Goal: Task Accomplishment & Management: Manage account settings

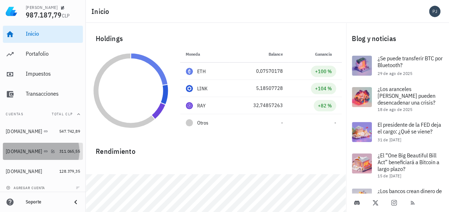
click at [15, 148] on div "[DOMAIN_NAME]" at bounding box center [31, 151] width 51 height 15
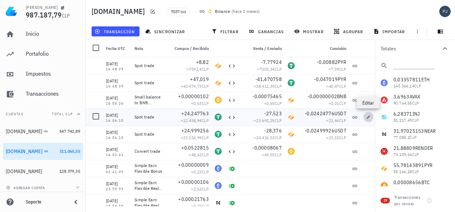
click at [368, 117] on icon "button" at bounding box center [368, 116] width 3 height 3
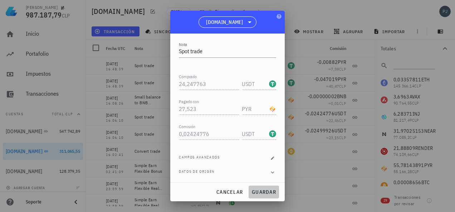
click at [265, 193] on span "guardar" at bounding box center [263, 192] width 25 height 6
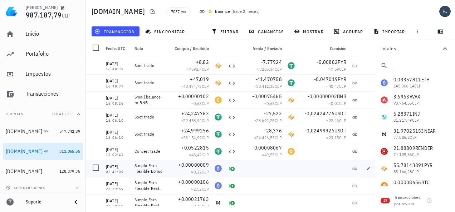
click at [274, 174] on div at bounding box center [262, 168] width 46 height 17
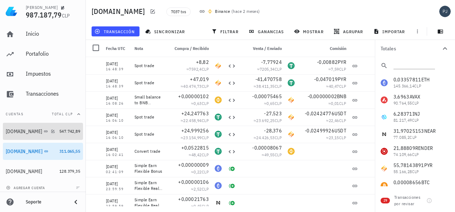
click at [16, 131] on div "[DOMAIN_NAME]" at bounding box center [24, 132] width 36 height 6
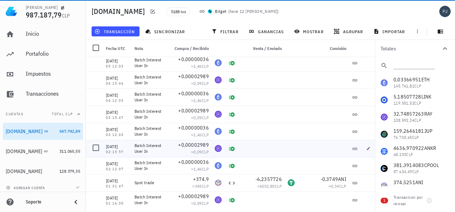
scroll to position [536, 0]
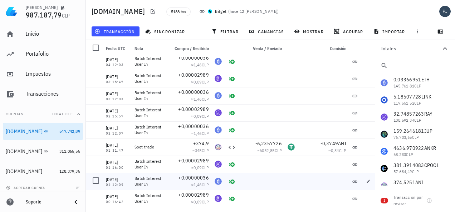
click at [263, 182] on div at bounding box center [262, 181] width 46 height 17
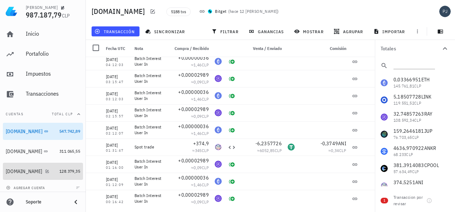
drag, startPoint x: 21, startPoint y: 168, endPoint x: 124, endPoint y: 164, distance: 103.0
click at [21, 168] on div "[DOMAIN_NAME]" at bounding box center [31, 171] width 51 height 15
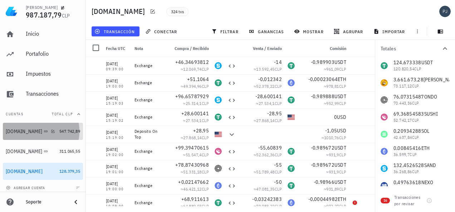
click at [17, 130] on div "[DOMAIN_NAME]" at bounding box center [24, 132] width 36 height 6
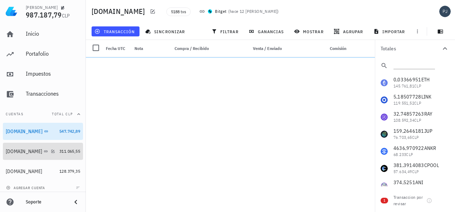
click at [11, 150] on div "[DOMAIN_NAME]" at bounding box center [24, 152] width 36 height 6
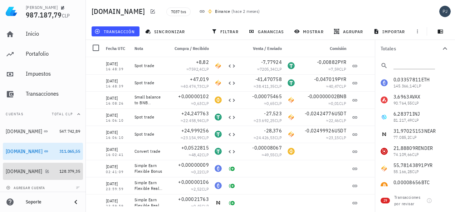
click at [18, 169] on div "[DOMAIN_NAME]" at bounding box center [24, 172] width 36 height 6
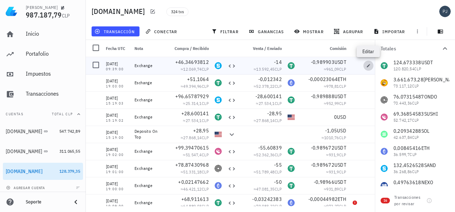
click at [368, 66] on icon "button" at bounding box center [368, 65] width 3 height 3
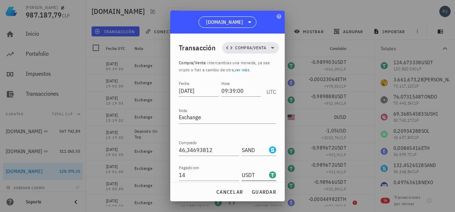
click at [269, 176] on div "USDT-icon" at bounding box center [272, 175] width 7 height 7
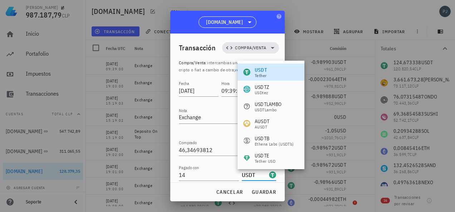
click at [267, 32] on div "[DOMAIN_NAME]" at bounding box center [227, 22] width 114 height 23
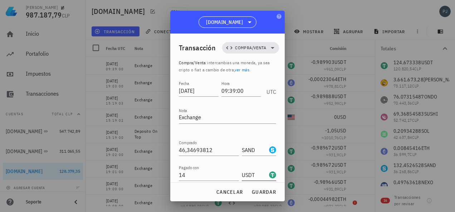
click at [267, 174] on div at bounding box center [271, 175] width 9 height 8
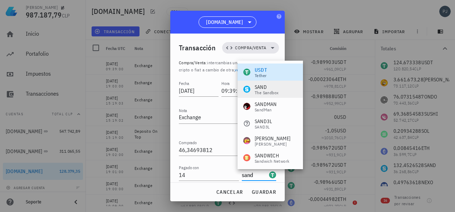
click at [259, 91] on div "The Sandbox" at bounding box center [267, 93] width 24 height 4
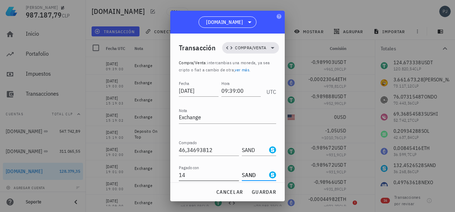
click at [199, 176] on input "14" at bounding box center [209, 174] width 60 height 11
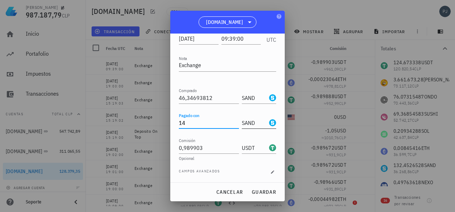
click at [269, 121] on div "SAND-icon" at bounding box center [272, 122] width 7 height 7
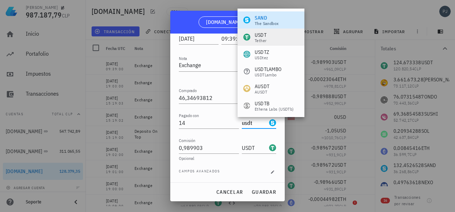
drag, startPoint x: 260, startPoint y: 34, endPoint x: 262, endPoint y: 39, distance: 5.4
click at [260, 34] on div "USDT" at bounding box center [261, 34] width 12 height 7
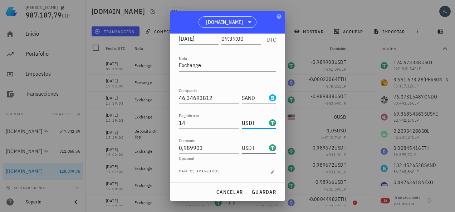
type input "USDT"
click at [243, 146] on input "USDT" at bounding box center [255, 147] width 26 height 11
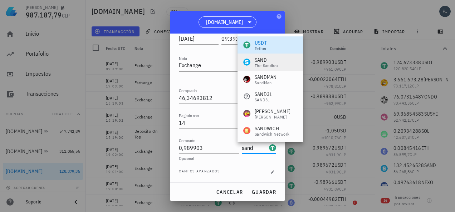
click at [259, 60] on div "SAND" at bounding box center [267, 59] width 24 height 7
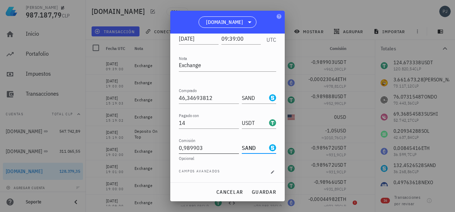
type input "SAND"
click at [213, 148] on input "0,989903" at bounding box center [209, 147] width 60 height 11
drag, startPoint x: 200, startPoint y: 146, endPoint x: 186, endPoint y: 147, distance: 14.3
click at [186, 147] on input "0,989903" at bounding box center [209, 147] width 60 height 11
click at [206, 159] on div "Opcional" at bounding box center [227, 159] width 97 height 4
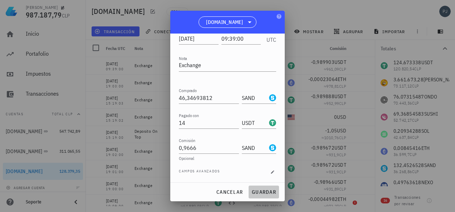
click at [261, 192] on span "guardar" at bounding box center [263, 192] width 25 height 6
type input "0,989903"
type input "USDT"
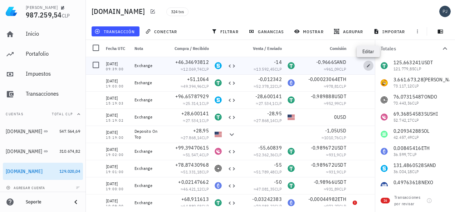
click at [366, 64] on icon "button" at bounding box center [368, 66] width 4 height 4
type input "0,9666"
type input "SAND"
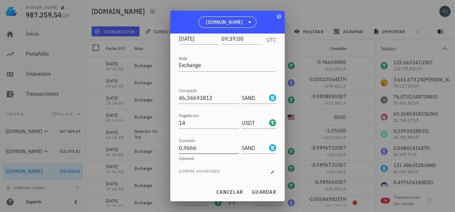
click at [197, 148] on input "0,9666" at bounding box center [209, 147] width 60 height 11
click at [267, 193] on span "guardar" at bounding box center [263, 192] width 25 height 6
type input "0,9666"
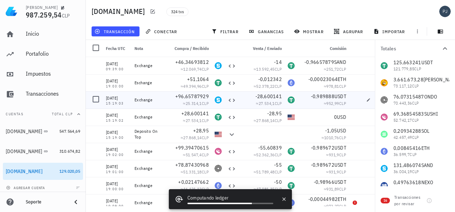
click at [361, 100] on div at bounding box center [369, 100] width 19 height 17
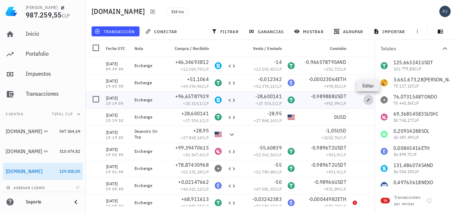
click at [366, 99] on span "button" at bounding box center [368, 100] width 10 height 4
type input "2025-08-26"
type input "15:19:03"
type input "96,65787929"
type input "28,600141"
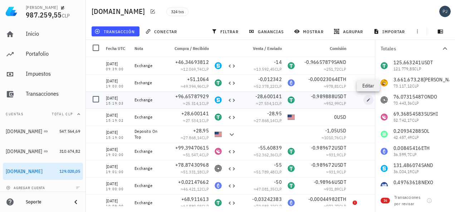
type input "0,989888"
type input "USDT"
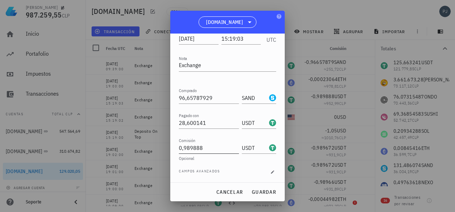
click at [206, 148] on input "0,989888" at bounding box center [209, 147] width 60 height 11
click at [183, 147] on input "0,989888" at bounding box center [209, 147] width 60 height 11
click at [216, 157] on div "Opcional" at bounding box center [227, 159] width 97 height 4
click at [184, 147] on input "0,989888" at bounding box center [209, 147] width 60 height 11
type input "0,0989888"
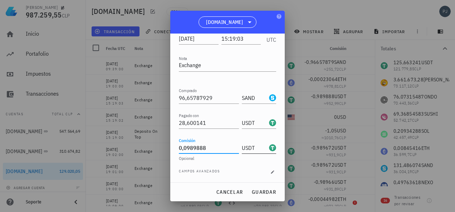
click at [269, 147] on div "USDT-icon" at bounding box center [272, 147] width 7 height 7
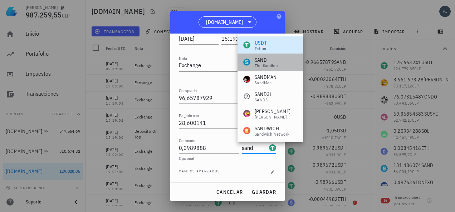
click at [265, 64] on div "The Sandbox" at bounding box center [267, 66] width 24 height 4
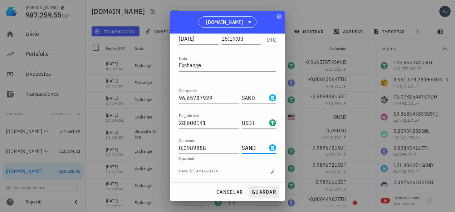
type input "SAND"
click at [270, 191] on span "guardar" at bounding box center [263, 192] width 25 height 6
type input "0,989888"
type input "USDT"
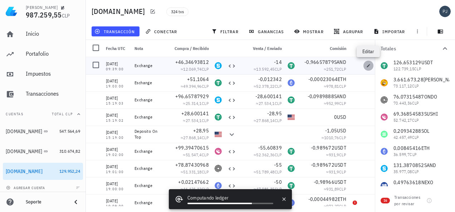
click at [365, 65] on span "button" at bounding box center [368, 66] width 10 height 4
type input "2025-09-02"
type input "09:39:00"
type input "46,34693812"
type input "14"
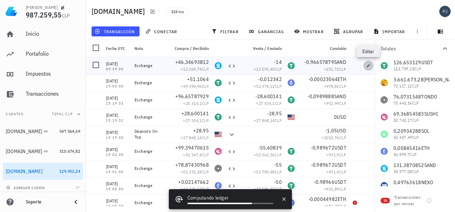
type input "0,96657879"
type input "SAND"
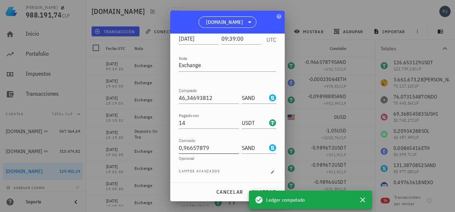
click at [183, 148] on input "0,96657879" at bounding box center [209, 147] width 60 height 11
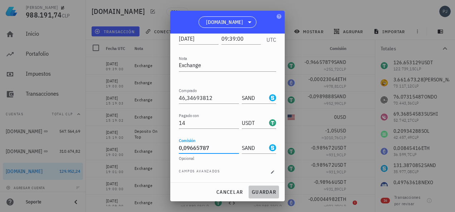
click at [259, 191] on span "guardar" at bounding box center [263, 192] width 25 height 6
type input "0,96657879"
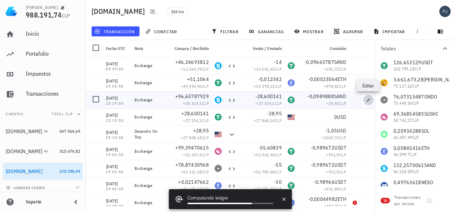
click at [367, 101] on icon "button" at bounding box center [368, 99] width 3 height 3
type input "2025-08-26"
type input "15:19:03"
type input "96,65787929"
type input "28,600141"
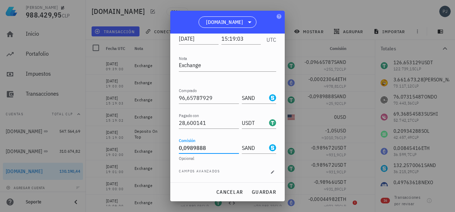
drag, startPoint x: 210, startPoint y: 146, endPoint x: 186, endPoint y: 148, distance: 24.8
click at [186, 148] on input "0,0989888" at bounding box center [209, 147] width 60 height 11
click at [261, 190] on span "guardar" at bounding box center [263, 192] width 25 height 6
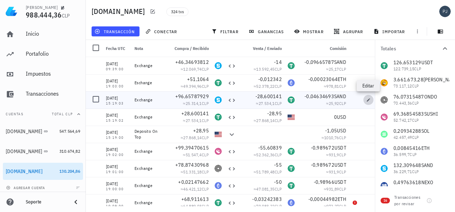
click at [369, 100] on icon "button" at bounding box center [368, 99] width 3 height 3
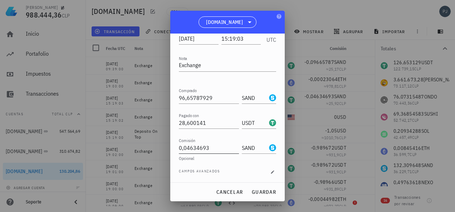
click at [213, 148] on input "0,04634693" at bounding box center [209, 147] width 60 height 11
drag, startPoint x: 212, startPoint y: 147, endPoint x: 187, endPoint y: 149, distance: 24.8
click at [187, 149] on input "0,04634693" at bounding box center [209, 147] width 60 height 11
drag, startPoint x: 262, startPoint y: 193, endPoint x: 272, endPoint y: 190, distance: 11.3
click at [262, 193] on span "guardar" at bounding box center [263, 192] width 25 height 6
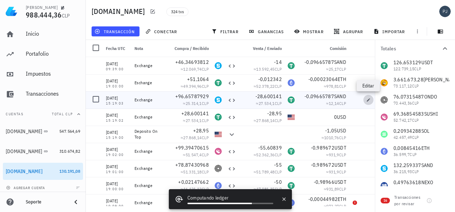
click at [367, 99] on icon "button" at bounding box center [368, 100] width 4 height 4
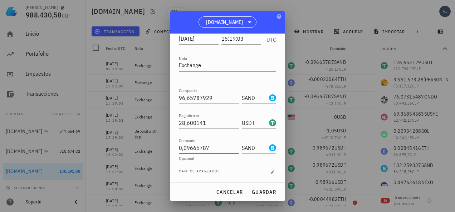
click at [210, 146] on input "0,09665787" at bounding box center [209, 147] width 60 height 11
type input "0,09665787"
click at [215, 150] on input "0,09665787" at bounding box center [209, 147] width 60 height 11
click at [254, 191] on span "guardar" at bounding box center [263, 192] width 25 height 6
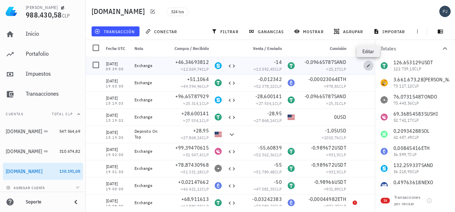
click at [367, 64] on icon "button" at bounding box center [368, 66] width 4 height 4
type input "2025-09-02"
type input "09:39:00"
type input "46,34693812"
type input "14"
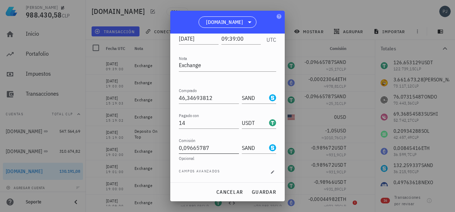
click at [212, 146] on input "0,09665787" at bounding box center [209, 147] width 60 height 11
click at [261, 190] on span "guardar" at bounding box center [263, 192] width 25 height 6
type input "0,09665787"
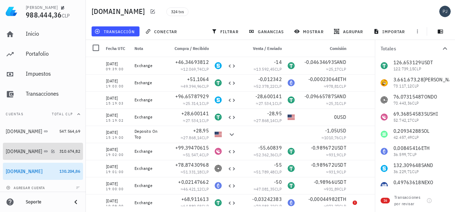
drag, startPoint x: 17, startPoint y: 150, endPoint x: 237, endPoint y: 114, distance: 223.6
click at [17, 150] on div "[DOMAIN_NAME]" at bounding box center [24, 152] width 36 height 6
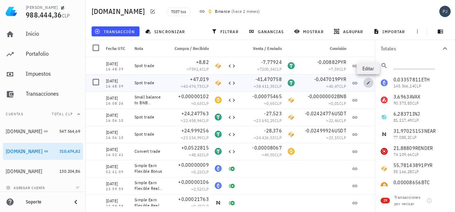
click at [368, 83] on icon "button" at bounding box center [368, 82] width 3 height 3
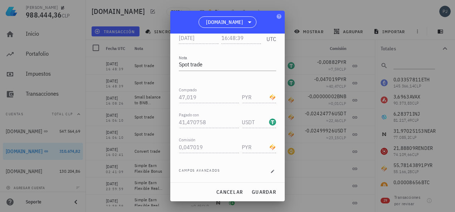
scroll to position [101, 0]
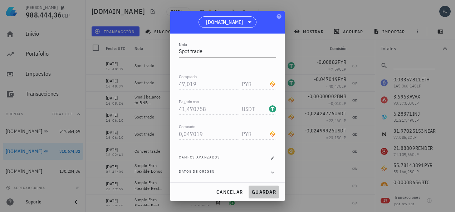
click at [263, 190] on span "guardar" at bounding box center [263, 192] width 25 height 6
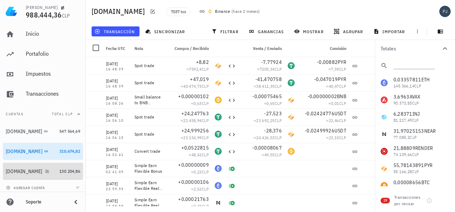
click at [14, 169] on div "[DOMAIN_NAME]" at bounding box center [24, 172] width 36 height 6
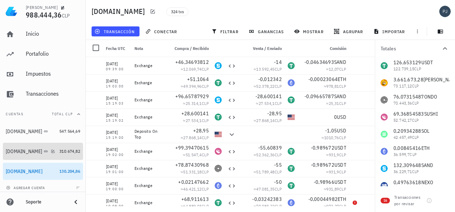
click at [22, 150] on div "[DOMAIN_NAME]" at bounding box center [24, 152] width 36 height 6
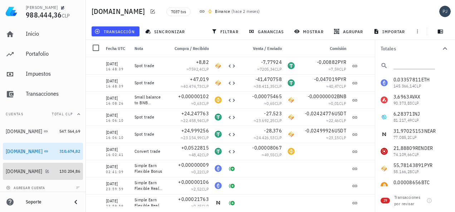
drag, startPoint x: 27, startPoint y: 173, endPoint x: 36, endPoint y: 172, distance: 8.6
click at [42, 173] on div at bounding box center [45, 171] width 7 height 6
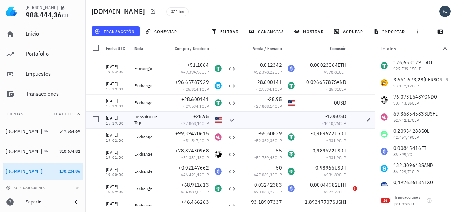
scroll to position [36, 0]
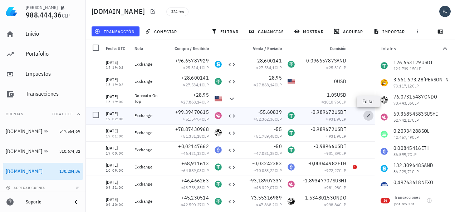
click at [367, 115] on icon "button" at bounding box center [368, 116] width 4 height 4
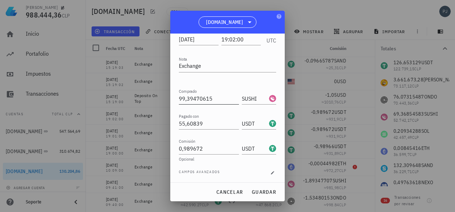
scroll to position [52, 0]
click at [253, 147] on input "USDT" at bounding box center [255, 147] width 26 height 11
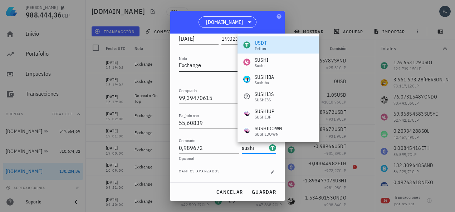
click at [267, 62] on div "SUSHI" at bounding box center [262, 59] width 14 height 7
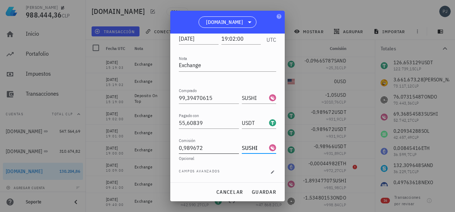
type input "SUSHI"
drag, startPoint x: 206, startPoint y: 148, endPoint x: 185, endPoint y: 148, distance: 21.5
click at [185, 148] on input "0,989672" at bounding box center [209, 147] width 60 height 11
click at [266, 193] on span "guardar" at bounding box center [263, 192] width 25 height 6
type input "0,989672"
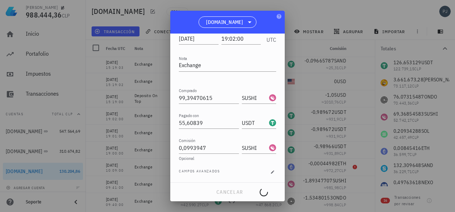
type input "USDT"
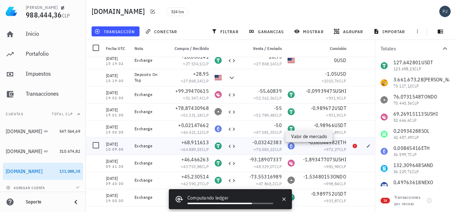
scroll to position [72, 0]
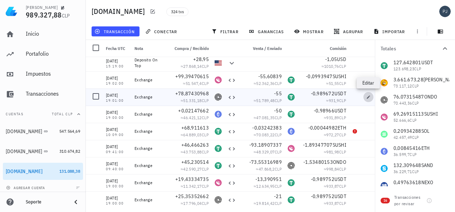
click at [369, 97] on icon "button" at bounding box center [368, 96] width 3 height 3
type input "19:01:00"
type input "78,87430968"
type input "ONDO"
type input "55"
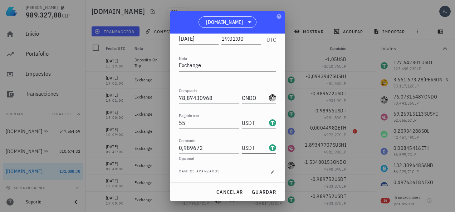
click at [247, 148] on input "USDT" at bounding box center [255, 147] width 26 height 11
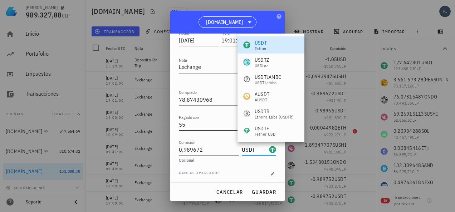
scroll to position [52, 0]
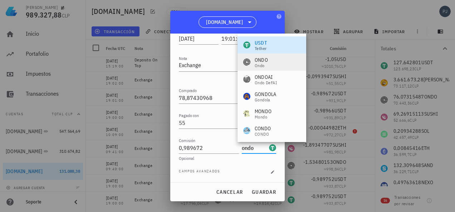
click at [260, 59] on div "ONDO" at bounding box center [261, 59] width 13 height 7
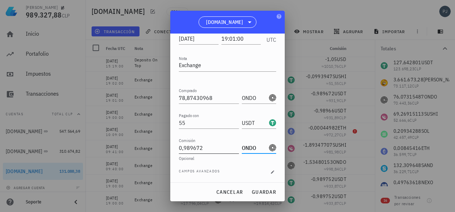
type input "ONDO"
drag, startPoint x: 202, startPoint y: 146, endPoint x: 185, endPoint y: 146, distance: 17.2
click at [185, 146] on input "0,989672" at bounding box center [209, 147] width 60 height 11
click at [264, 190] on span "guardar" at bounding box center [263, 192] width 25 height 6
type input "0,989672"
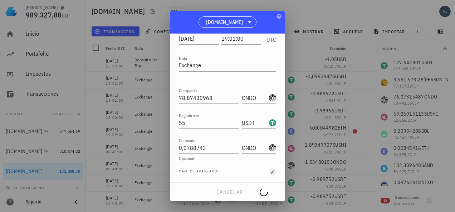
type input "USDT"
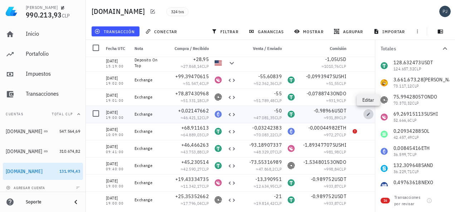
click at [368, 114] on icon "button" at bounding box center [368, 114] width 4 height 4
type input "19:00:00"
type input "0,02147662"
type input "ETH"
type input "50"
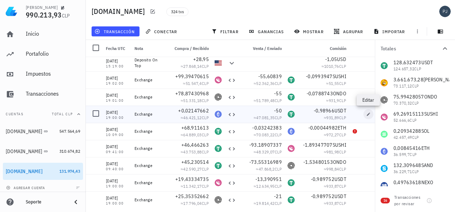
type input "0,98966"
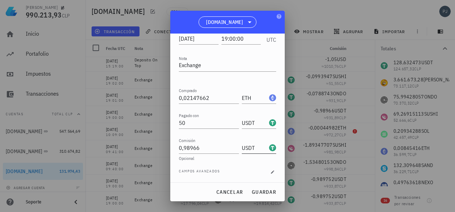
click at [253, 149] on input "USDT" at bounding box center [255, 147] width 26 height 11
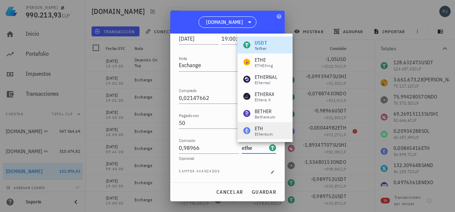
click at [263, 132] on div "Ethereum" at bounding box center [264, 134] width 18 height 4
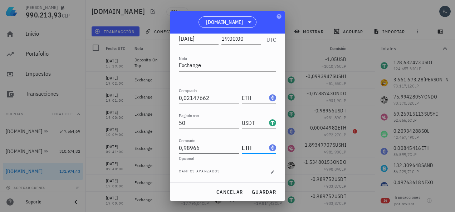
type input "ETH"
drag, startPoint x: 204, startPoint y: 149, endPoint x: 175, endPoint y: 147, distance: 28.7
click at [175, 147] on div "Transacción Compra/Venta Compra/Venta : intercambias una moneda, ya sea cripto …" at bounding box center [227, 108] width 114 height 149
type input "0"
click at [266, 193] on span "guardar" at bounding box center [263, 192] width 25 height 6
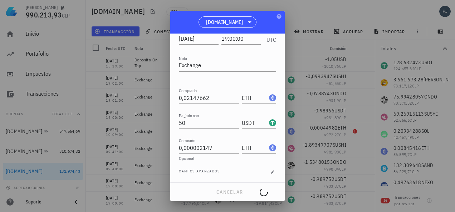
type input "0,98966"
type input "USDT"
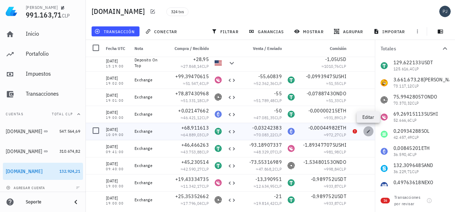
click at [368, 133] on icon "button" at bounding box center [368, 131] width 4 height 4
type input "10:09:00"
type input "68,911613"
type input "USDT"
type input "0,03242383"
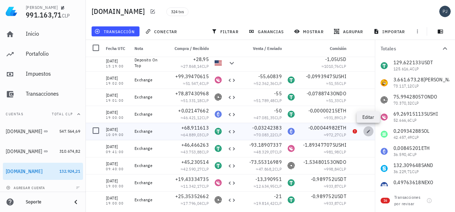
type input "ETH"
type input "0,00044982"
type input "ETH"
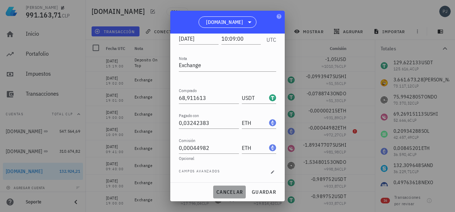
click at [225, 190] on span "cancelar" at bounding box center [229, 192] width 27 height 6
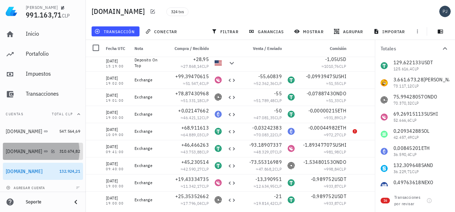
click at [20, 148] on div "[DOMAIN_NAME]" at bounding box center [31, 151] width 51 height 7
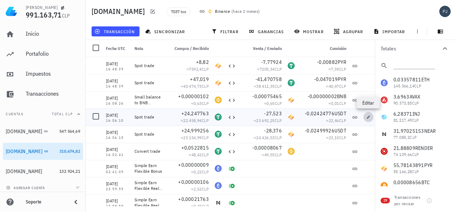
click at [369, 116] on icon "button" at bounding box center [368, 116] width 3 height 3
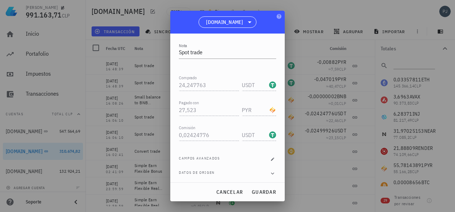
scroll to position [101, 0]
click at [224, 195] on span "cancelar" at bounding box center [229, 192] width 27 height 6
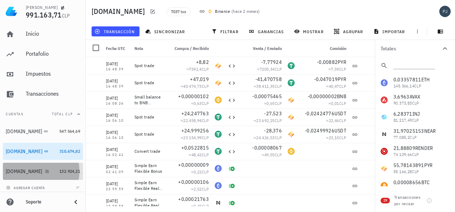
click at [22, 168] on div "[DOMAIN_NAME]" at bounding box center [31, 171] width 51 height 7
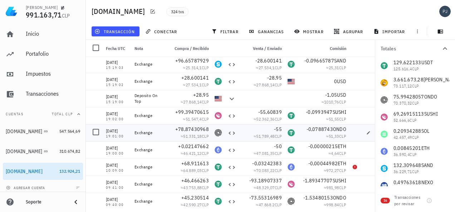
scroll to position [72, 0]
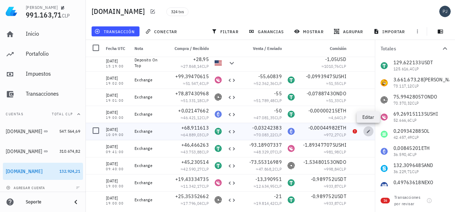
click at [368, 131] on icon "button" at bounding box center [368, 131] width 3 height 3
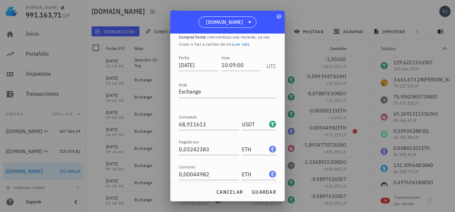
scroll to position [52, 0]
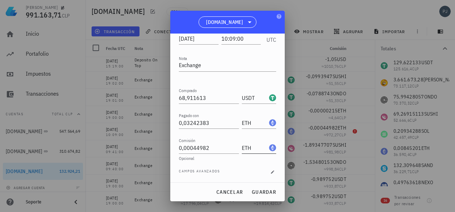
click at [269, 147] on div "ETH-icon" at bounding box center [272, 147] width 7 height 7
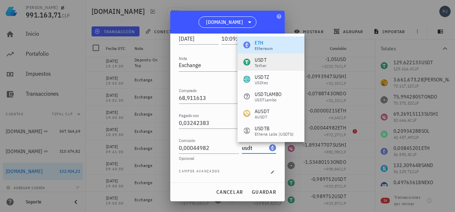
click at [261, 62] on div "USDT" at bounding box center [261, 59] width 12 height 7
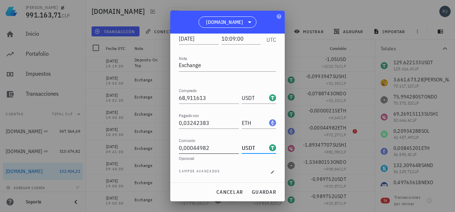
type input "USDT"
drag, startPoint x: 212, startPoint y: 148, endPoint x: 183, endPoint y: 147, distance: 29.0
click at [183, 147] on input "0,00044982" at bounding box center [209, 147] width 60 height 11
click at [262, 192] on span "guardar" at bounding box center [263, 192] width 25 height 6
type input "0,00044982"
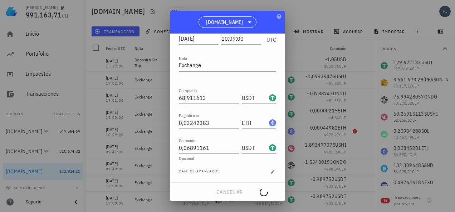
type input "ETH"
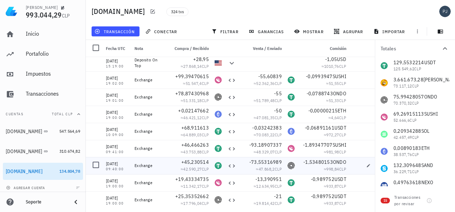
scroll to position [107, 0]
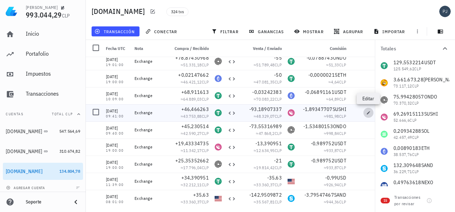
click at [369, 113] on icon "button" at bounding box center [368, 113] width 4 height 4
type input "09:41:00"
type input "46,466263"
type input "93,18907337"
type input "SUSHI"
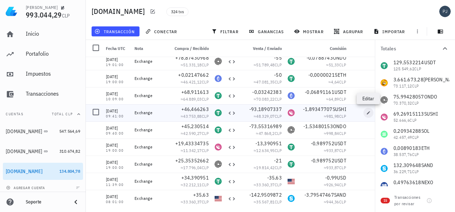
type input "1,89347707"
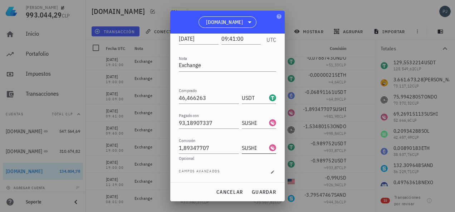
click at [258, 149] on input "SUSHI" at bounding box center [255, 147] width 26 height 11
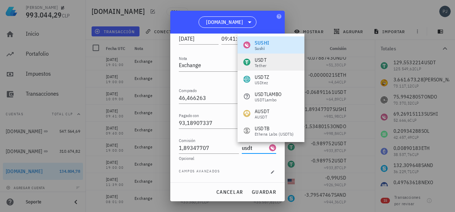
click at [257, 64] on div "Tether" at bounding box center [261, 66] width 12 height 4
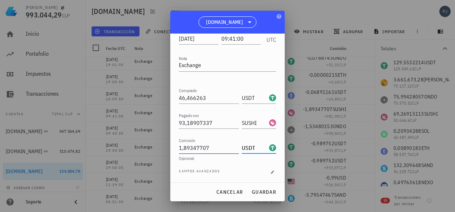
type input "USDT"
click at [212, 149] on input "1,89347707" at bounding box center [209, 147] width 60 height 11
drag, startPoint x: 207, startPoint y: 147, endPoint x: 160, endPoint y: 146, distance: 46.9
click at [163, 146] on div "Pablo Pino 993.044,29 CLP Inicio Portafolio Impuestos Transacciones Cuentas Tot…" at bounding box center [227, 106] width 455 height 212
type input "0"
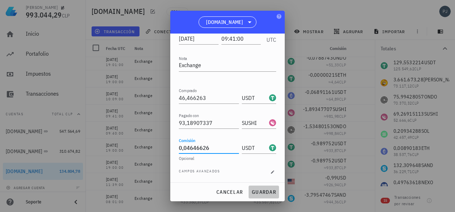
click at [264, 190] on span "guardar" at bounding box center [263, 192] width 25 height 6
type input "1,89347707"
type input "SUSHI"
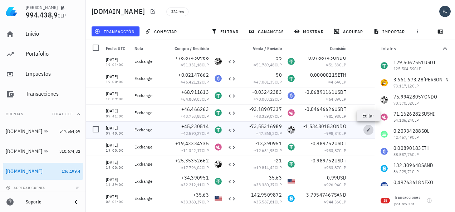
click at [368, 131] on icon "button" at bounding box center [368, 129] width 3 height 3
type input "09:40:00"
type input "45,230514"
type input "73,55316989"
type input "ONDO"
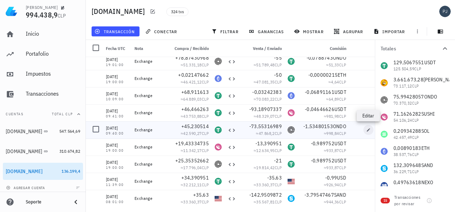
type input "1,53480153"
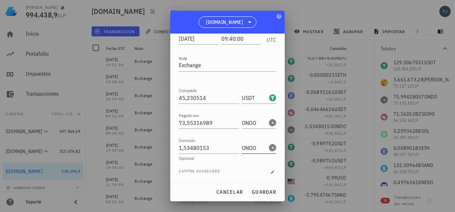
click at [259, 149] on input "ONDO" at bounding box center [255, 147] width 26 height 11
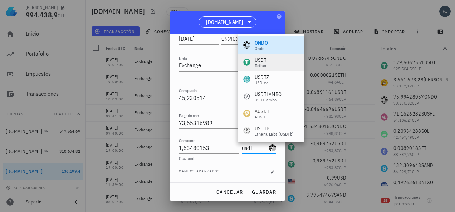
click at [259, 63] on div "USDT" at bounding box center [261, 59] width 12 height 7
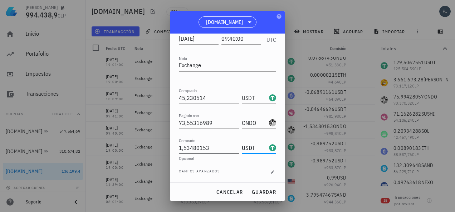
type input "USDT"
drag, startPoint x: 210, startPoint y: 148, endPoint x: 171, endPoint y: 148, distance: 39.3
click at [172, 148] on div "Transacción Compra/Venta Compra/Venta : intercambias una moneda, ya sea cripto …" at bounding box center [227, 108] width 114 height 149
click at [261, 192] on span "guardar" at bounding box center [263, 192] width 25 height 6
type input "1,53480153"
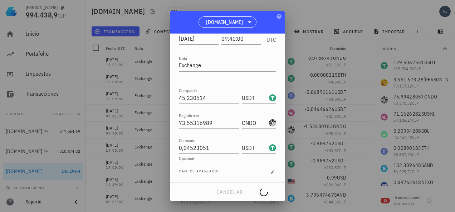
type input "ONDO"
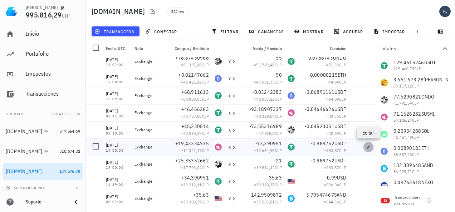
click at [366, 148] on icon "button" at bounding box center [368, 147] width 4 height 4
type input "2025-06-18"
type input "19:00:00"
type input "19,43334735"
type input "SUSHI"
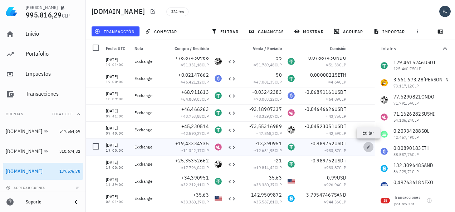
type input "13,390951"
type input "USDT"
type input "0,989752"
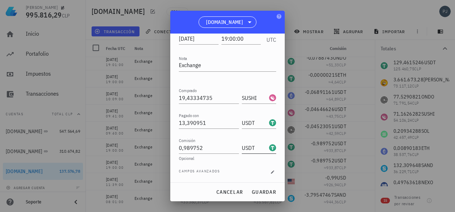
click at [269, 149] on div "USDT-icon" at bounding box center [272, 147] width 7 height 7
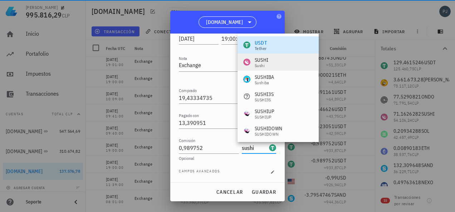
click at [265, 58] on div "SUSHI" at bounding box center [262, 59] width 14 height 7
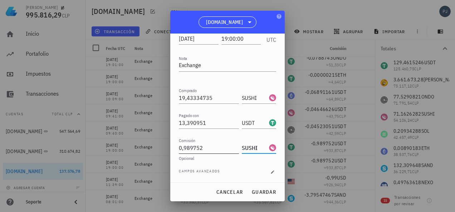
type input "SUSHI"
drag, startPoint x: 205, startPoint y: 147, endPoint x: 167, endPoint y: 147, distance: 37.2
click at [169, 147] on div "Pablo Pino 995.816,29 CLP Inicio Portafolio Impuestos Transacciones Cuentas Tot…" at bounding box center [227, 106] width 455 height 212
click at [264, 192] on span "guardar" at bounding box center [263, 192] width 25 height 6
type input "0,989752"
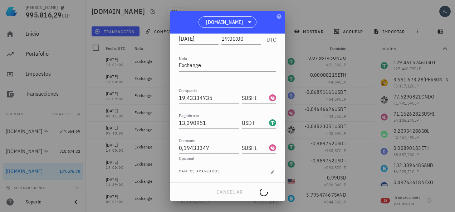
type input "USDT"
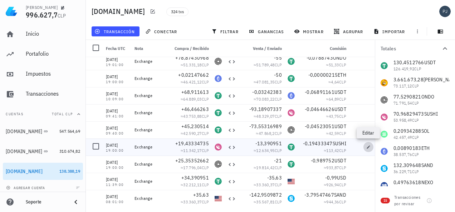
click at [368, 148] on icon "button" at bounding box center [368, 147] width 3 height 3
type input "0,19433347"
type input "SUSHI"
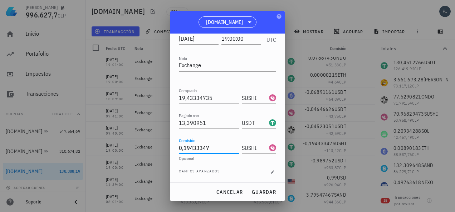
click at [183, 148] on input "0,19433347" at bounding box center [209, 147] width 60 height 11
click at [264, 192] on span "guardar" at bounding box center [263, 192] width 25 height 6
type input "0,19433347"
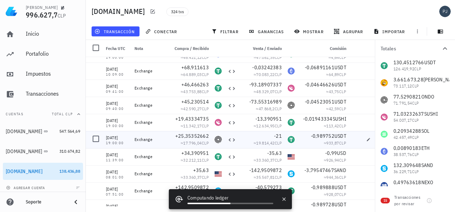
scroll to position [143, 0]
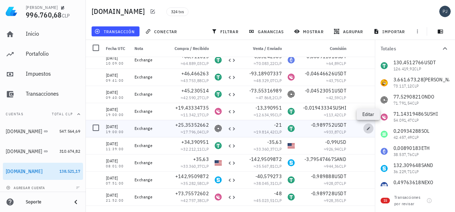
click at [368, 128] on icon "button" at bounding box center [368, 129] width 4 height 4
type input "25,35352662"
type input "ONDO"
type input "21"
type input "0,989752"
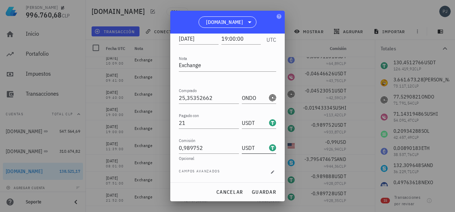
click at [250, 148] on input "USDT" at bounding box center [255, 147] width 26 height 11
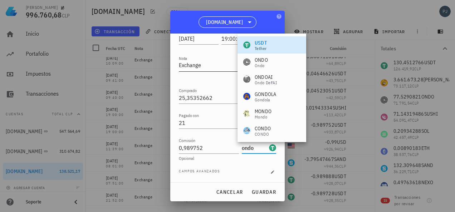
click at [258, 59] on div "ONDO" at bounding box center [261, 59] width 13 height 7
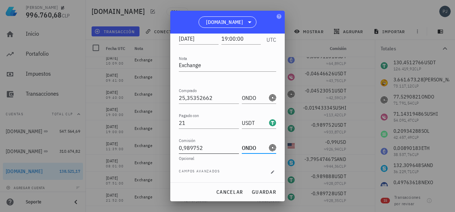
type input "ONDO"
drag, startPoint x: 205, startPoint y: 148, endPoint x: 184, endPoint y: 148, distance: 20.4
click at [184, 148] on input "0,989752" at bounding box center [209, 147] width 60 height 11
drag, startPoint x: 188, startPoint y: 148, endPoint x: 167, endPoint y: 148, distance: 20.7
click at [167, 148] on div "Pablo Pino 996.760,68 CLP Inicio Portafolio Impuestos Transacciones Cuentas Tot…" at bounding box center [227, 106] width 455 height 212
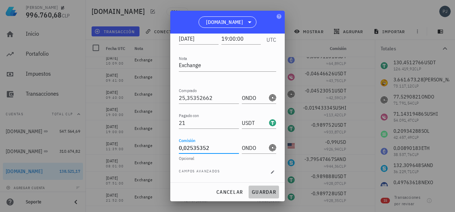
click at [261, 193] on span "guardar" at bounding box center [263, 192] width 25 height 6
type input "0,989752"
type input "USDT"
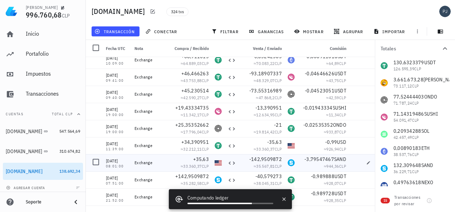
scroll to position [179, 0]
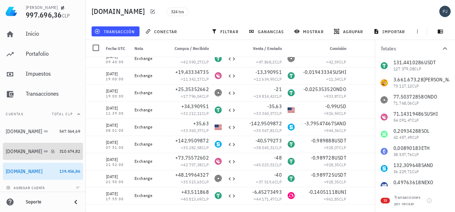
drag, startPoint x: 20, startPoint y: 153, endPoint x: 187, endPoint y: 147, distance: 166.7
click at [20, 153] on div "[DOMAIN_NAME]" at bounding box center [24, 152] width 36 height 6
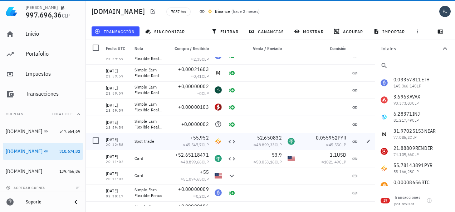
scroll to position [286, 0]
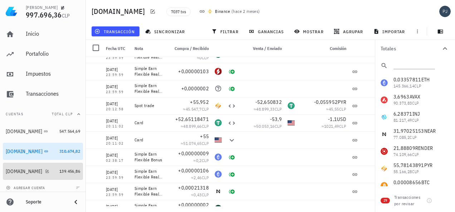
click at [16, 170] on div "[DOMAIN_NAME]" at bounding box center [24, 172] width 36 height 6
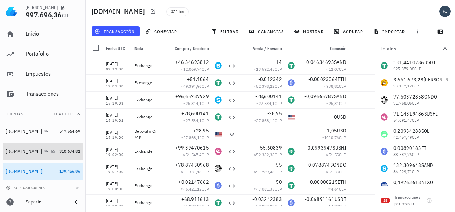
drag, startPoint x: 11, startPoint y: 147, endPoint x: 227, endPoint y: 122, distance: 216.8
click at [11, 147] on div "[DOMAIN_NAME]" at bounding box center [31, 151] width 51 height 15
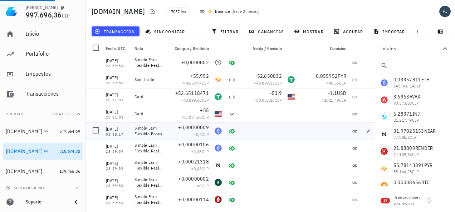
scroll to position [322, 0]
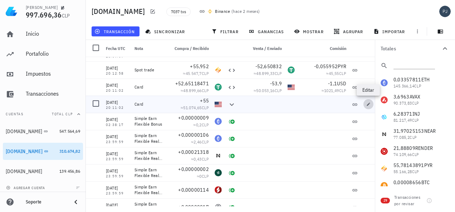
click at [368, 104] on icon "button" at bounding box center [368, 104] width 4 height 4
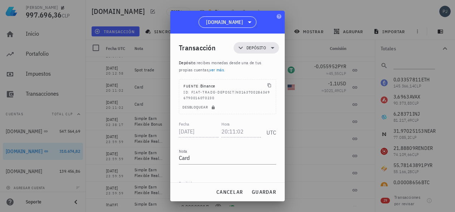
scroll to position [68, 0]
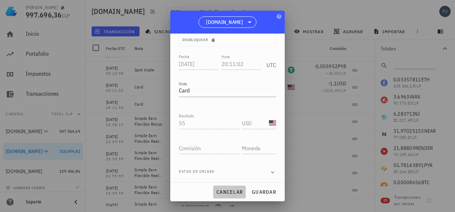
click at [232, 193] on span "cancelar" at bounding box center [229, 192] width 27 height 6
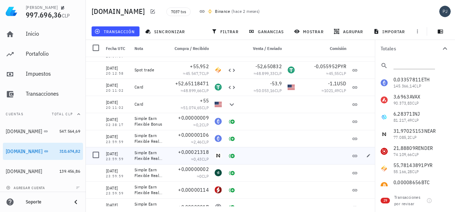
click at [298, 149] on div at bounding box center [322, 155] width 51 height 17
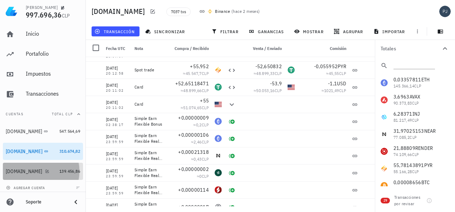
drag, startPoint x: 20, startPoint y: 174, endPoint x: 47, endPoint y: 169, distance: 27.9
click at [20, 174] on div "[DOMAIN_NAME]" at bounding box center [24, 172] width 36 height 6
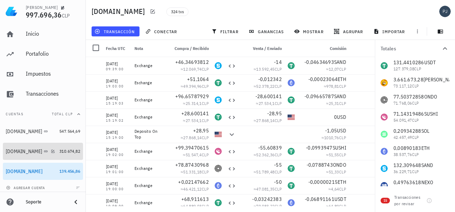
click at [22, 151] on div "[DOMAIN_NAME]" at bounding box center [24, 152] width 36 height 6
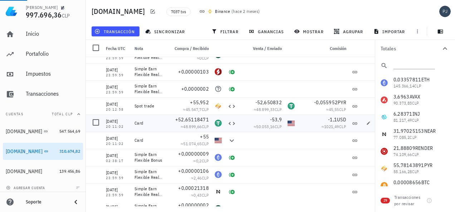
scroll to position [286, 0]
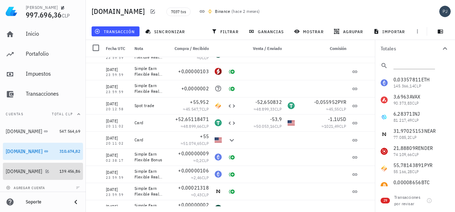
drag, startPoint x: 22, startPoint y: 171, endPoint x: 29, endPoint y: 170, distance: 7.2
click at [22, 171] on div "[DOMAIN_NAME]" at bounding box center [24, 172] width 36 height 6
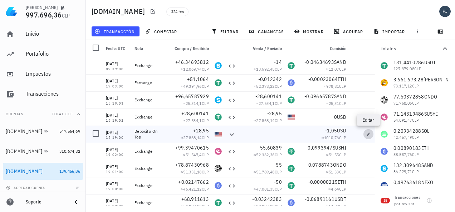
click at [369, 134] on icon "button" at bounding box center [368, 134] width 4 height 4
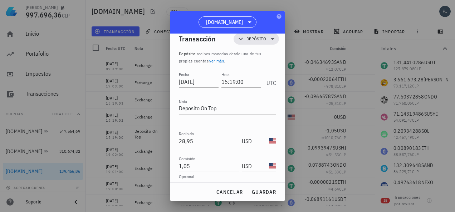
scroll to position [13, 0]
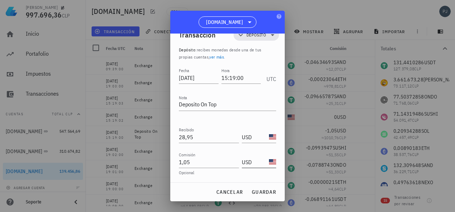
click at [252, 160] on input "USD" at bounding box center [255, 162] width 26 height 11
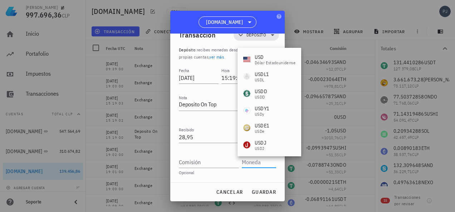
click at [217, 177] on div "Fecha 2025-08-26 Hora 15:19:00 UTC Nota Deposito On Top Recibido 28,95 USD Envi…" at bounding box center [227, 125] width 97 height 117
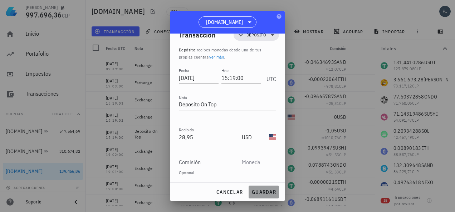
click at [261, 189] on span "guardar" at bounding box center [263, 192] width 25 height 6
type input "1,05"
type input "USD"
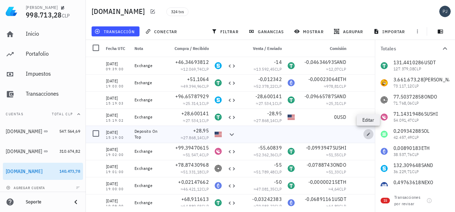
click at [367, 132] on button "button" at bounding box center [368, 134] width 10 height 10
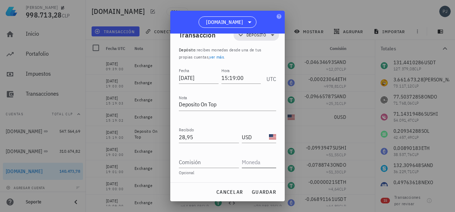
click at [243, 161] on input "text" at bounding box center [258, 162] width 33 height 11
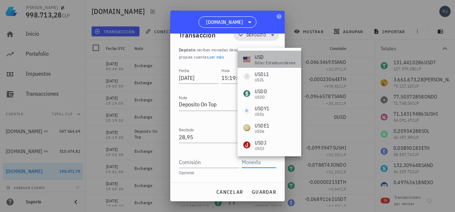
click at [269, 58] on div "USD" at bounding box center [275, 57] width 41 height 7
type input "USD"
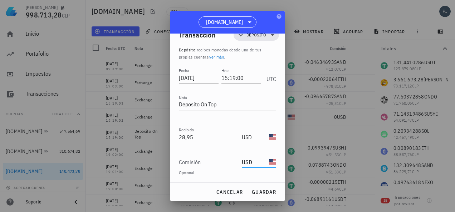
click at [202, 163] on input "Comisión" at bounding box center [209, 162] width 60 height 11
type input "1,05"
click at [262, 188] on button "guardar" at bounding box center [264, 192] width 30 height 13
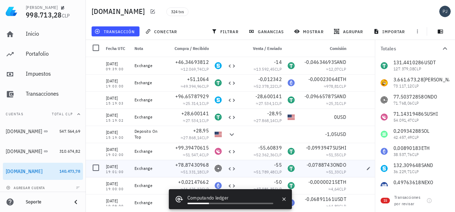
click at [262, 162] on div "-55" at bounding box center [262, 165] width 40 height 7
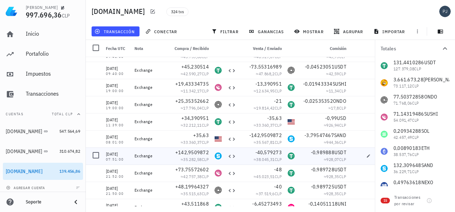
scroll to position [179, 0]
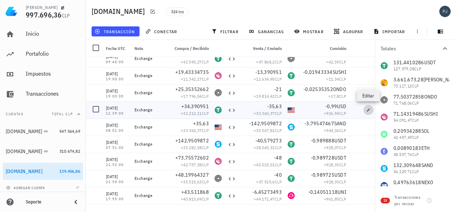
click at [368, 111] on icon "button" at bounding box center [368, 110] width 4 height 4
type input "2025-06-17"
type input "11:39:00"
type textarea "Exchange"
type input "34,390951"
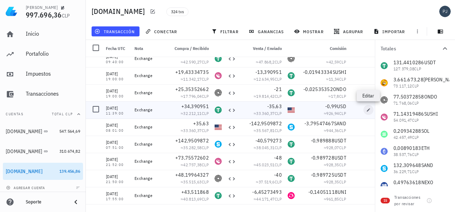
type input "USDT"
type input "35,63"
type input "USD"
type input "0,99"
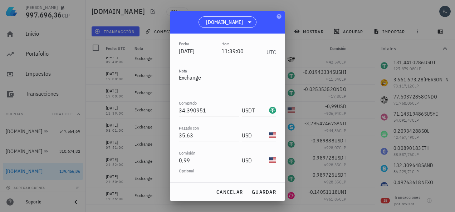
scroll to position [49, 0]
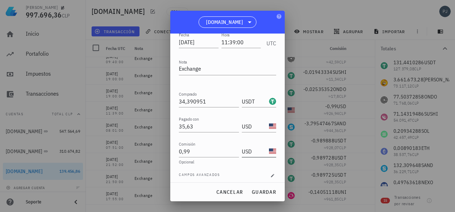
click at [250, 154] on input "USD" at bounding box center [255, 151] width 26 height 11
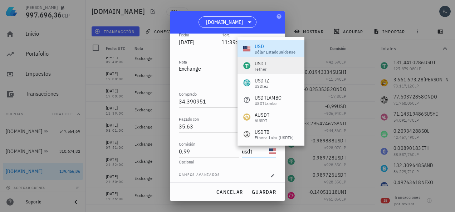
click at [261, 63] on div "USDT" at bounding box center [261, 63] width 12 height 7
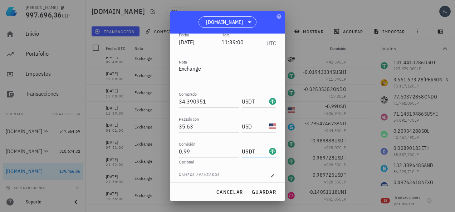
type input "USDT"
drag, startPoint x: 176, startPoint y: 150, endPoint x: 172, endPoint y: 149, distance: 4.0
click at [172, 149] on div "Transacción Compra/Venta Compra/Venta : intercambias una moneda, ya sea cripto …" at bounding box center [227, 108] width 114 height 149
drag, startPoint x: 266, startPoint y: 192, endPoint x: 270, endPoint y: 193, distance: 4.3
click at [266, 192] on span "guardar" at bounding box center [263, 192] width 25 height 6
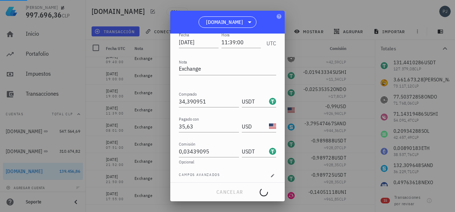
type input "0,99"
type input "USD"
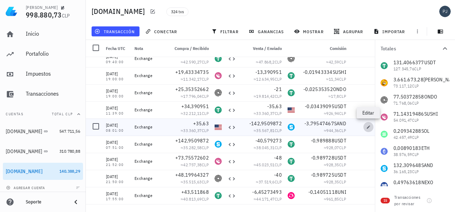
click at [368, 128] on icon "button" at bounding box center [368, 127] width 3 height 3
type input "08:01:00"
type input "35,63"
type input "USD"
type input "142,95098719"
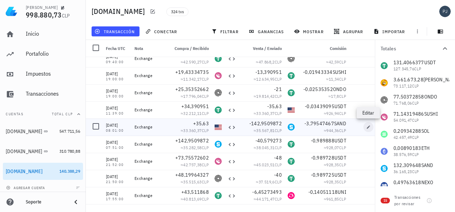
type input "SAND"
type input "3,79547467"
type input "SAND"
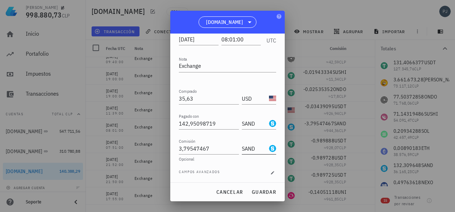
scroll to position [52, 0]
click at [255, 149] on input "text" at bounding box center [258, 147] width 33 height 11
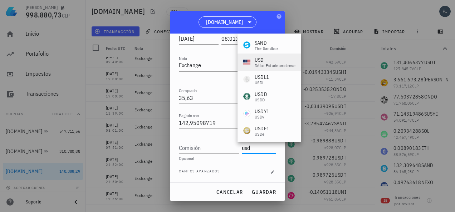
click at [264, 64] on div "dólar estadounidense" at bounding box center [275, 66] width 41 height 4
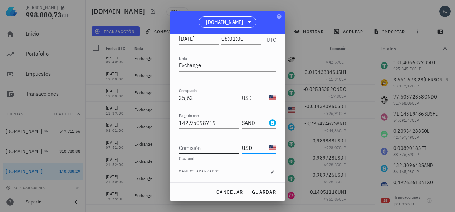
type input "USD"
click at [199, 145] on input "Comisión" at bounding box center [209, 147] width 60 height 11
click at [198, 148] on input "0,03" at bounding box center [209, 147] width 60 height 11
type input "0"
click at [260, 190] on span "guardar" at bounding box center [263, 192] width 25 height 6
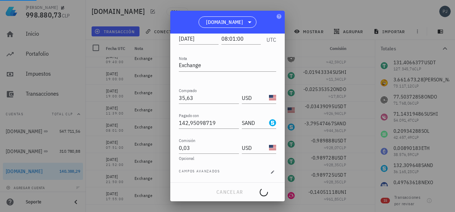
type input "3,79547467"
type input "SAND"
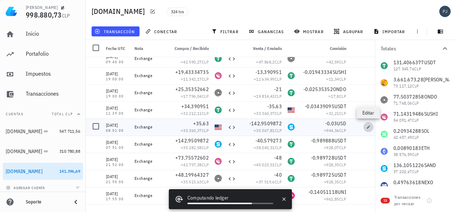
click at [368, 127] on icon "button" at bounding box center [368, 127] width 3 height 3
type input "0,03"
type input "USD"
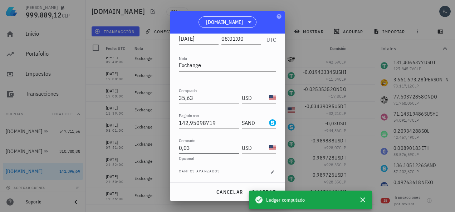
click at [191, 148] on input "0,03" at bounding box center [209, 147] width 60 height 11
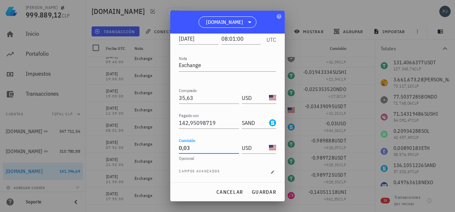
type input "0,03"
click at [270, 191] on span "guardar" at bounding box center [263, 192] width 25 height 6
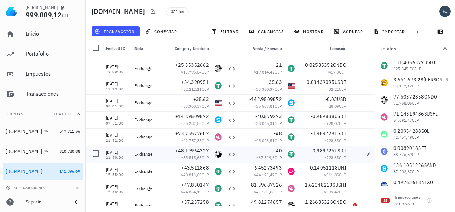
scroll to position [215, 0]
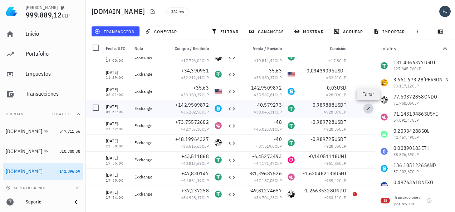
click at [368, 108] on icon "button" at bounding box center [368, 109] width 4 height 4
type input "2025-06-16"
type input "07:51:00"
type input "142,95098719"
type input "SAND"
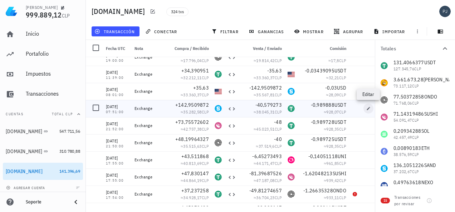
type input "40,579273"
type input "USDT"
type input "0,989888"
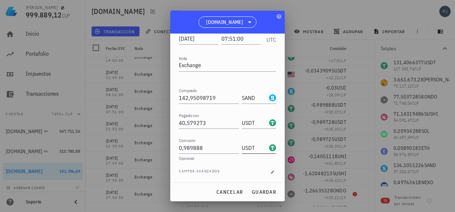
click at [262, 149] on input "USDT" at bounding box center [255, 147] width 26 height 11
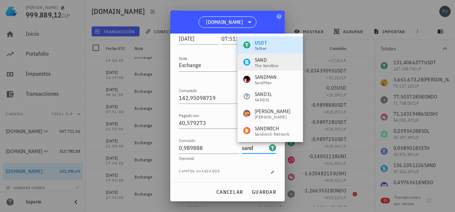
click at [260, 56] on div "SAND The Sandbox" at bounding box center [269, 62] width 65 height 17
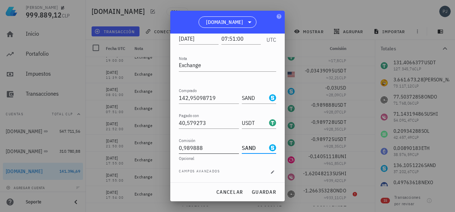
type input "SAND"
drag, startPoint x: 203, startPoint y: 147, endPoint x: 172, endPoint y: 147, distance: 31.5
click at [173, 147] on div "Transacción Compra/Venta Compra/Venta : intercambias una moneda, ya sea cripto …" at bounding box center [227, 108] width 114 height 149
click at [265, 190] on span "guardar" at bounding box center [263, 192] width 25 height 6
type input "0,989888"
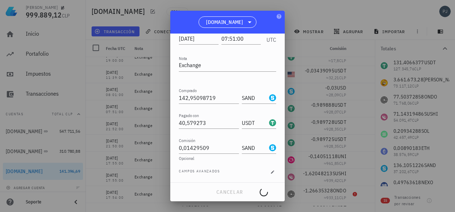
type input "USDT"
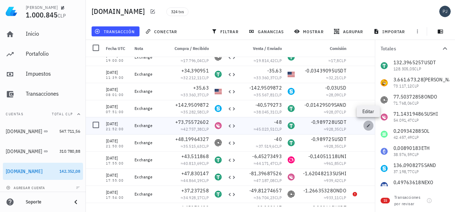
click at [365, 124] on span "button" at bounding box center [368, 126] width 10 height 4
type input "[DATE]"
type input "21:52:00"
type input "73,75572602"
type input "SUSHI"
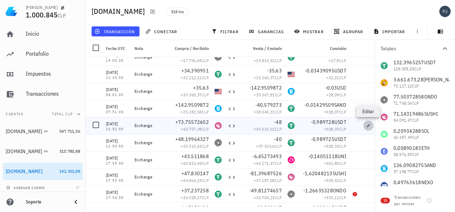
type input "48"
type input "0,989728"
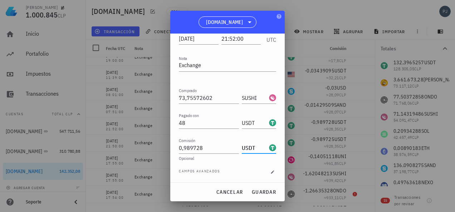
click at [244, 149] on input "USDT" at bounding box center [255, 147] width 26 height 11
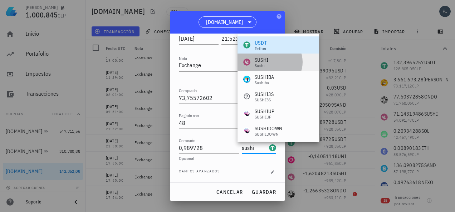
click at [261, 60] on div "SUSHI" at bounding box center [262, 59] width 14 height 7
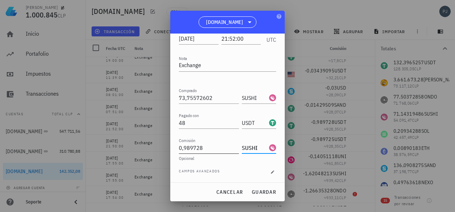
type input "SUSHI"
drag, startPoint x: 203, startPoint y: 148, endPoint x: 175, endPoint y: 146, distance: 27.6
click at [175, 146] on div "Transacción Compra/Venta Compra/Venta : intercambias una moneda, ya sea cripto …" at bounding box center [227, 108] width 114 height 149
click at [265, 193] on span "guardar" at bounding box center [263, 192] width 25 height 6
type input "0,989728"
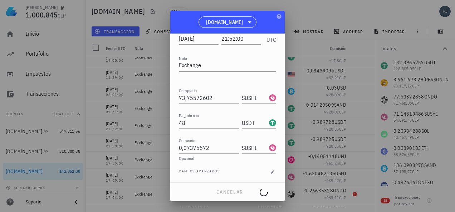
type input "USDT"
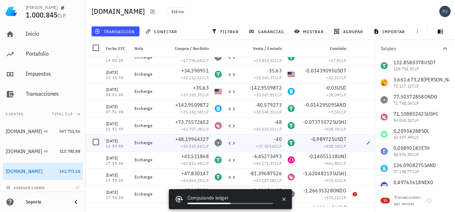
scroll to position [250, 0]
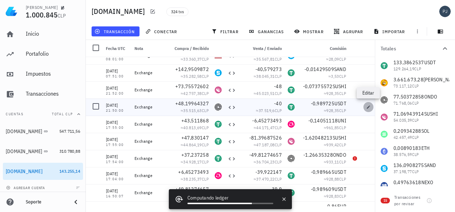
click at [366, 107] on icon "button" at bounding box center [368, 107] width 4 height 4
type input "21:50:00"
type input "48,19964327"
type input "ONDO"
type input "40"
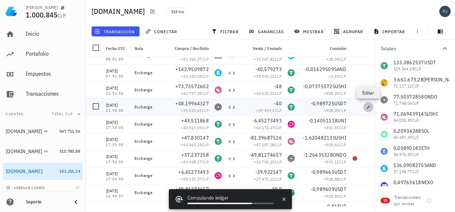
type input "0,989725"
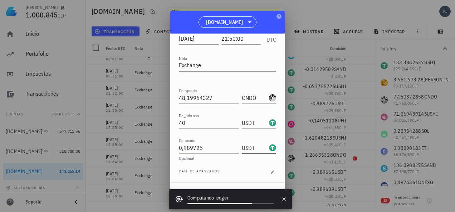
click at [245, 147] on input "USDT" at bounding box center [255, 147] width 26 height 11
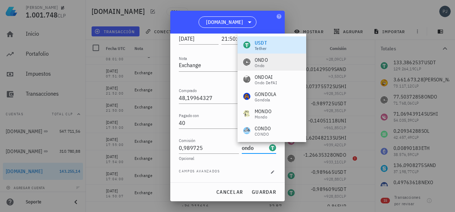
click at [263, 58] on div "ONDO" at bounding box center [261, 59] width 13 height 7
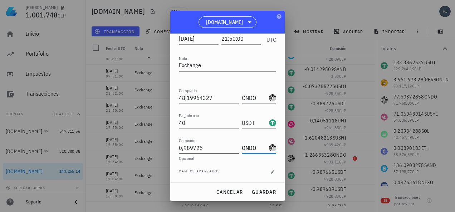
type input "ONDO"
drag, startPoint x: 207, startPoint y: 149, endPoint x: 171, endPoint y: 148, distance: 36.5
click at [174, 148] on div "Transacción Compra/Venta Compra/Venta : intercambias una moneda, ya sea cripto …" at bounding box center [227, 108] width 114 height 149
click at [262, 188] on button "guardar" at bounding box center [264, 192] width 30 height 13
type input "0,989725"
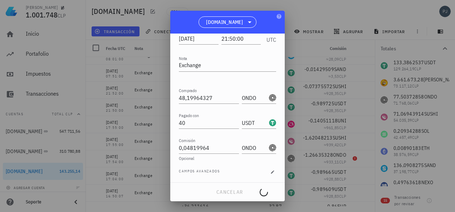
type input "USDT"
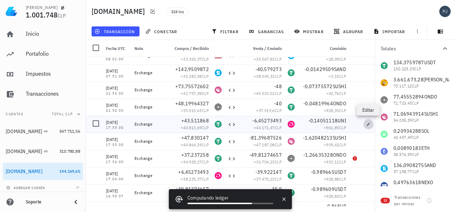
click at [368, 124] on icon "button" at bounding box center [368, 124] width 3 height 3
type input "17:55:00"
type input "43,511868"
type input "USDT"
type input "6,45273493"
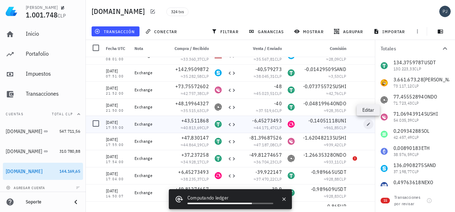
type input "UNI"
type input "0,14051118"
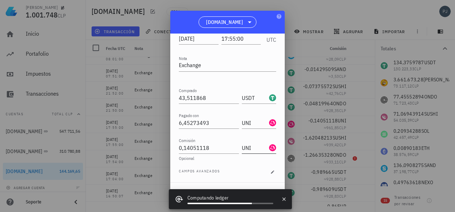
click at [244, 149] on input "UNI" at bounding box center [255, 147] width 26 height 11
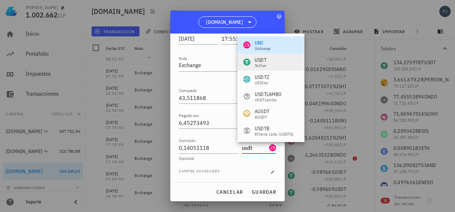
click at [262, 60] on div "USDT" at bounding box center [261, 59] width 12 height 7
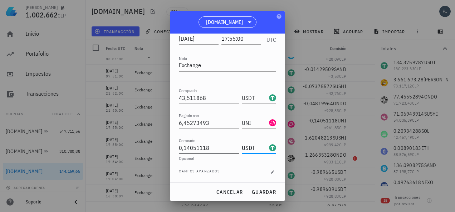
type input "USDT"
drag, startPoint x: 210, startPoint y: 148, endPoint x: 172, endPoint y: 149, distance: 38.3
click at [174, 149] on div "Transacción Compra/Venta Compra/Venta : intercambias una moneda, ya sea cripto …" at bounding box center [227, 108] width 114 height 149
click at [265, 192] on span "guardar" at bounding box center [263, 192] width 25 height 6
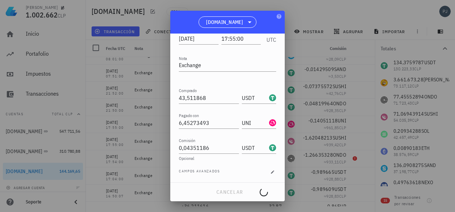
type input "0,14051118"
type input "UNI"
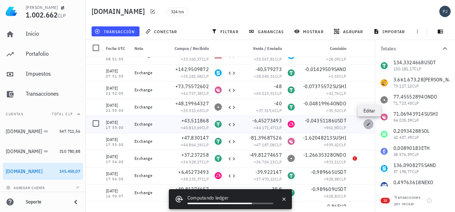
click at [368, 124] on icon "button" at bounding box center [368, 124] width 3 height 3
type input "0,04351186"
type input "USDT"
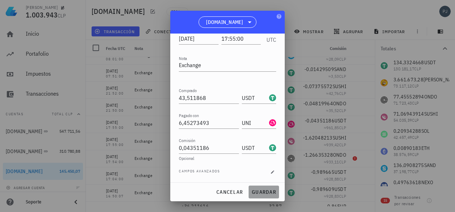
click at [261, 192] on span "guardar" at bounding box center [263, 192] width 25 height 6
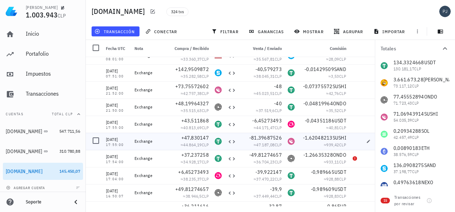
scroll to position [286, 0]
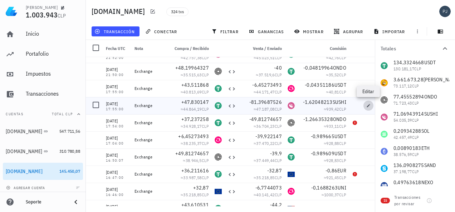
click at [367, 106] on icon "button" at bounding box center [368, 106] width 4 height 4
type input "47,830147"
type input "81,39687526"
type input "SUSHI"
type input "1,62048213"
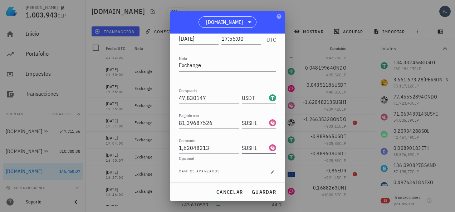
click at [254, 147] on input "SUSHI" at bounding box center [255, 147] width 26 height 11
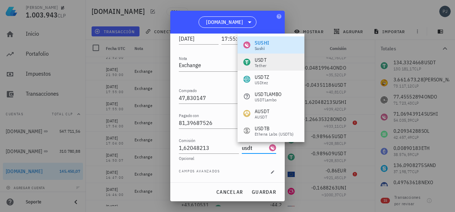
click at [258, 62] on div "USDT" at bounding box center [261, 59] width 12 height 7
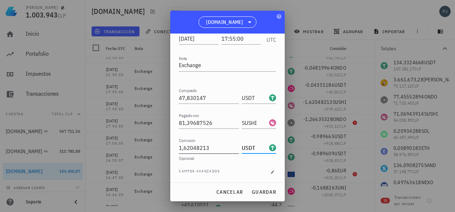
type input "USDT"
drag, startPoint x: 207, startPoint y: 147, endPoint x: 160, endPoint y: 147, distance: 46.8
click at [164, 147] on div "Pablo Pino 1.003.943 CLP Inicio Portafolio Impuestos Transacciones Cuentas Tota…" at bounding box center [227, 106] width 455 height 212
click at [270, 194] on span "guardar" at bounding box center [263, 192] width 25 height 6
type input "1,62048213"
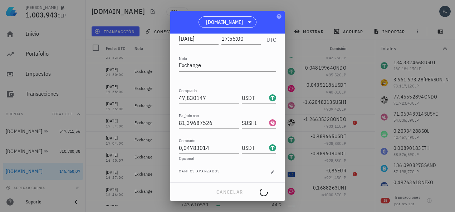
type input "SUSHI"
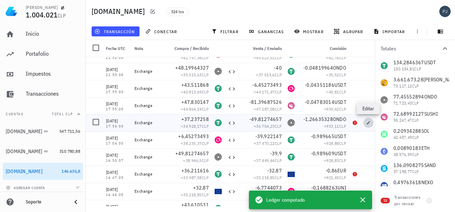
click at [368, 123] on icon "button" at bounding box center [368, 122] width 3 height 3
type input "17:54:00"
type input "37,237258"
type input "49,81274657"
type input "ONDO"
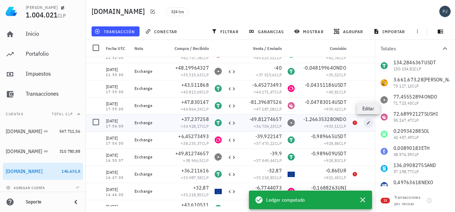
type input "1,26635328"
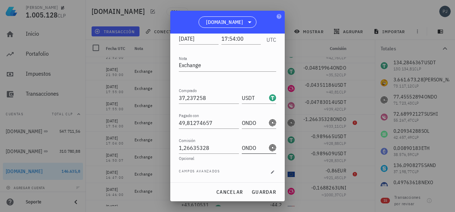
click at [247, 143] on input "ONDO" at bounding box center [255, 147] width 26 height 11
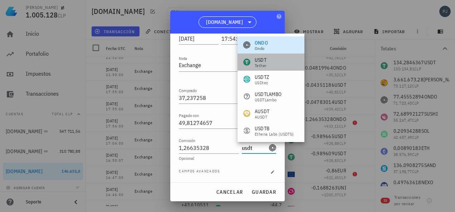
click at [259, 62] on div "USDT" at bounding box center [261, 59] width 12 height 7
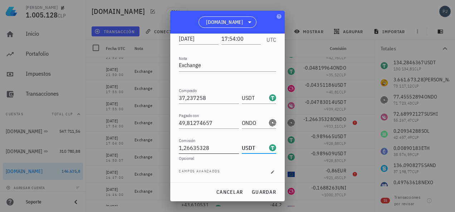
type input "USDT"
drag, startPoint x: 201, startPoint y: 148, endPoint x: 156, endPoint y: 147, distance: 45.1
click at [161, 147] on div "Pablo Pino 1.005.128 CLP Inicio Portafolio Impuestos Transacciones Cuentas Tota…" at bounding box center [227, 106] width 455 height 212
click at [255, 190] on span "guardar" at bounding box center [263, 192] width 25 height 6
type input "1,26635328"
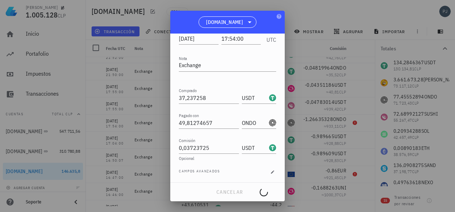
type input "ONDO"
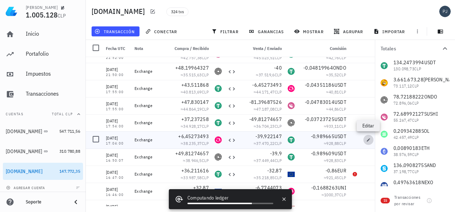
click at [366, 139] on span "button" at bounding box center [368, 140] width 10 height 4
type input "[DATE]"
type input "17:04:00"
type input "6,45273493"
type input "UNI"
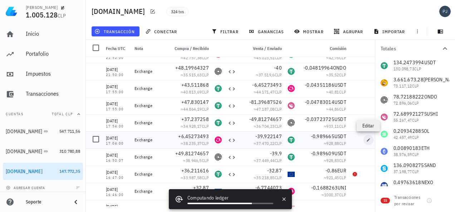
type input "39,922147"
type input "USDT"
type input "0,989665"
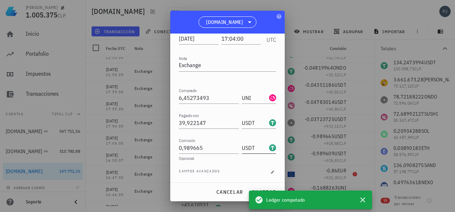
click at [250, 147] on input "USDT" at bounding box center [255, 147] width 26 height 11
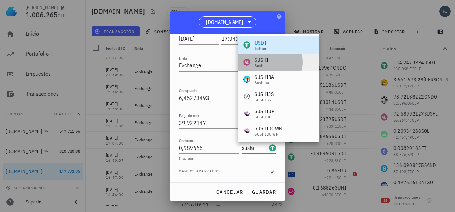
click at [261, 64] on div "Sushi" at bounding box center [262, 66] width 14 height 4
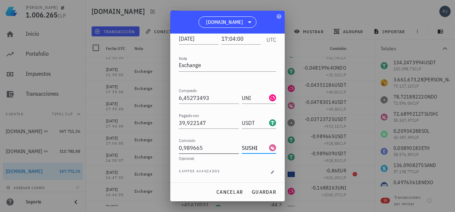
type input "SUSHI"
drag, startPoint x: 210, startPoint y: 148, endPoint x: 149, endPoint y: 146, distance: 61.5
click at [152, 146] on div "Pablo Pino 1.006.265 CLP Inicio Portafolio Impuestos Transacciones Cuentas Tota…" at bounding box center [227, 106] width 455 height 212
click at [266, 191] on span "guardar" at bounding box center [263, 192] width 25 height 6
type input "0,989665"
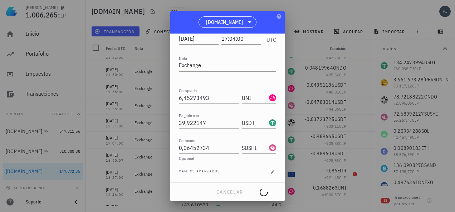
type input "USDT"
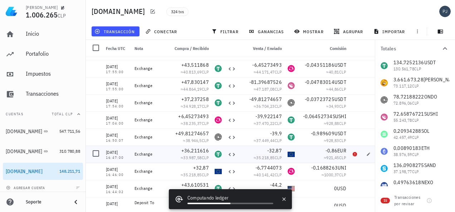
scroll to position [322, 0]
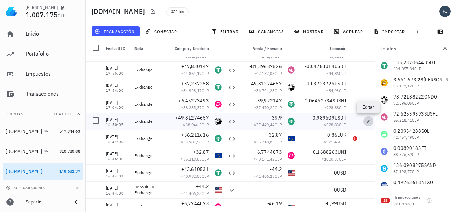
click at [368, 123] on icon "button" at bounding box center [368, 121] width 3 height 3
type input "16:50:07"
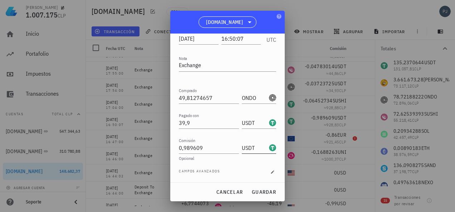
click at [250, 146] on input "USDT" at bounding box center [255, 147] width 26 height 11
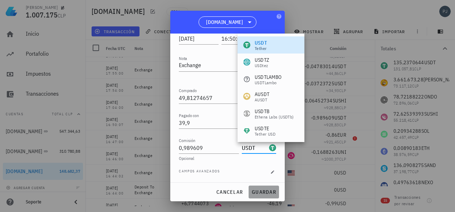
click at [257, 188] on button "guardar" at bounding box center [264, 192] width 30 height 13
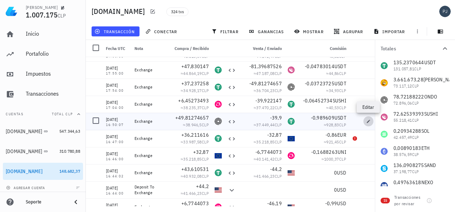
click at [366, 121] on icon "button" at bounding box center [368, 121] width 4 height 4
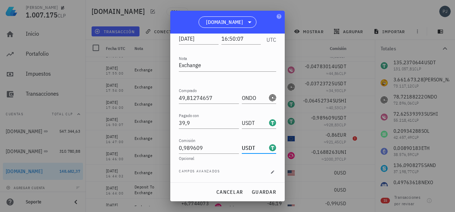
click at [250, 147] on input "USDT" at bounding box center [255, 147] width 26 height 11
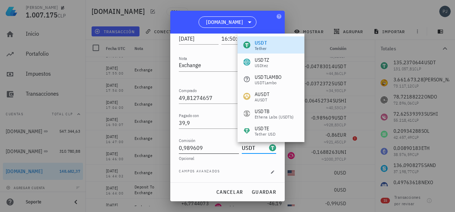
drag, startPoint x: 251, startPoint y: 146, endPoint x: 222, endPoint y: 147, distance: 28.6
click at [226, 147] on div "Comisión 0,989609 USDT" at bounding box center [227, 145] width 97 height 17
click at [251, 147] on input "USDT" at bounding box center [255, 147] width 26 height 11
drag, startPoint x: 251, startPoint y: 147, endPoint x: 240, endPoint y: 147, distance: 10.7
click at [242, 147] on input "USDT" at bounding box center [255, 147] width 26 height 11
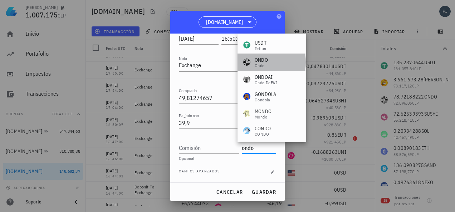
click at [260, 59] on div "ONDO" at bounding box center [261, 59] width 13 height 7
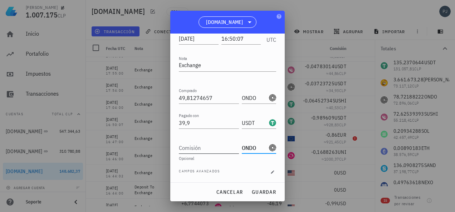
click at [204, 148] on input "Comisión" at bounding box center [209, 147] width 60 height 11
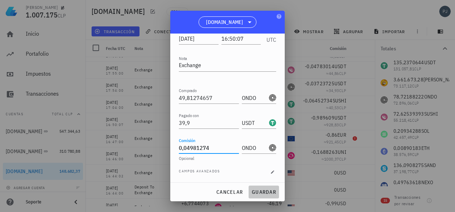
click at [256, 190] on span "guardar" at bounding box center [263, 192] width 25 height 6
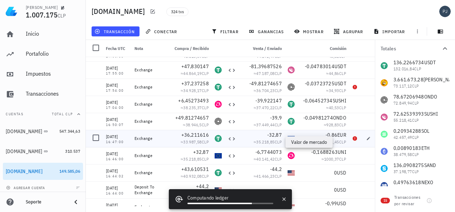
scroll to position [358, 0]
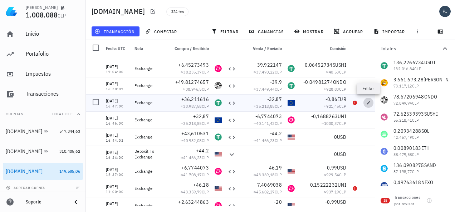
click at [368, 103] on icon "button" at bounding box center [368, 102] width 3 height 3
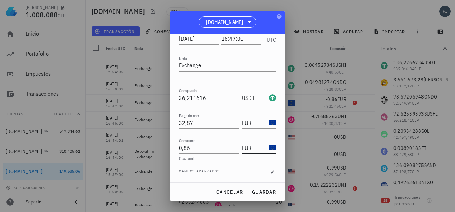
click at [252, 149] on input "EUR" at bounding box center [255, 147] width 26 height 11
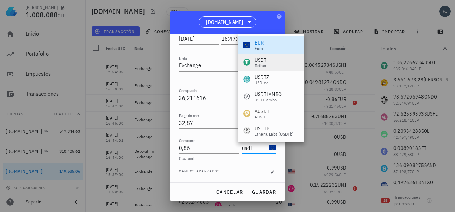
click at [261, 64] on div "Tether" at bounding box center [261, 66] width 12 height 4
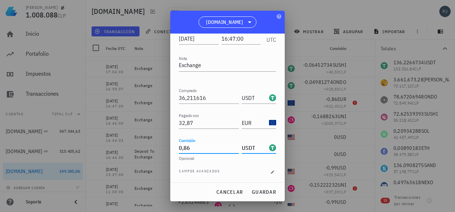
scroll to position [0, 0]
drag, startPoint x: 192, startPoint y: 148, endPoint x: 168, endPoint y: 149, distance: 24.7
click at [168, 149] on div "Pablo Pino 1.008.088 CLP Inicio Portafolio Impuestos Transacciones Cuentas Tota…" at bounding box center [227, 106] width 455 height 212
click at [255, 192] on span "guardar" at bounding box center [263, 192] width 25 height 6
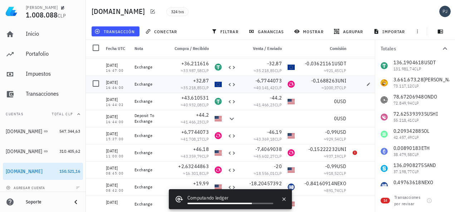
scroll to position [358, 0]
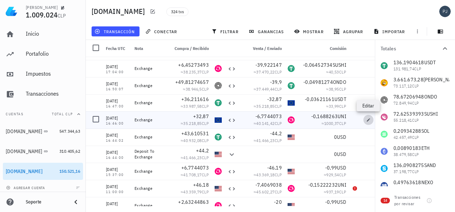
click at [364, 121] on span "button" at bounding box center [368, 120] width 10 height 4
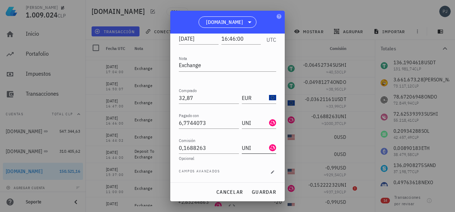
click at [249, 149] on input "UNI" at bounding box center [255, 147] width 26 height 11
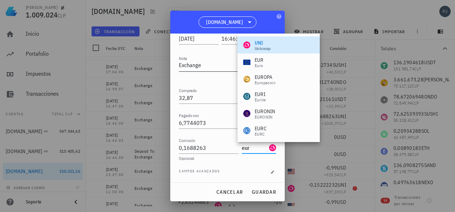
click at [260, 59] on div "EUR" at bounding box center [259, 59] width 9 height 7
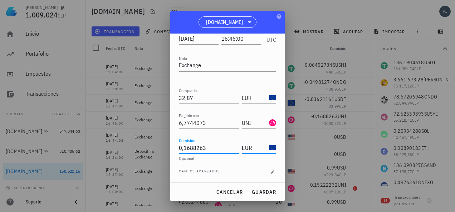
drag, startPoint x: 169, startPoint y: 143, endPoint x: 151, endPoint y: 145, distance: 18.7
click at [158, 144] on div "Pablo Pino 1.009.024 CLP Inicio Portafolio Impuestos Transacciones Cuentas Tota…" at bounding box center [227, 106] width 455 height 212
click at [269, 191] on span "guardar" at bounding box center [263, 192] width 25 height 6
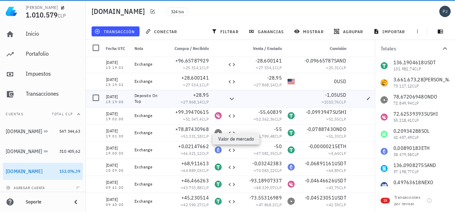
scroll to position [0, 0]
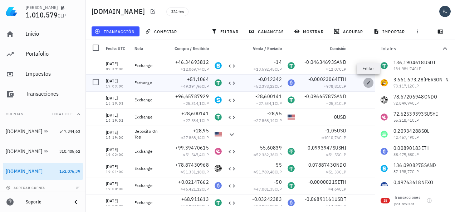
click at [367, 82] on icon "button" at bounding box center [368, 83] width 4 height 4
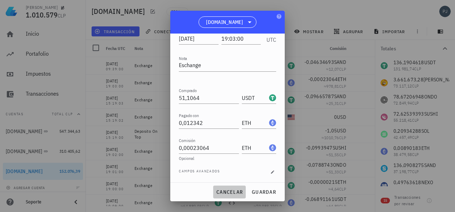
click at [233, 190] on span "cancelar" at bounding box center [229, 192] width 27 height 6
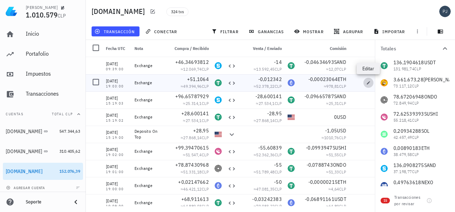
click at [367, 84] on icon "button" at bounding box center [368, 82] width 3 height 3
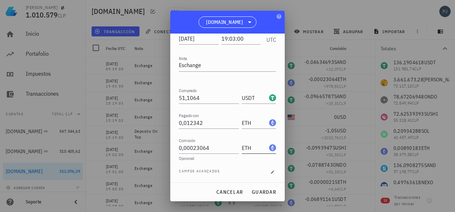
click at [246, 148] on input "ETH" at bounding box center [255, 147] width 26 height 11
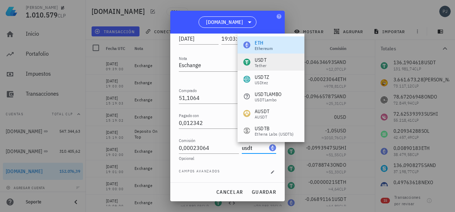
click at [264, 62] on div "USDT" at bounding box center [261, 59] width 12 height 7
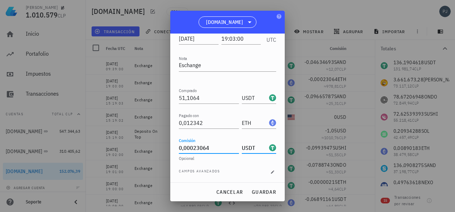
drag, startPoint x: 200, startPoint y: 148, endPoint x: 150, endPoint y: 150, distance: 50.5
click at [166, 148] on div "Pablo Pino 1.010.579 CLP Inicio Portafolio Impuestos Transacciones Cuentas Tota…" at bounding box center [227, 106] width 455 height 212
click at [262, 190] on span "guardar" at bounding box center [263, 192] width 25 height 6
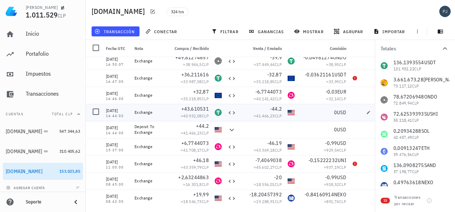
scroll to position [393, 0]
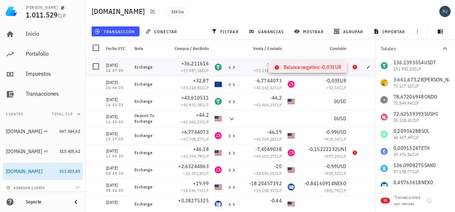
click at [354, 68] on icon at bounding box center [355, 67] width 4 height 4
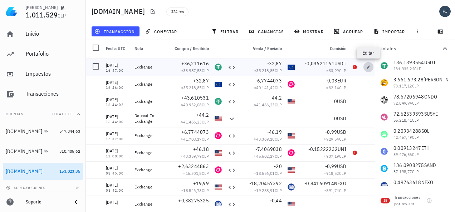
click at [367, 68] on icon "button" at bounding box center [368, 67] width 4 height 4
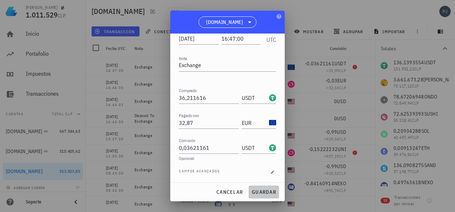
click at [261, 195] on span "guardar" at bounding box center [263, 192] width 25 height 6
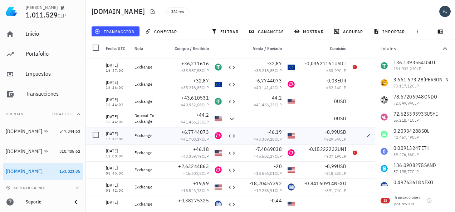
scroll to position [429, 0]
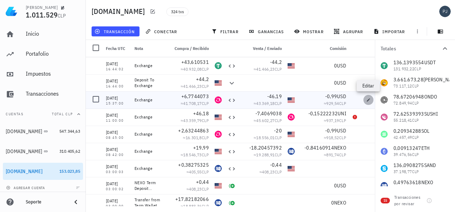
click at [364, 99] on span "button" at bounding box center [368, 100] width 10 height 4
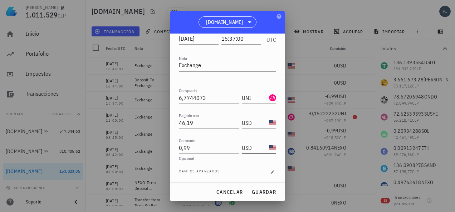
click at [247, 148] on input "USD" at bounding box center [255, 147] width 26 height 11
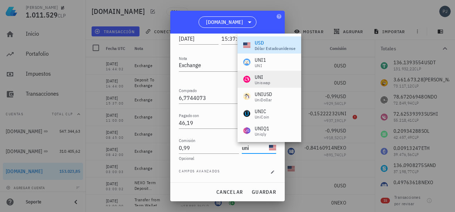
click at [260, 79] on div "UNI" at bounding box center [263, 77] width 16 height 7
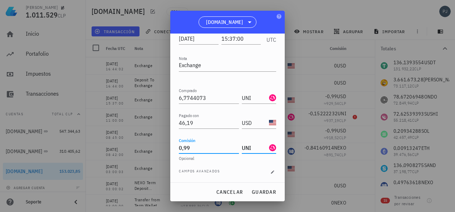
scroll to position [0, 0]
drag, startPoint x: 195, startPoint y: 149, endPoint x: 167, endPoint y: 147, distance: 27.6
click at [168, 147] on div "Pablo Pino 1.011.529 CLP Inicio Portafolio Impuestos Transacciones Cuentas Tota…" at bounding box center [227, 106] width 455 height 212
click at [267, 190] on span "guardar" at bounding box center [263, 192] width 25 height 6
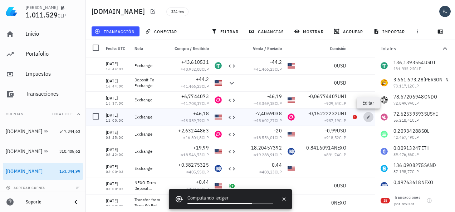
click at [368, 117] on icon "button" at bounding box center [368, 116] width 3 height 3
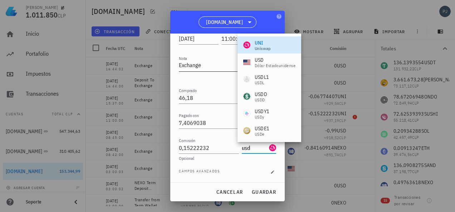
click at [261, 64] on div "dólar estadounidense" at bounding box center [275, 66] width 41 height 4
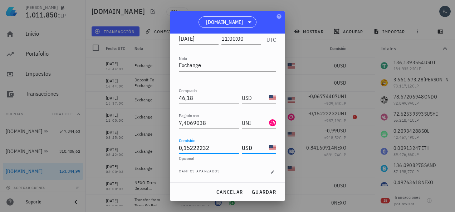
drag, startPoint x: 215, startPoint y: 149, endPoint x: 153, endPoint y: 148, distance: 62.2
click at [157, 148] on div "Pablo Pino 1.011.850 CLP Inicio Portafolio Impuestos Transacciones Cuentas Tota…" at bounding box center [227, 106] width 455 height 212
click at [264, 191] on span "guardar" at bounding box center [263, 192] width 25 height 6
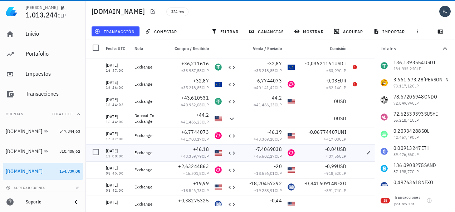
scroll to position [429, 0]
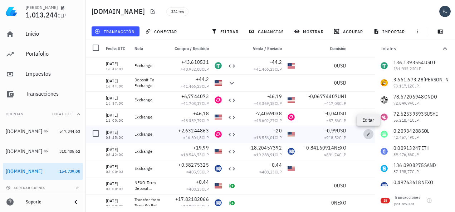
click at [367, 134] on icon "button" at bounding box center [368, 134] width 4 height 4
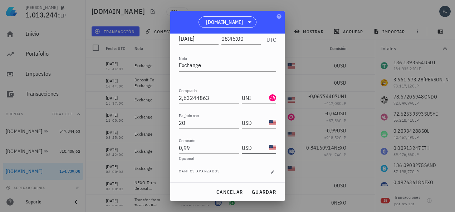
click at [250, 147] on input "USD" at bounding box center [255, 147] width 26 height 11
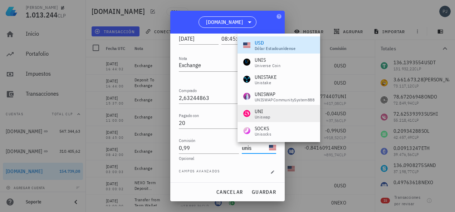
click at [260, 114] on div "UNI" at bounding box center [263, 111] width 16 height 7
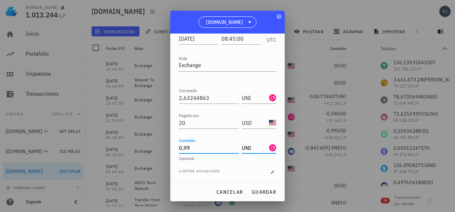
drag, startPoint x: 191, startPoint y: 146, endPoint x: 172, endPoint y: 146, distance: 18.2
click at [175, 146] on div "Transacción Compra/Venta Compra/Venta : intercambias una moneda, ya sea cripto …" at bounding box center [227, 108] width 114 height 149
click at [260, 190] on span "guardar" at bounding box center [263, 192] width 25 height 6
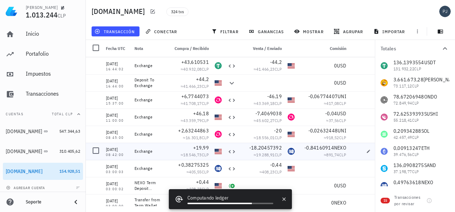
scroll to position [465, 0]
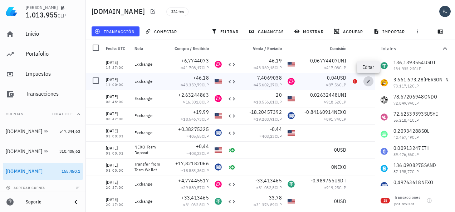
click at [367, 82] on icon "button" at bounding box center [368, 81] width 4 height 4
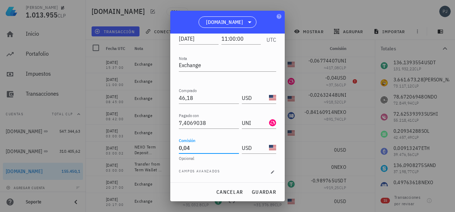
click at [195, 149] on input "0,04" at bounding box center [209, 147] width 60 height 11
click at [258, 192] on span "guardar" at bounding box center [263, 192] width 25 height 6
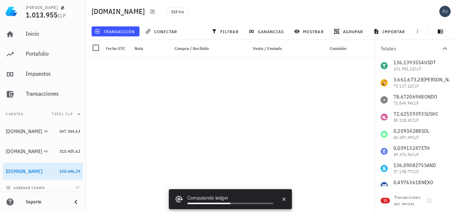
scroll to position [465, 0]
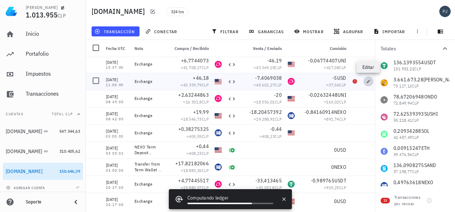
click at [368, 82] on icon "button" at bounding box center [368, 81] width 4 height 4
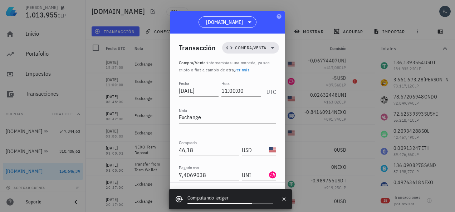
drag, startPoint x: 188, startPoint y: 149, endPoint x: 166, endPoint y: 148, distance: 22.2
click at [167, 148] on div "[PERSON_NAME] 1.013.955 CLP Inicio [GEOGRAPHIC_DATA] Impuestos [GEOGRAPHIC_DATA…" at bounding box center [227, 106] width 455 height 212
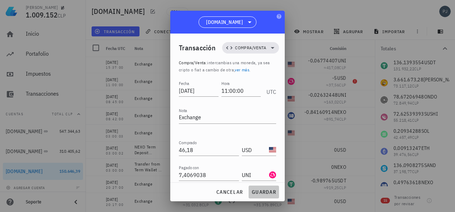
click at [262, 192] on span "guardar" at bounding box center [263, 192] width 25 height 6
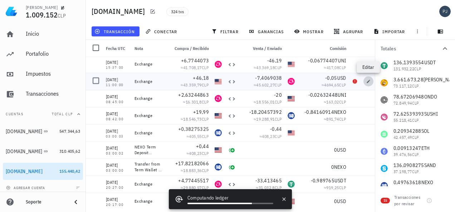
click at [369, 80] on icon "button" at bounding box center [368, 81] width 4 height 4
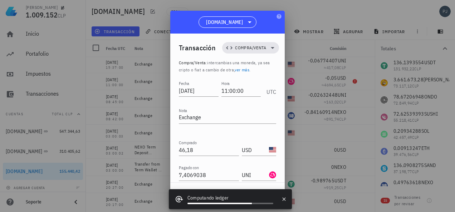
click at [192, 195] on input "0,05" at bounding box center [209, 200] width 60 height 11
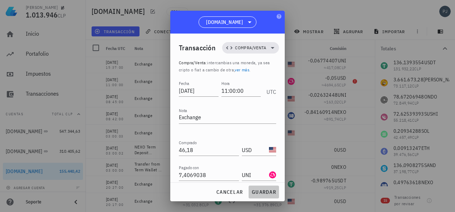
click at [265, 191] on span "guardar" at bounding box center [263, 192] width 25 height 6
type input "0,05"
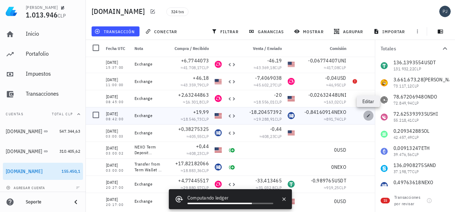
click at [367, 115] on icon "button" at bounding box center [368, 116] width 4 height 4
type input "[DATE]"
type input "08:42:00"
type input "19,99"
type input "18,20457392"
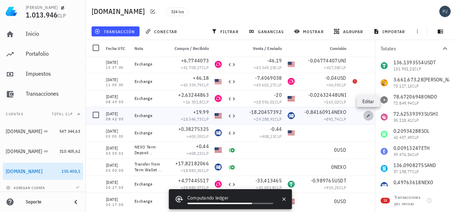
type input "NEXO"
type input "0,84160914"
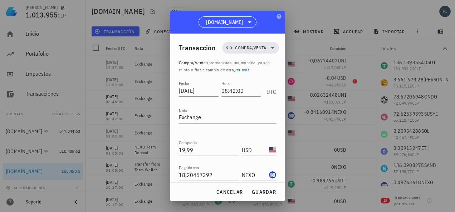
click at [248, 195] on input "NEXO" at bounding box center [255, 200] width 26 height 11
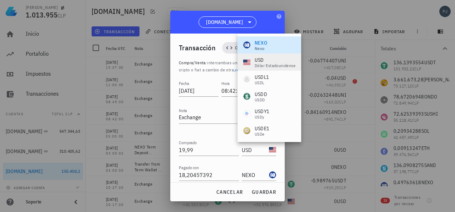
click at [257, 62] on div "USD" at bounding box center [275, 59] width 41 height 7
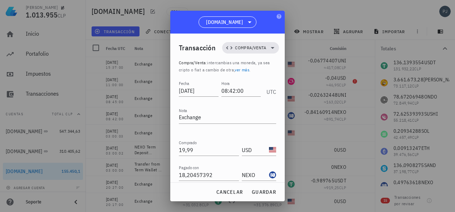
type input "USD"
drag, startPoint x: 215, startPoint y: 149, endPoint x: 162, endPoint y: 149, distance: 53.6
click at [165, 149] on div "[PERSON_NAME] 1.013.955 CLP Inicio [GEOGRAPHIC_DATA] Impuestos [GEOGRAPHIC_DATA…" at bounding box center [227, 106] width 455 height 212
click at [260, 190] on span "guardar" at bounding box center [263, 192] width 25 height 6
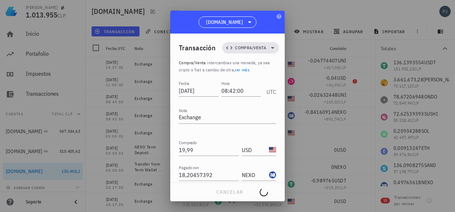
type input "0,84160914"
type input "NEXO"
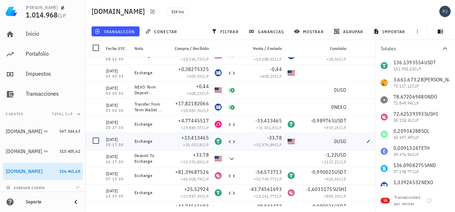
scroll to position [536, 0]
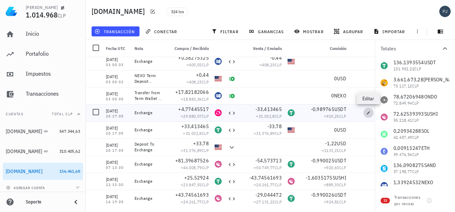
click at [368, 112] on icon "button" at bounding box center [368, 113] width 4 height 4
type input "[DATE]"
type input "20:27:00"
type input "4,77445517"
type input "UNI"
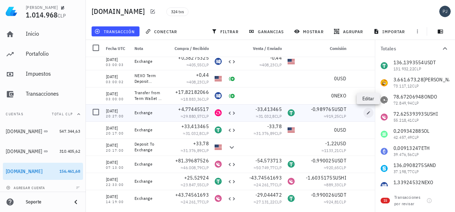
type input "33,413465"
type input "USDT"
type input "0,989765"
type input "USDT"
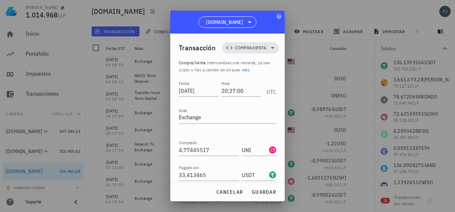
click at [252, 195] on input "text" at bounding box center [258, 200] width 33 height 11
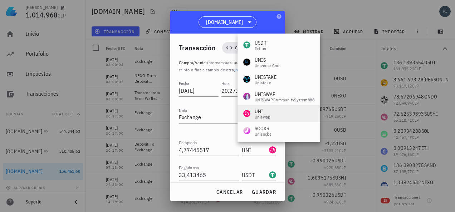
click at [261, 115] on div "Uniswap" at bounding box center [263, 117] width 16 height 4
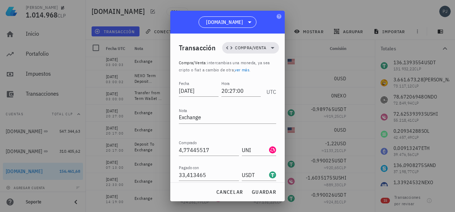
type input "UNI"
click at [205, 195] on input "Comisión" at bounding box center [209, 200] width 60 height 11
click at [263, 190] on span "guardar" at bounding box center [263, 192] width 25 height 6
type input "0,989765"
type input "USDT"
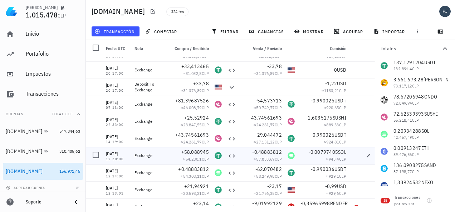
scroll to position [608, 0]
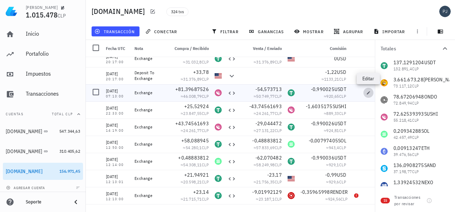
click at [368, 92] on icon "button" at bounding box center [368, 93] width 4 height 4
type input "[DATE]"
type input "07:13:00"
type input "81,39687526"
type input "SUSHI"
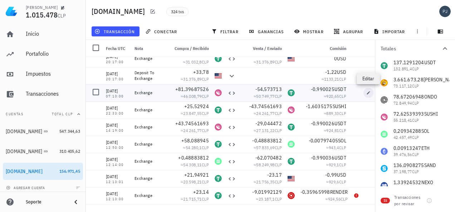
type input "54,573713"
type input "0,990025"
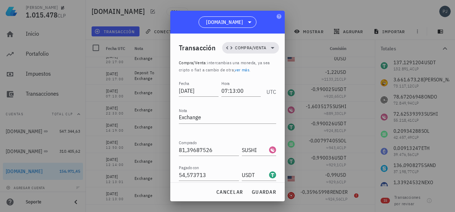
click at [252, 195] on input "USDT" at bounding box center [255, 200] width 26 height 11
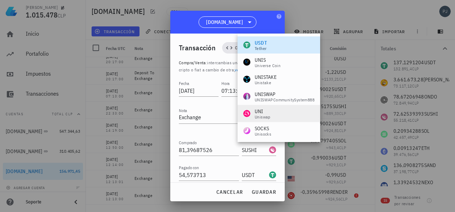
click at [263, 116] on div "Uniswap" at bounding box center [263, 117] width 16 height 4
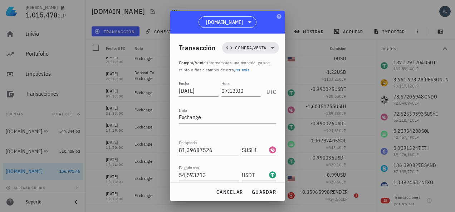
drag, startPoint x: 248, startPoint y: 147, endPoint x: 231, endPoint y: 148, distance: 17.2
click at [231, 189] on div "Comisión 0,990025 UNI" at bounding box center [227, 197] width 97 height 17
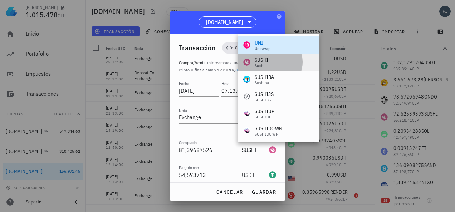
click at [260, 60] on div "SUSHI" at bounding box center [262, 59] width 14 height 7
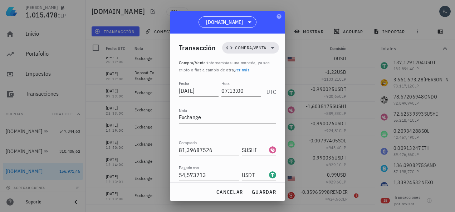
type input "SUSHI"
drag, startPoint x: 205, startPoint y: 149, endPoint x: 178, endPoint y: 147, distance: 26.9
click at [179, 195] on input "0,990025" at bounding box center [209, 200] width 60 height 11
click at [268, 192] on span "guardar" at bounding box center [263, 192] width 25 height 6
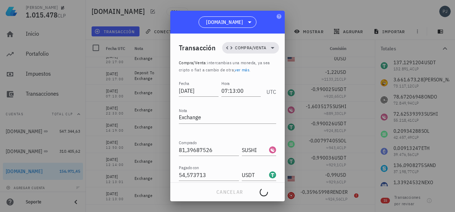
type input "0,990025"
type input "USDT"
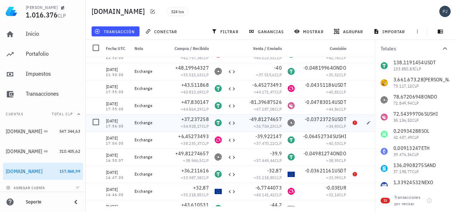
scroll to position [322, 0]
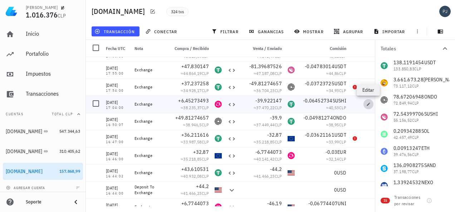
click at [366, 104] on span "button" at bounding box center [368, 104] width 10 height 4
type input "[DATE]"
type input "17:04:00"
type input "6,45273493"
type input "UNI"
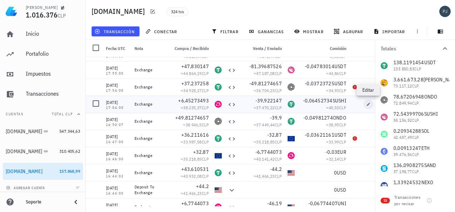
type input "39,922147"
type input "0,06452734"
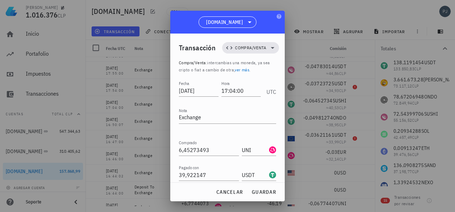
click at [256, 195] on input "SUSHI" at bounding box center [255, 200] width 26 height 11
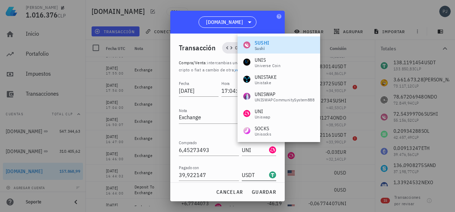
click at [258, 114] on div "UNI" at bounding box center [263, 111] width 16 height 7
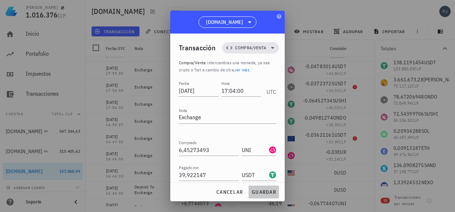
click at [259, 192] on span "guardar" at bounding box center [263, 192] width 25 height 6
type input "SUSHI"
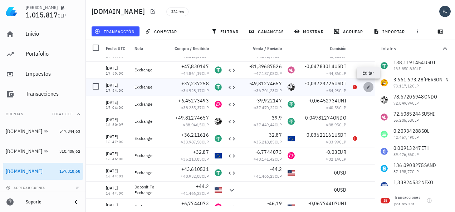
click at [368, 85] on icon "button" at bounding box center [368, 87] width 4 height 4
type input "[DATE]"
type input "17:54:00"
type input "37,237258"
type input "USDT"
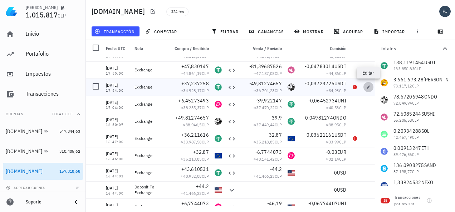
type input "49,81274657"
type input "ONDO"
type input "0,03723725"
type input "USDT"
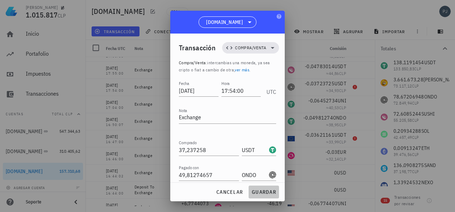
click at [264, 190] on span "guardar" at bounding box center [263, 192] width 25 height 6
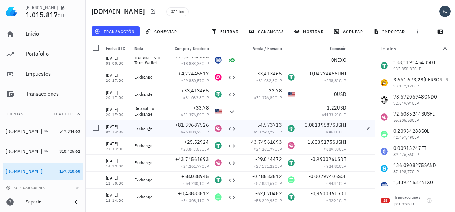
scroll to position [608, 0]
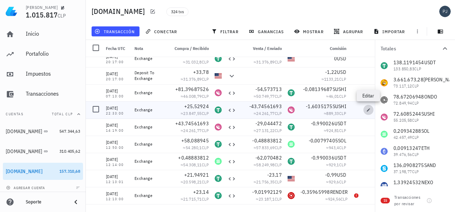
click at [366, 112] on span "button" at bounding box center [368, 110] width 10 height 4
type input "[DATE]"
type input "22:33:00"
type input "25,52924"
type input "43,74561693"
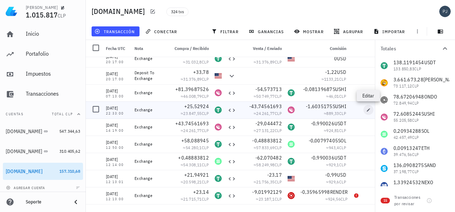
type input "SUSHI"
type input "1,6035175"
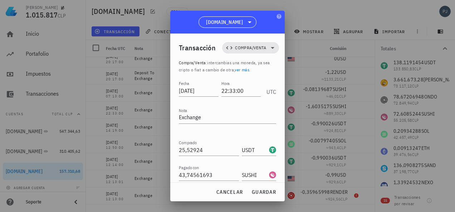
click at [251, 195] on input "SUSHI" at bounding box center [255, 200] width 26 height 11
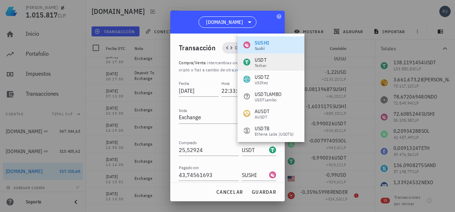
click at [257, 60] on div "USDT" at bounding box center [261, 59] width 12 height 7
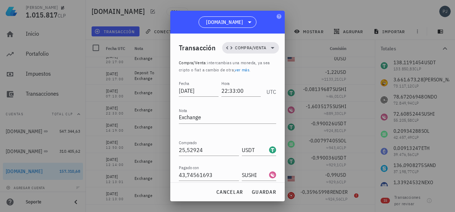
type input "USDT"
drag, startPoint x: 198, startPoint y: 147, endPoint x: 157, endPoint y: 149, distance: 40.8
click at [165, 147] on div "[PERSON_NAME] 1.015.817 CLP Inicio [GEOGRAPHIC_DATA] Impuestos [GEOGRAPHIC_DATA…" at bounding box center [227, 106] width 455 height 212
click at [266, 195] on span "guardar" at bounding box center [263, 192] width 25 height 6
type input "1,6035175"
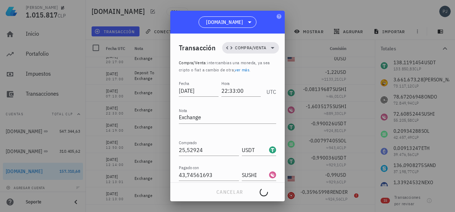
type input "SUSHI"
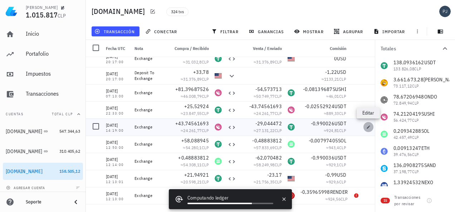
click at [366, 127] on icon "button" at bounding box center [368, 127] width 4 height 4
type input "14:19:00"
type input "43,74561693"
type input "SUSHI"
type input "29,044472"
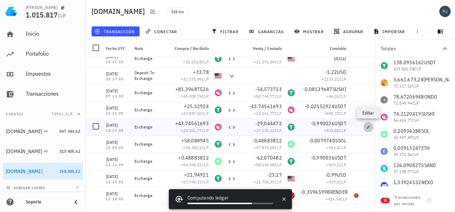
type input "USDT"
type input "0,990026"
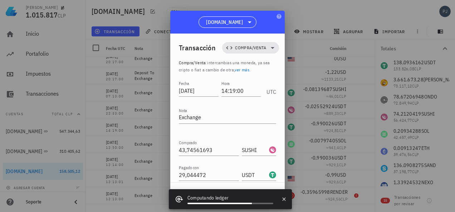
click at [251, 195] on input "USDT" at bounding box center [255, 200] width 26 height 11
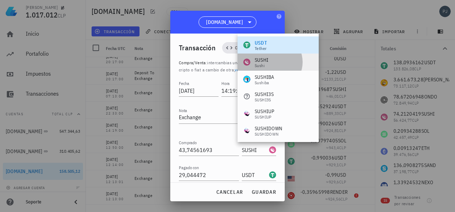
click at [262, 61] on div "SUSHI" at bounding box center [262, 59] width 14 height 7
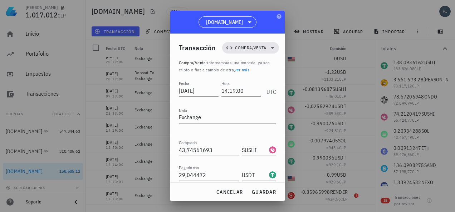
type input "SUSHI"
drag, startPoint x: 204, startPoint y: 148, endPoint x: 167, endPoint y: 148, distance: 36.8
click at [167, 148] on div "[PERSON_NAME] 1.017.012 CLP Inicio [GEOGRAPHIC_DATA] Impuestos [GEOGRAPHIC_DATA…" at bounding box center [227, 106] width 455 height 212
click at [257, 192] on span "guardar" at bounding box center [263, 192] width 25 height 6
type input "0,990026"
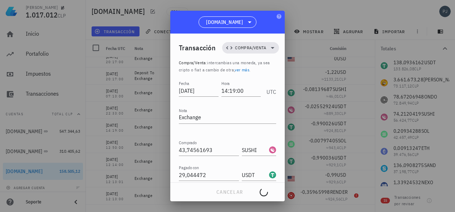
type input "USDT"
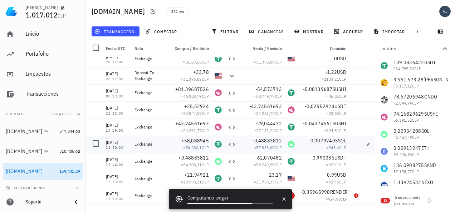
scroll to position [644, 0]
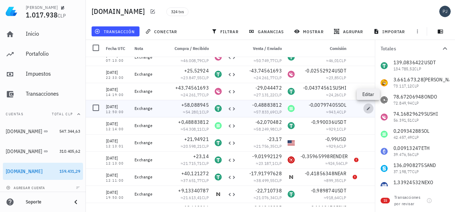
click at [365, 108] on span "button" at bounding box center [368, 109] width 10 height 4
type input "[DATE]"
type input "12:50:00"
type input "58,088945"
type input "USDT"
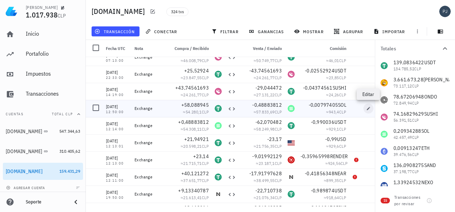
type input "0,48883812"
type input "SOL"
type input "0,00797405"
type input "SOL"
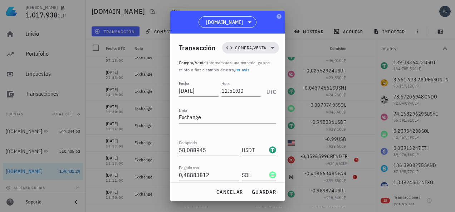
click at [248, 195] on input "text" at bounding box center [258, 200] width 33 height 11
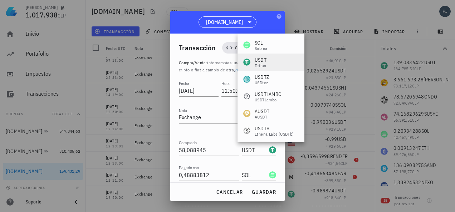
click at [259, 60] on div "USDT" at bounding box center [261, 59] width 12 height 7
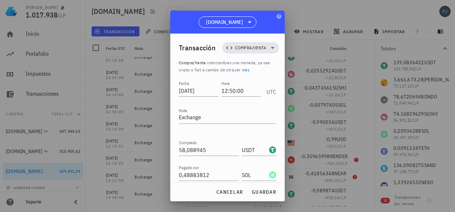
type input "USDT"
click at [205, 195] on input "Comisión" at bounding box center [209, 200] width 60 height 11
click at [259, 192] on span "guardar" at bounding box center [263, 192] width 25 height 6
type input "0,00797405"
type input "SOL"
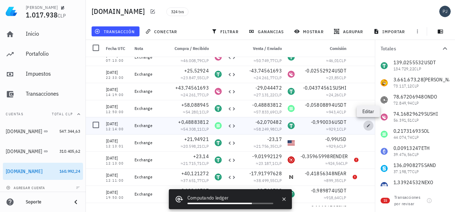
click at [367, 125] on icon "button" at bounding box center [368, 126] width 4 height 4
type input "[DATE]"
type input "12:14:00"
type input "0,48883812"
type input "SOL"
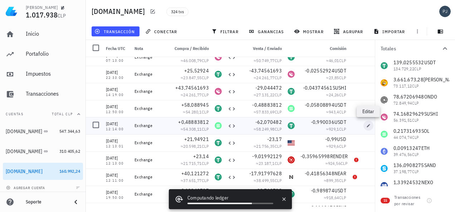
type input "62,070482"
type input "USDT"
type input "0,990036"
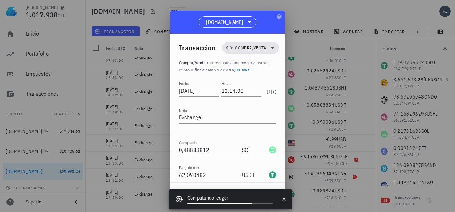
click at [250, 195] on input "USDT" at bounding box center [255, 200] width 26 height 11
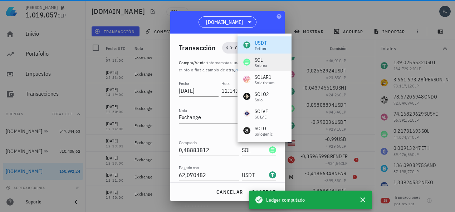
click at [260, 64] on div "Solana" at bounding box center [261, 66] width 13 height 4
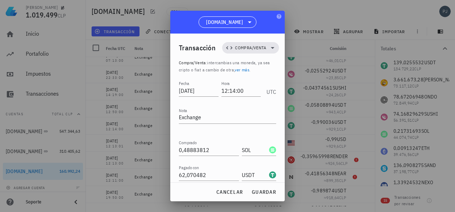
type input "SOL"
drag, startPoint x: 209, startPoint y: 148, endPoint x: 173, endPoint y: 148, distance: 36.5
click at [175, 148] on div "Transacción Compra/Venta Compra/Venta : intercambias una moneda, ya sea cripto …" at bounding box center [227, 108] width 114 height 149
click at [258, 189] on button "guardar" at bounding box center [264, 192] width 30 height 13
type input "0,990036"
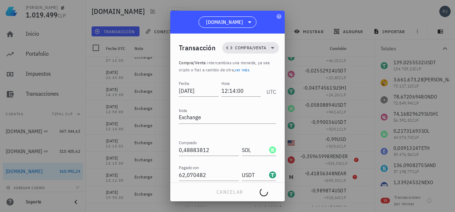
type input "USDT"
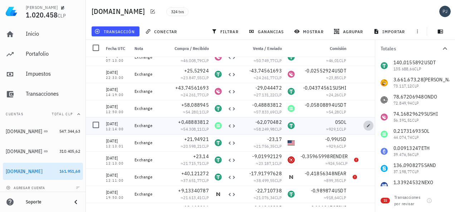
click at [368, 124] on icon "button" at bounding box center [368, 126] width 4 height 4
type input "0"
type input "SOL"
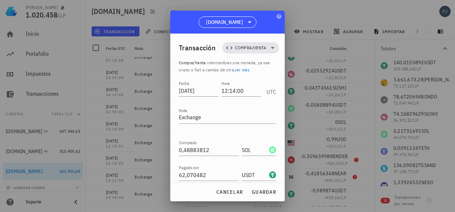
click at [192, 195] on input "0" at bounding box center [209, 200] width 60 height 11
click at [264, 189] on span "guardar" at bounding box center [263, 192] width 25 height 6
type input "0"
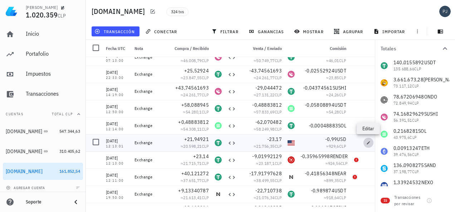
click at [367, 142] on icon "button" at bounding box center [368, 143] width 4 height 4
type input "12:13:01"
type input "21,94921"
type input "USDT"
type input "23,17"
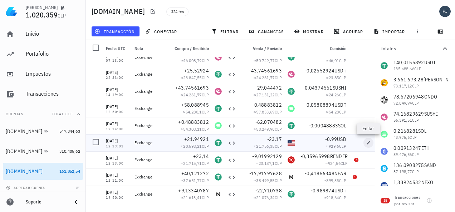
type input "USD"
type input "0,99"
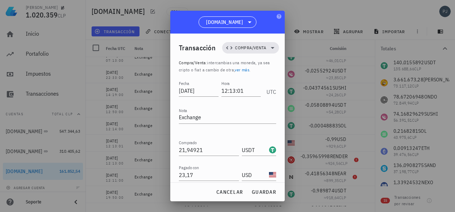
click at [256, 195] on input "USD" at bounding box center [255, 200] width 26 height 11
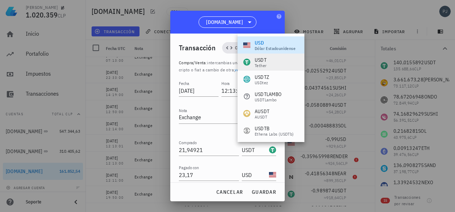
click at [266, 62] on div "USDT" at bounding box center [261, 59] width 12 height 7
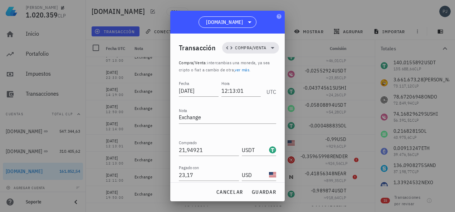
type input "USDT"
drag, startPoint x: 192, startPoint y: 147, endPoint x: 176, endPoint y: 147, distance: 16.1
click at [179, 195] on input "0,99" at bounding box center [209, 200] width 60 height 11
click at [265, 193] on span "guardar" at bounding box center [263, 192] width 25 height 6
type input "0,99"
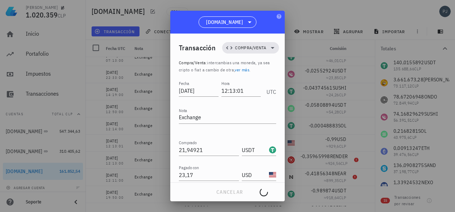
type input "USD"
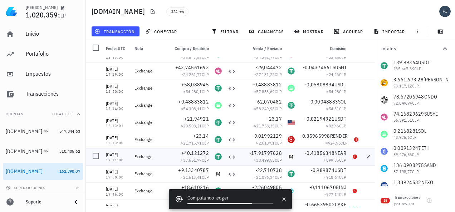
scroll to position [679, 0]
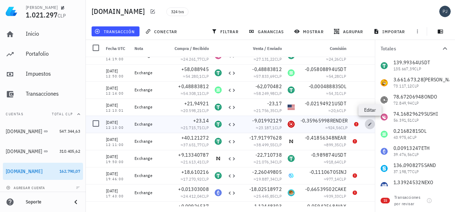
click at [370, 124] on icon "button" at bounding box center [370, 124] width 4 height 4
type input "12:13:00"
type input "23,14"
type input "9,01992129"
type input "RENDER"
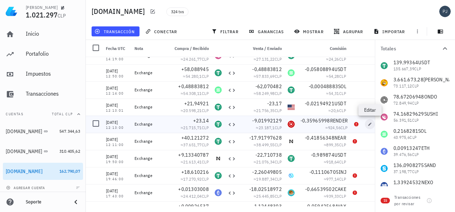
type input "0,35965998"
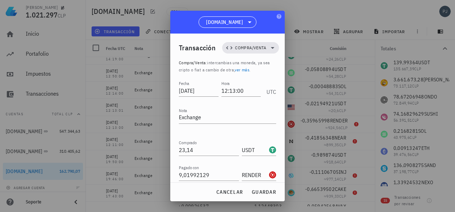
click at [250, 195] on input "RENDER" at bounding box center [255, 200] width 26 height 11
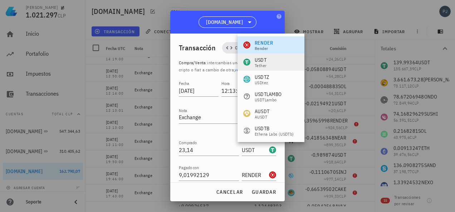
click at [259, 59] on div "USDT" at bounding box center [261, 59] width 12 height 7
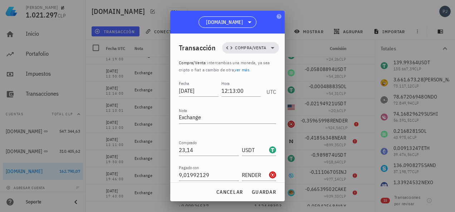
type input "USDT"
drag, startPoint x: 210, startPoint y: 147, endPoint x: 162, endPoint y: 142, distance: 48.1
click at [164, 142] on div "[PERSON_NAME] 1.021.297 CLP Inicio [GEOGRAPHIC_DATA] Impuestos [GEOGRAPHIC_DATA…" at bounding box center [227, 106] width 455 height 212
click at [265, 192] on span "guardar" at bounding box center [263, 192] width 25 height 6
type input "0,35965998"
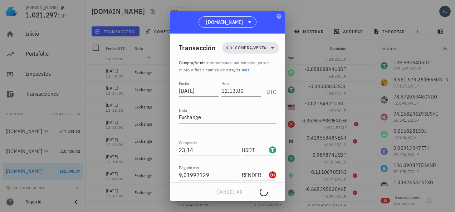
type input "RENDER"
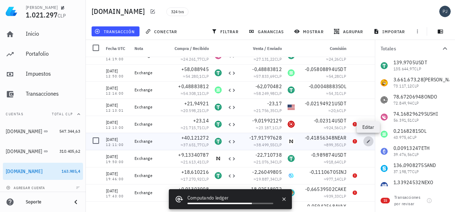
click at [365, 141] on span "button" at bounding box center [368, 141] width 10 height 4
type input "12:11:00"
type input "40,121272"
type input "17,91797628"
type input "NEAR"
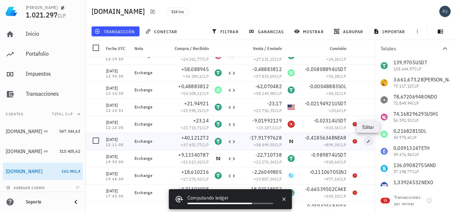
type input "0,41856348"
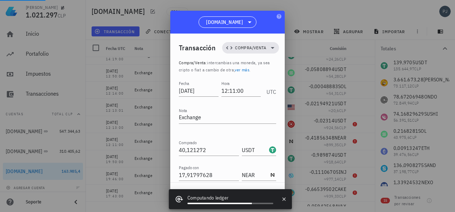
click at [247, 195] on input "NEAR" at bounding box center [255, 200] width 26 height 11
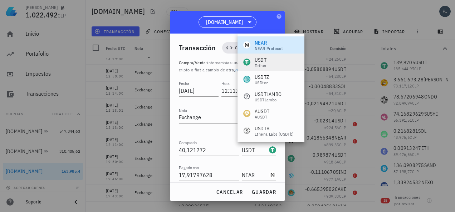
click at [266, 60] on div "USDT" at bounding box center [261, 59] width 12 height 7
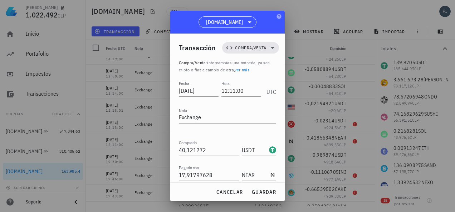
type input "USDT"
drag, startPoint x: 212, startPoint y: 147, endPoint x: 174, endPoint y: 143, distance: 38.5
click at [174, 143] on div "Transacción Compra/Venta Compra/Venta : intercambias una moneda, ya sea cripto …" at bounding box center [227, 108] width 114 height 149
click at [267, 193] on span "guardar" at bounding box center [263, 192] width 25 height 6
type input "0,41856348"
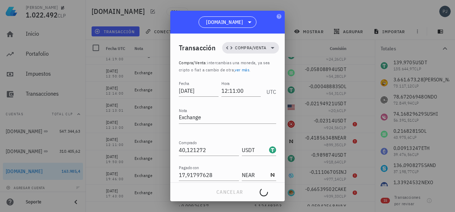
type input "NEAR"
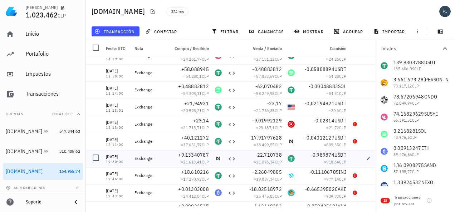
scroll to position [715, 0]
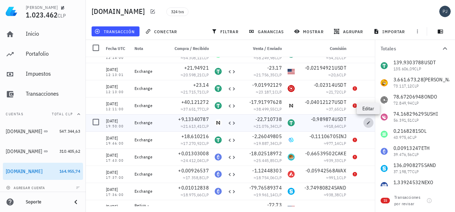
click at [369, 122] on icon "button" at bounding box center [368, 123] width 4 height 4
type input "[DATE]"
type input "19:50:00"
type input "9,13340787"
type input "NEAR"
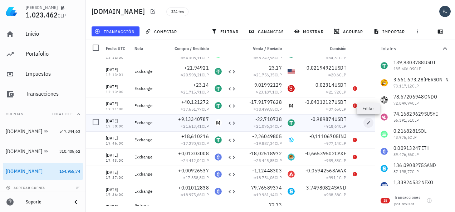
type input "22,710738"
type input "USDT"
type input "0,989874"
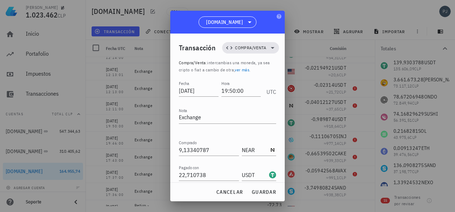
click at [249, 195] on input "USDT" at bounding box center [255, 200] width 26 height 11
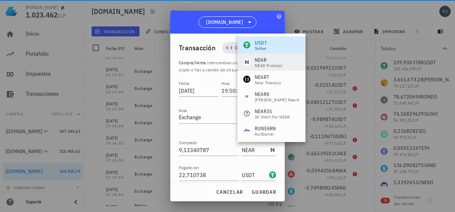
click at [265, 62] on div "NEAR" at bounding box center [269, 59] width 28 height 7
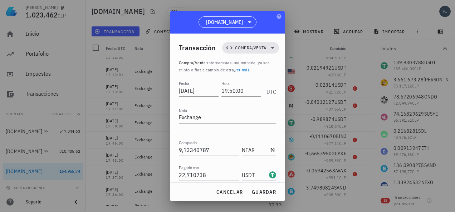
type input "NEAR"
drag, startPoint x: 210, startPoint y: 150, endPoint x: 169, endPoint y: 144, distance: 40.9
click at [173, 145] on div "Transacción Compra/Venta Compra/Venta : intercambias una moneda, ya sea cripto …" at bounding box center [227, 108] width 114 height 149
click at [267, 189] on span "guardar" at bounding box center [263, 192] width 25 height 6
type input "0,989874"
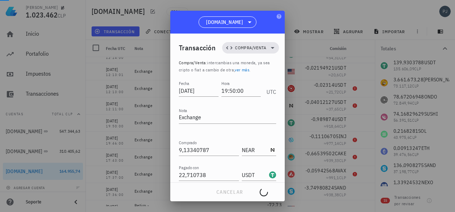
type input "USDT"
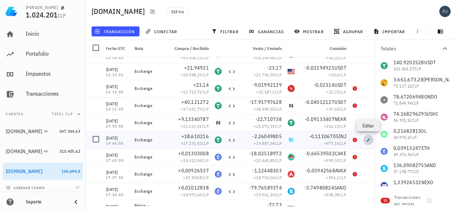
click at [366, 141] on icon "button" at bounding box center [368, 140] width 4 height 4
type input "19:46:00"
type input "18,610216"
type input "USDT"
type input "2,26049805"
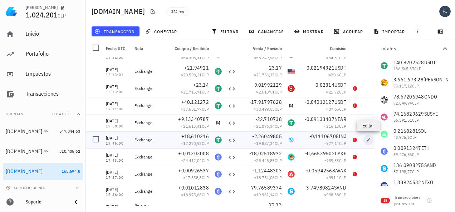
type input "INJ"
type input "0,11106705"
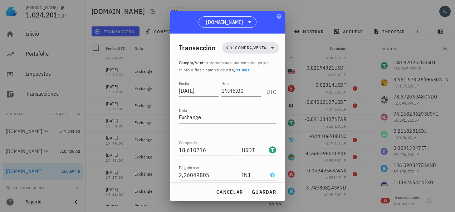
click at [245, 195] on input "INJ" at bounding box center [255, 200] width 26 height 11
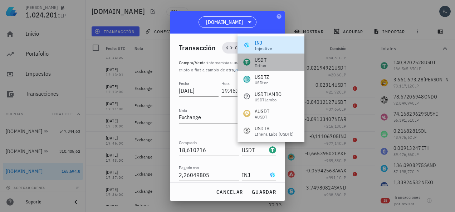
click at [260, 58] on div "USDT" at bounding box center [261, 59] width 12 height 7
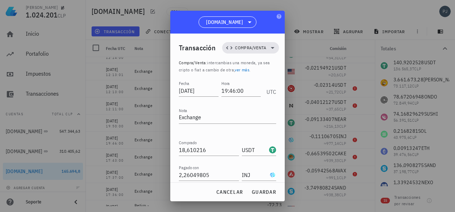
type input "USDT"
drag, startPoint x: 208, startPoint y: 145, endPoint x: 173, endPoint y: 148, distance: 34.8
click at [174, 148] on div "Transacción Compra/Venta Compra/Venta : intercambias una moneda, ya sea cripto …" at bounding box center [227, 108] width 114 height 149
click at [257, 190] on span "guardar" at bounding box center [263, 192] width 25 height 6
type input "0,11106705"
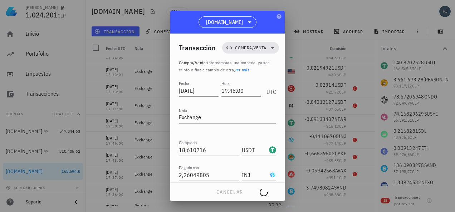
type input "INJ"
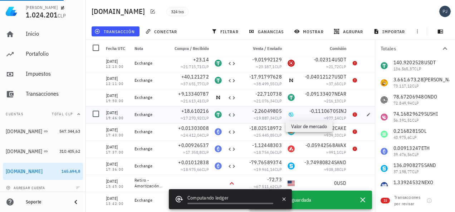
scroll to position [751, 0]
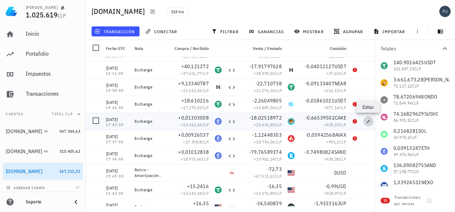
click at [368, 123] on icon "button" at bounding box center [368, 121] width 4 height 4
type input "17:43:00"
type input "0,01303008"
type input "ETH"
type input "18,02518972"
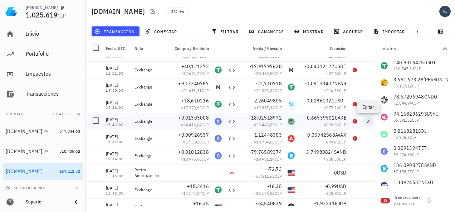
type input "CAKE"
type input "0,66539502"
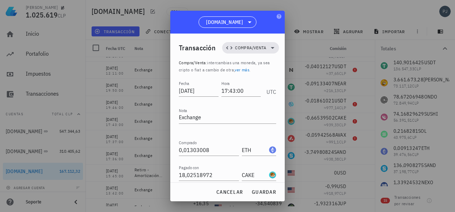
click at [254, 195] on input "CAKE" at bounding box center [255, 200] width 26 height 11
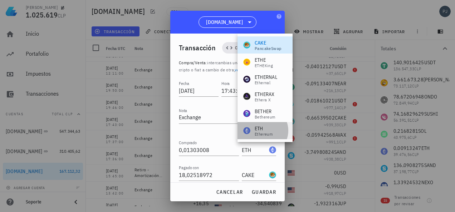
click at [265, 129] on div "ETH" at bounding box center [264, 128] width 18 height 7
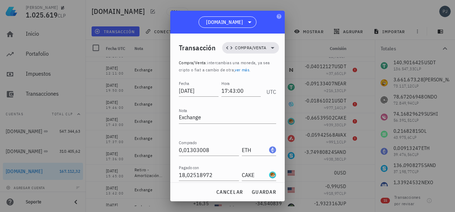
type input "ETH"
drag, startPoint x: 211, startPoint y: 148, endPoint x: 165, endPoint y: 148, distance: 45.8
click at [165, 148] on div "[PERSON_NAME] 1.025.619 CLP Inicio [GEOGRAPHIC_DATA] Impuestos [GEOGRAPHIC_DATA…" at bounding box center [227, 106] width 455 height 212
click at [212, 195] on input "0,66539502" at bounding box center [209, 200] width 60 height 11
type input "0"
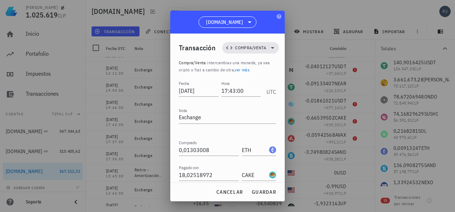
click at [204, 195] on input "0,000013" at bounding box center [209, 200] width 60 height 11
click at [210, 195] on input "0,00001303" at bounding box center [209, 200] width 60 height 11
click at [264, 190] on span "guardar" at bounding box center [263, 192] width 25 height 6
type input "0,66539502"
type input "CAKE"
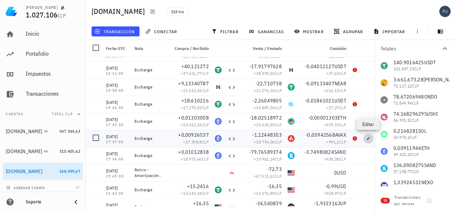
click at [367, 139] on icon "button" at bounding box center [368, 139] width 4 height 4
type input "17:37:00"
type input "0,00926537"
type input "1,12448303"
type input "AVAX"
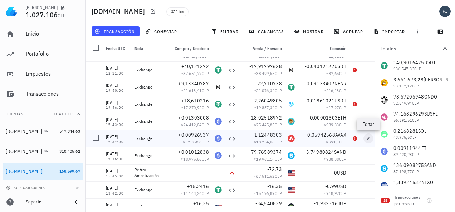
type input "0,05942568"
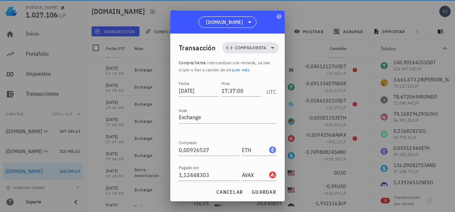
click at [242, 195] on input "AVAX" at bounding box center [255, 200] width 26 height 11
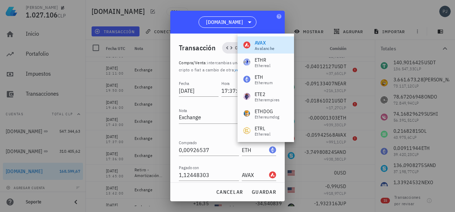
click at [264, 81] on div "Ethereum" at bounding box center [264, 83] width 18 height 4
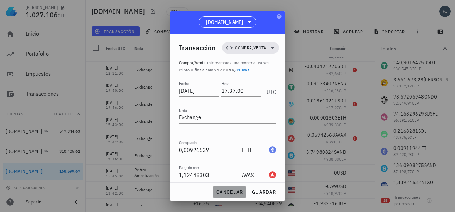
click at [237, 189] on button "cancelar" at bounding box center [229, 192] width 33 height 13
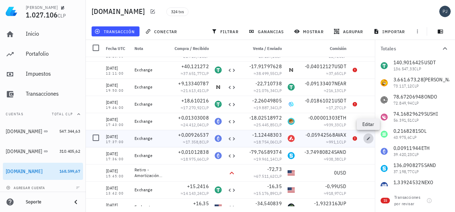
click at [368, 140] on icon "button" at bounding box center [368, 139] width 4 height 4
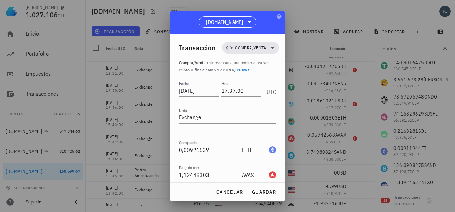
click at [250, 195] on input "AVAX" at bounding box center [255, 200] width 26 height 11
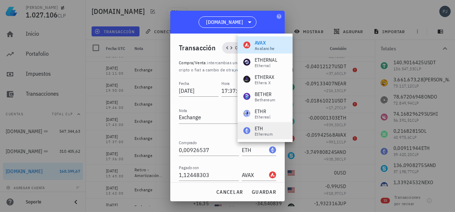
click at [260, 130] on div "ETH" at bounding box center [264, 128] width 18 height 7
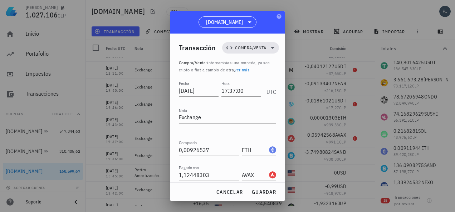
type input "ETH"
drag, startPoint x: 213, startPoint y: 146, endPoint x: 178, endPoint y: 147, distance: 34.7
click at [179, 195] on input "0,05942568" at bounding box center [209, 200] width 60 height 11
click at [194, 195] on input "0" at bounding box center [209, 200] width 60 height 11
click at [264, 191] on span "guardar" at bounding box center [263, 192] width 25 height 6
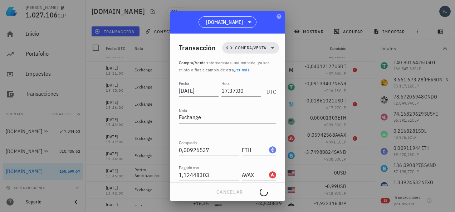
type input "0,05942568"
type input "AVAX"
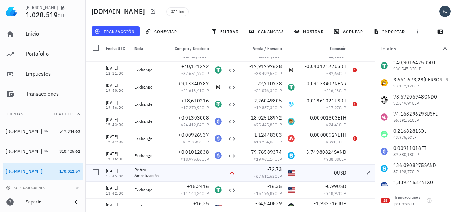
click at [205, 169] on div at bounding box center [189, 172] width 46 height 17
click at [370, 155] on icon "button" at bounding box center [368, 155] width 3 height 3
type input "17:36:00"
type input "0,01012838"
type input "79,76589374"
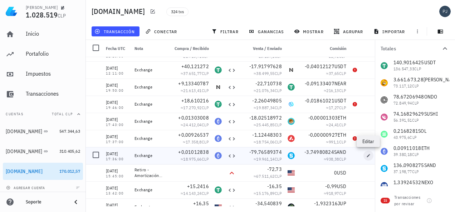
type input "SAND"
type input "3,74980824"
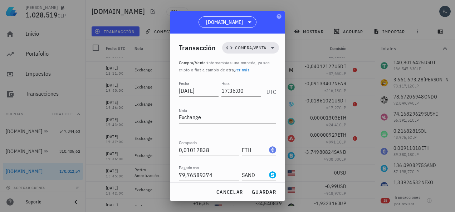
click at [248, 195] on input "SAND" at bounding box center [255, 200] width 26 height 11
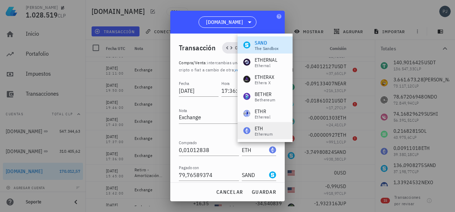
click at [260, 131] on div "ETH" at bounding box center [264, 128] width 18 height 7
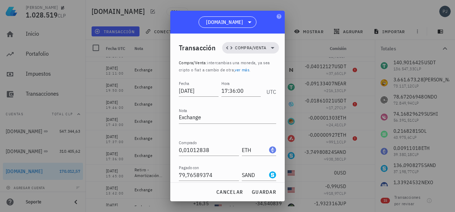
type input "ETH"
drag, startPoint x: 211, startPoint y: 147, endPoint x: 167, endPoint y: 145, distance: 44.7
click at [176, 147] on div "Transacción Compra/Venta Compra/Venta : intercambias una moneda, ya sea cripto …" at bounding box center [227, 108] width 114 height 149
click at [193, 195] on input "0" at bounding box center [209, 200] width 60 height 11
click at [265, 195] on span "guardar" at bounding box center [263, 192] width 25 height 6
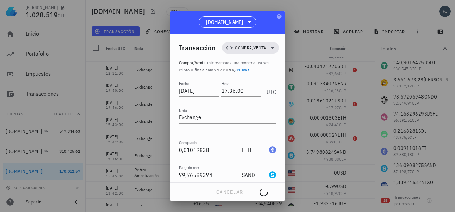
type input "3,74980824"
type input "SAND"
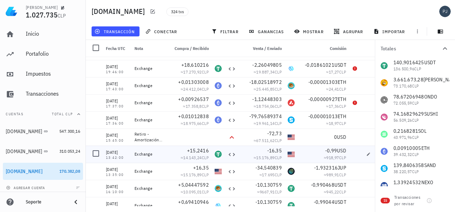
scroll to position [822, 0]
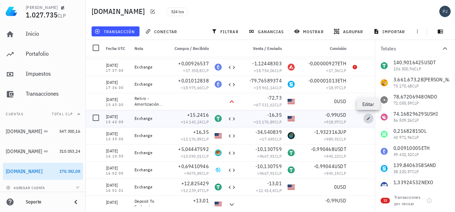
click at [367, 119] on icon "button" at bounding box center [368, 118] width 3 height 3
type input "[DATE]"
type input "13:42:00"
type input "15,2416"
type input "USDT"
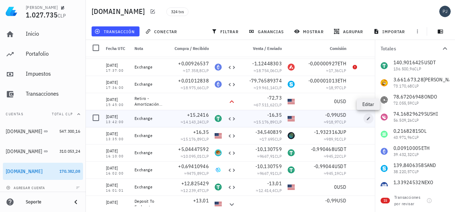
type input "16,35"
type input "USD"
type input "0,99"
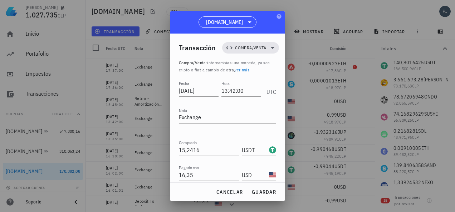
click at [252, 195] on input "USD" at bounding box center [255, 200] width 26 height 11
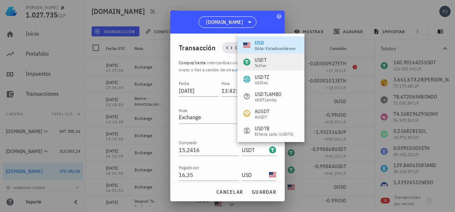
click at [264, 61] on div "USDT" at bounding box center [261, 59] width 12 height 7
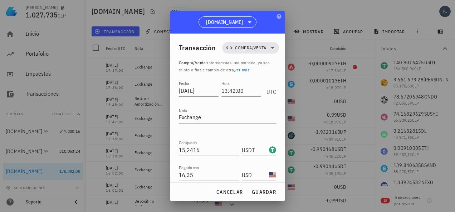
type input "USDT"
drag, startPoint x: 193, startPoint y: 147, endPoint x: 165, endPoint y: 146, distance: 28.3
click at [172, 146] on div "Transacción Compra/Venta Compra/Venta : intercambias una moneda, ya sea cripto …" at bounding box center [227, 108] width 114 height 149
click at [256, 190] on span "guardar" at bounding box center [263, 192] width 25 height 6
type input "0,99"
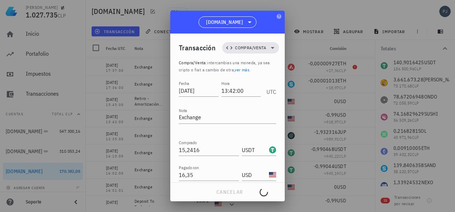
type input "USD"
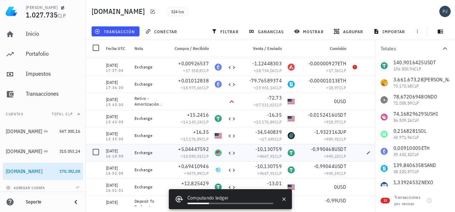
scroll to position [858, 0]
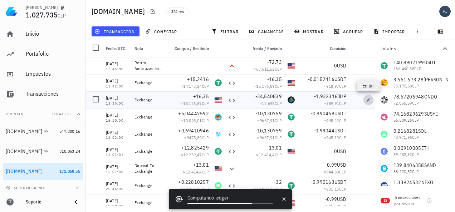
click at [367, 99] on icon "button" at bounding box center [368, 100] width 4 height 4
type input "13:35:00"
type input "16,35"
type input "USD"
type input "34,540839"
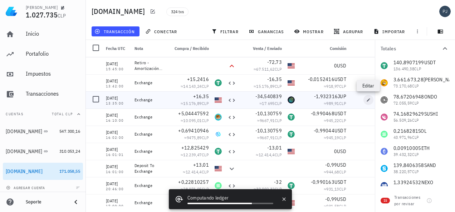
type input "JUP"
type input "1,932316"
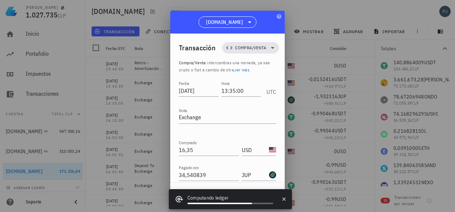
click at [248, 195] on input "JUP" at bounding box center [255, 200] width 26 height 11
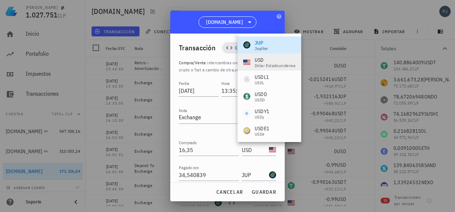
click at [259, 61] on div "USD" at bounding box center [275, 59] width 41 height 7
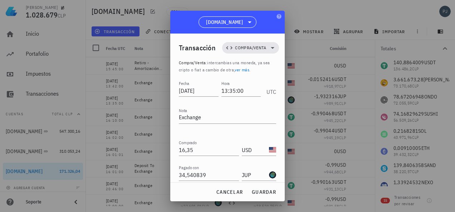
type input "USD"
drag, startPoint x: 207, startPoint y: 147, endPoint x: 181, endPoint y: 147, distance: 26.5
click at [181, 195] on input "1,932316" at bounding box center [209, 200] width 60 height 11
type input "1"
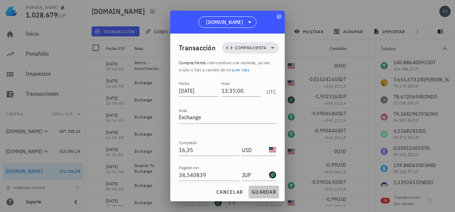
click at [268, 193] on span "guardar" at bounding box center [263, 192] width 25 height 6
type input "1,932316"
type input "JUP"
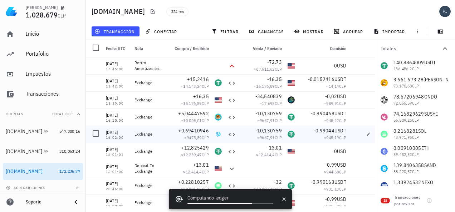
scroll to position [894, 0]
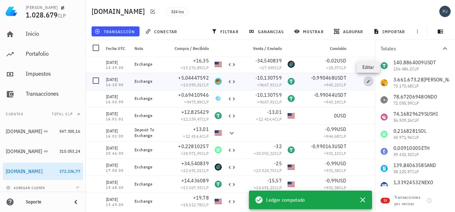
click at [367, 82] on icon "button" at bounding box center [368, 81] width 4 height 4
type input "[DATE]"
type input "16:10:00"
type input "5,04447592"
type input "CAKE"
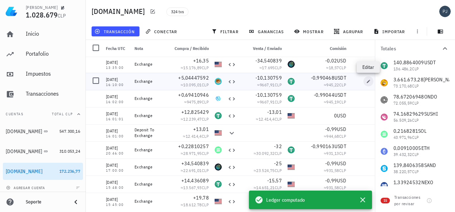
type input "10,130759"
type input "USDT"
type input "0,990468"
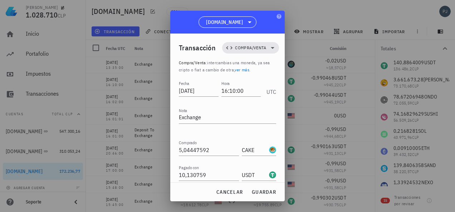
click at [252, 195] on input "USDT" at bounding box center [255, 200] width 26 height 11
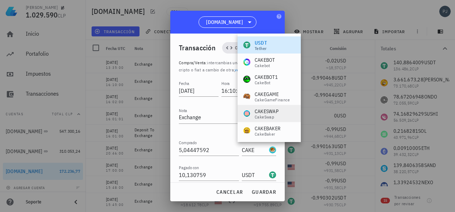
click at [271, 112] on div "CAKESWAP" at bounding box center [267, 111] width 24 height 7
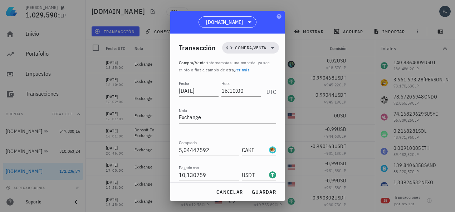
click at [252, 195] on input "CAKESWAP" at bounding box center [255, 200] width 26 height 11
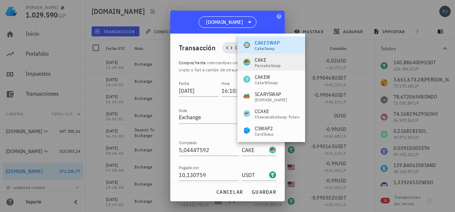
click at [269, 62] on div "CAKE" at bounding box center [268, 59] width 26 height 7
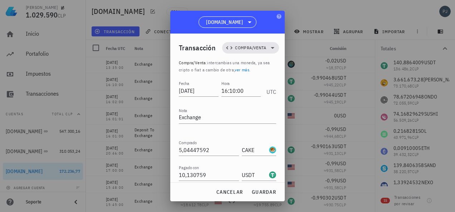
type input "CAKE"
click at [207, 195] on input "0,990468" at bounding box center [209, 200] width 60 height 11
drag, startPoint x: 205, startPoint y: 148, endPoint x: 160, endPoint y: 147, distance: 45.4
click at [162, 147] on div "[PERSON_NAME] 1.029.590 CLP Inicio [GEOGRAPHIC_DATA] Impuestos [GEOGRAPHIC_DATA…" at bounding box center [227, 106] width 455 height 212
click at [264, 191] on span "guardar" at bounding box center [263, 192] width 25 height 6
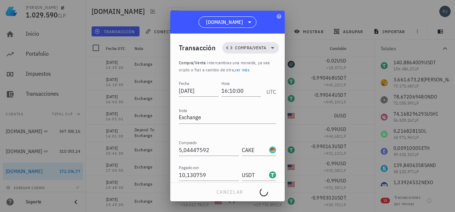
type input "0,990468"
type input "USDT"
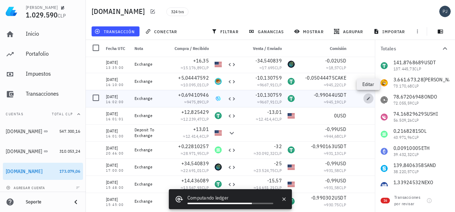
click at [368, 99] on icon "button" at bounding box center [368, 99] width 4 height 4
type input "16:02:00"
type input "0,69410946"
type input "INJ"
type input "0,99044"
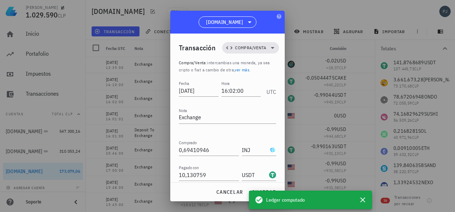
click at [254, 195] on input "USDT" at bounding box center [255, 200] width 26 height 11
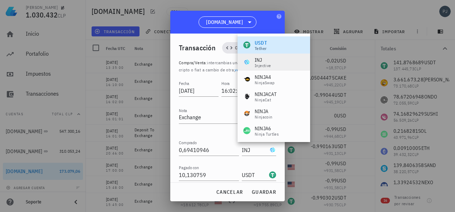
click at [265, 59] on div "INJ" at bounding box center [263, 59] width 16 height 7
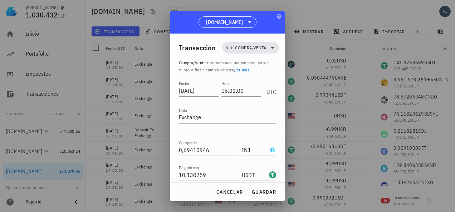
type input "INJ"
drag, startPoint x: 200, startPoint y: 147, endPoint x: 182, endPoint y: 148, distance: 17.6
click at [182, 195] on input "0,99044" at bounding box center [209, 200] width 60 height 11
click at [268, 193] on span "guardar" at bounding box center [263, 192] width 25 height 6
type input "0,99044"
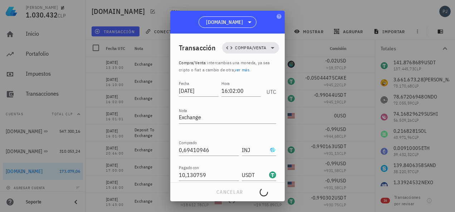
type input "USDT"
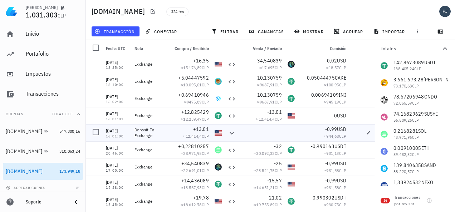
scroll to position [930, 0]
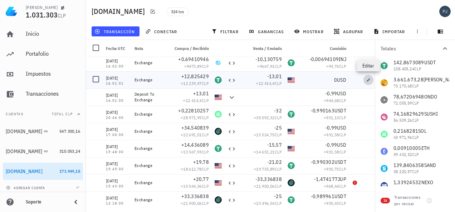
click at [368, 79] on icon "button" at bounding box center [368, 80] width 4 height 4
type input "16:01:01"
type input "12,825429"
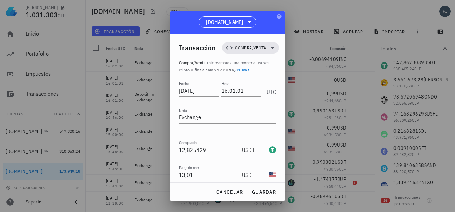
click at [250, 195] on input "USD" at bounding box center [255, 200] width 26 height 11
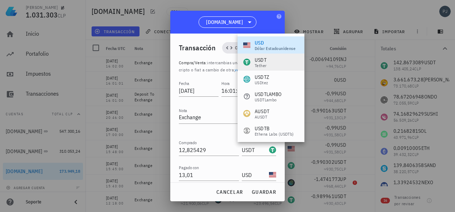
click at [261, 59] on div "USDT" at bounding box center [261, 59] width 12 height 7
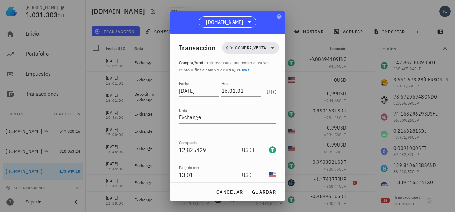
drag, startPoint x: 184, startPoint y: 148, endPoint x: 173, endPoint y: 147, distance: 11.1
click at [174, 148] on div "Transacción Compra/Venta Compra/Venta : intercambias una moneda, ya sea cripto …" at bounding box center [227, 108] width 114 height 149
click at [262, 192] on span "guardar" at bounding box center [263, 192] width 25 height 6
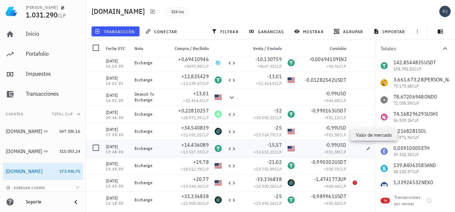
scroll to position [965, 0]
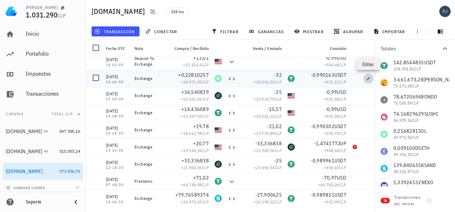
click at [366, 79] on icon "button" at bounding box center [368, 79] width 4 height 4
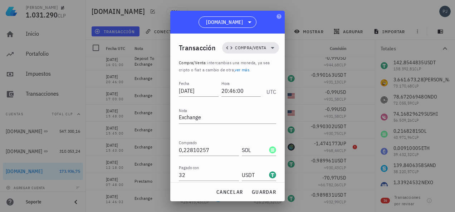
click at [247, 195] on input "USDT" at bounding box center [255, 200] width 26 height 11
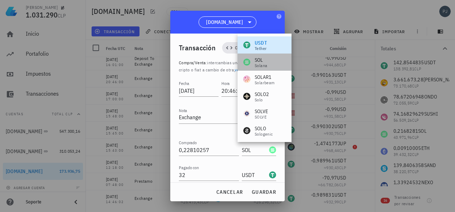
click at [265, 62] on div "SOL" at bounding box center [261, 59] width 13 height 7
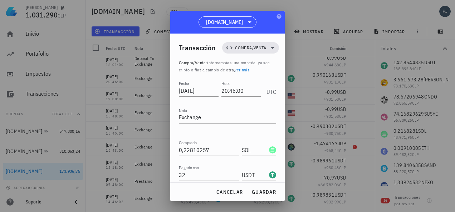
drag, startPoint x: 205, startPoint y: 148, endPoint x: 161, endPoint y: 143, distance: 45.0
click at [164, 143] on div "[PERSON_NAME] 1.031.290 CLP Inicio [GEOGRAPHIC_DATA] Impuestos [GEOGRAPHIC_DATA…" at bounding box center [227, 106] width 455 height 212
click at [264, 188] on button "guardar" at bounding box center [264, 192] width 30 height 13
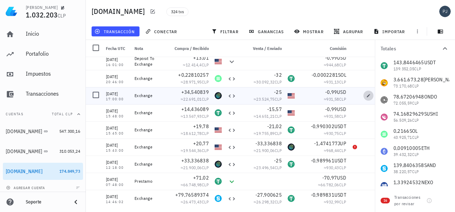
click at [367, 96] on icon "button" at bounding box center [368, 96] width 4 height 4
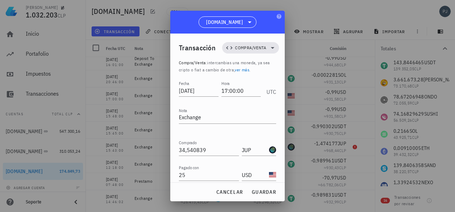
click at [250, 195] on input "USD" at bounding box center [255, 200] width 26 height 11
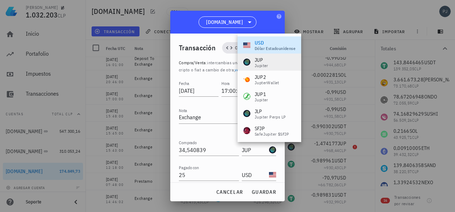
click at [267, 62] on div "JUP" at bounding box center [262, 59] width 14 height 7
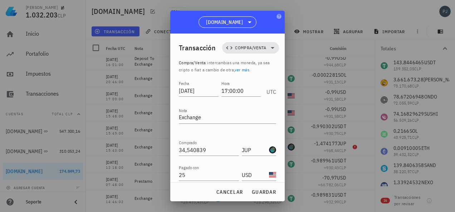
drag, startPoint x: 192, startPoint y: 148, endPoint x: 163, endPoint y: 147, distance: 29.0
click at [170, 146] on div "[PERSON_NAME] 1.032.203 CLP Inicio [GEOGRAPHIC_DATA] Impuestos [GEOGRAPHIC_DATA…" at bounding box center [227, 106] width 455 height 212
click at [270, 190] on span "guardar" at bounding box center [263, 192] width 25 height 6
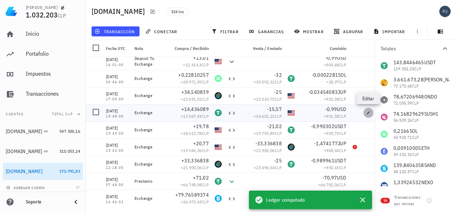
click at [368, 113] on icon "button" at bounding box center [368, 112] width 3 height 3
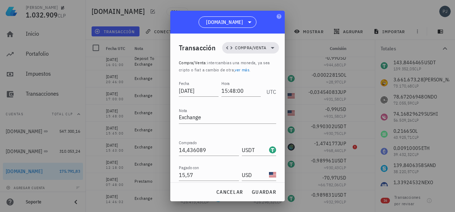
click at [249, 195] on input "USD" at bounding box center [255, 200] width 26 height 11
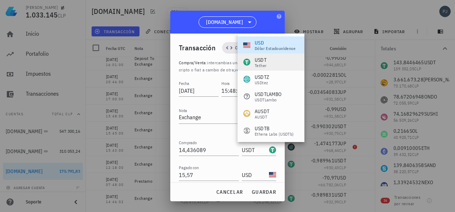
click at [260, 62] on div "USDT" at bounding box center [261, 59] width 12 height 7
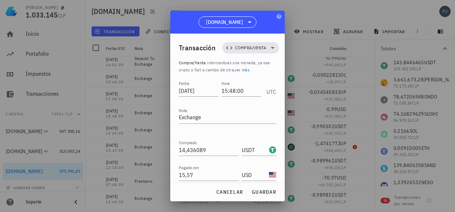
scroll to position [0, 0]
drag, startPoint x: 189, startPoint y: 149, endPoint x: 176, endPoint y: 149, distance: 13.2
click at [176, 149] on div "Transacción Compra/Venta Compra/Venta : intercambias una moneda, ya sea cripto …" at bounding box center [227, 108] width 114 height 149
click at [257, 189] on span "guardar" at bounding box center [263, 192] width 25 height 6
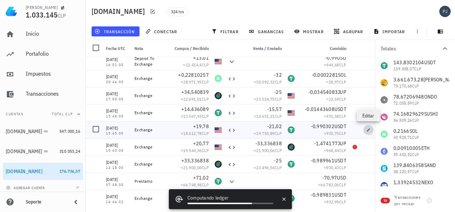
click at [371, 130] on span "button" at bounding box center [368, 130] width 10 height 4
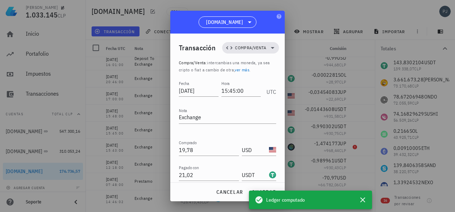
click at [249, 195] on input "USDT" at bounding box center [255, 200] width 26 height 11
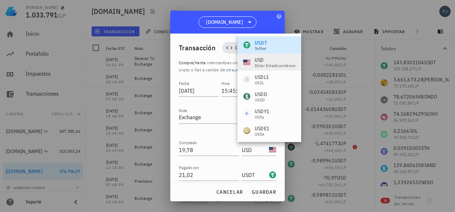
click at [256, 59] on div "USD" at bounding box center [275, 59] width 41 height 7
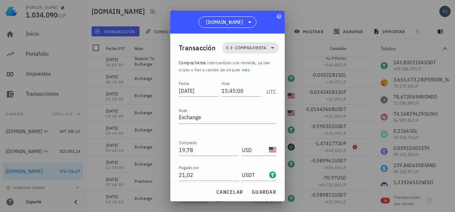
drag, startPoint x: 203, startPoint y: 147, endPoint x: 172, endPoint y: 147, distance: 31.5
click at [174, 147] on div "Transacción Compra/Venta Compra/Venta : intercambias una moneda, ya sea cripto …" at bounding box center [227, 108] width 114 height 149
click at [263, 191] on span "guardar" at bounding box center [263, 192] width 25 height 6
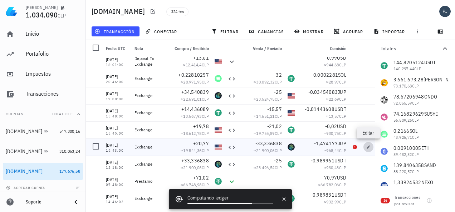
click at [367, 147] on icon "button" at bounding box center [368, 147] width 4 height 4
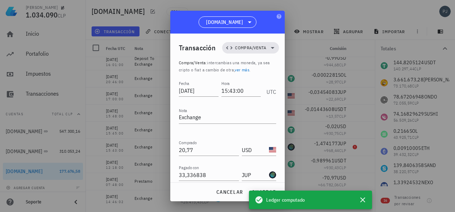
click at [244, 195] on input "JUP" at bounding box center [255, 200] width 26 height 11
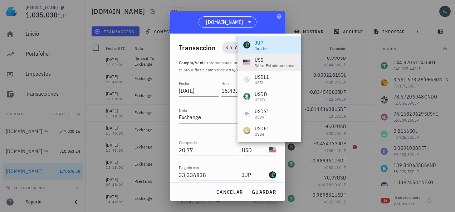
click at [256, 64] on div "dólar estadounidense" at bounding box center [275, 66] width 41 height 4
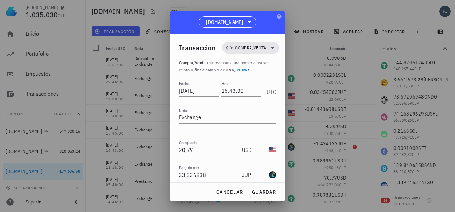
drag, startPoint x: 205, startPoint y: 147, endPoint x: 169, endPoint y: 148, distance: 35.0
click at [176, 148] on div "Transacción Compra/Venta Compra/Venta : intercambias una moneda, ya sea cripto …" at bounding box center [227, 108] width 114 height 149
click at [259, 190] on span "guardar" at bounding box center [263, 192] width 25 height 6
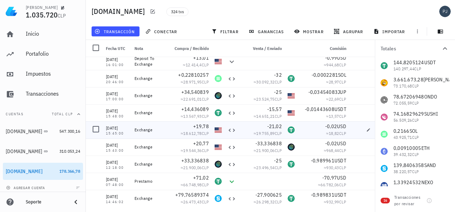
scroll to position [1001, 0]
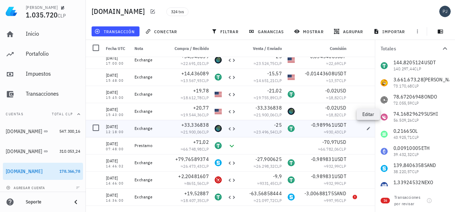
click at [362, 128] on div at bounding box center [369, 128] width 19 height 17
click at [367, 128] on icon "button" at bounding box center [368, 129] width 4 height 4
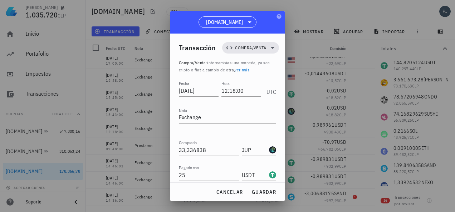
click at [243, 195] on input "USDT" at bounding box center [255, 200] width 26 height 11
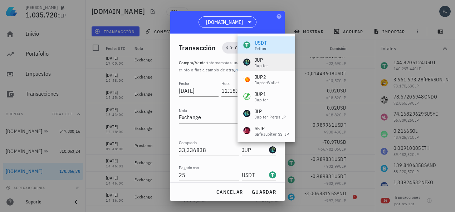
click at [258, 58] on div "JUP" at bounding box center [262, 59] width 14 height 7
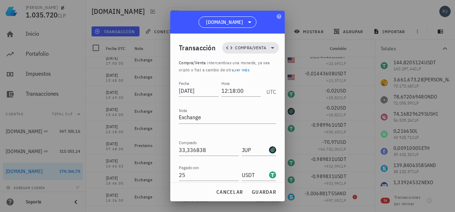
drag, startPoint x: 203, startPoint y: 148, endPoint x: 170, endPoint y: 148, distance: 32.9
click at [171, 148] on div "Transacción Compra/Venta Compra/Venta : intercambias una moneda, ya sea cripto …" at bounding box center [227, 108] width 114 height 149
click at [259, 190] on span "guardar" at bounding box center [263, 192] width 25 height 6
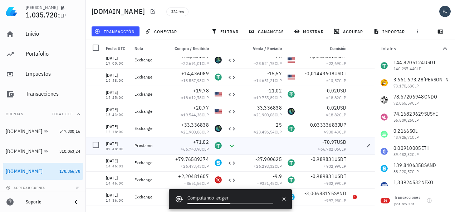
scroll to position [1037, 0]
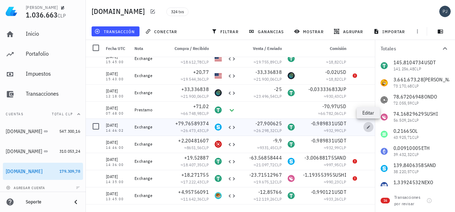
click at [367, 127] on icon "button" at bounding box center [368, 127] width 4 height 4
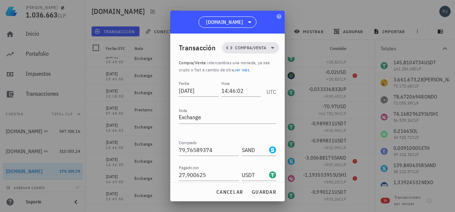
click at [249, 195] on input "USDT" at bounding box center [255, 200] width 26 height 11
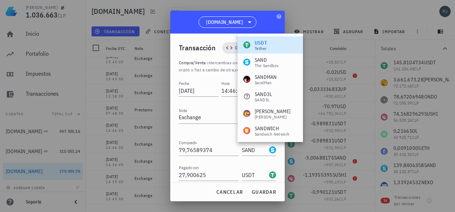
click at [268, 55] on div "SAND The Sandbox" at bounding box center [269, 62] width 65 height 17
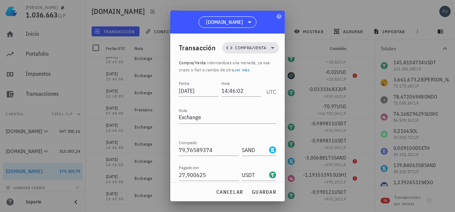
click at [168, 145] on div "[PERSON_NAME] 1.036.663 CLP Inicio [GEOGRAPHIC_DATA] Impuestos [GEOGRAPHIC_DATA…" at bounding box center [227, 106] width 455 height 212
click at [264, 190] on span "guardar" at bounding box center [263, 192] width 25 height 6
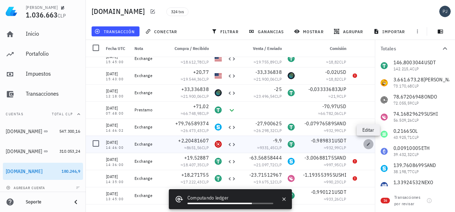
click at [369, 145] on icon "button" at bounding box center [368, 144] width 4 height 4
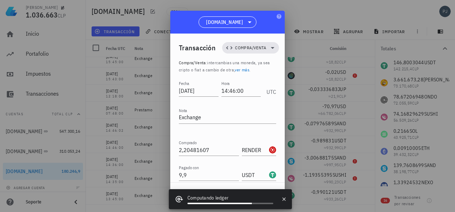
click at [246, 195] on input "USDT" at bounding box center [255, 200] width 26 height 11
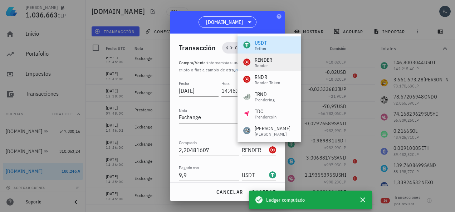
click at [260, 61] on div "RENDER" at bounding box center [264, 59] width 18 height 7
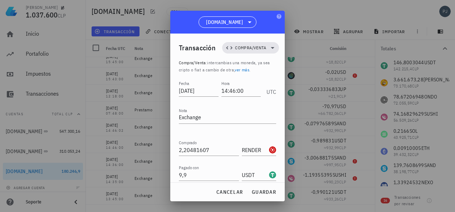
drag, startPoint x: 205, startPoint y: 149, endPoint x: 169, endPoint y: 146, distance: 36.6
click at [172, 147] on div "Transacción Compra/Venta Compra/Venta : intercambias una moneda, ya sea cripto …" at bounding box center [227, 108] width 114 height 149
click at [262, 188] on button "guardar" at bounding box center [264, 192] width 30 height 13
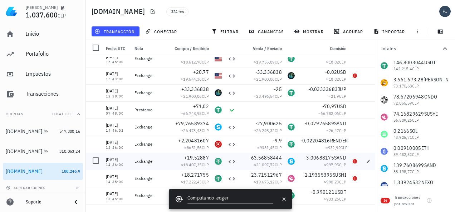
scroll to position [1073, 0]
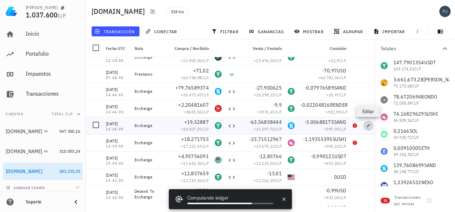
click at [368, 125] on icon "button" at bounding box center [368, 126] width 4 height 4
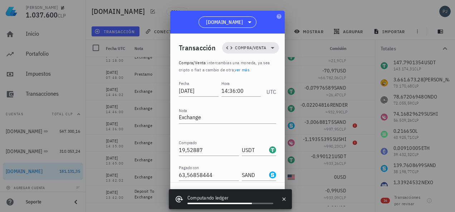
click at [251, 195] on input "SAND" at bounding box center [255, 200] width 26 height 11
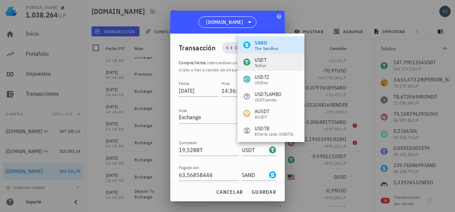
click at [264, 64] on div "Tether" at bounding box center [261, 66] width 12 height 4
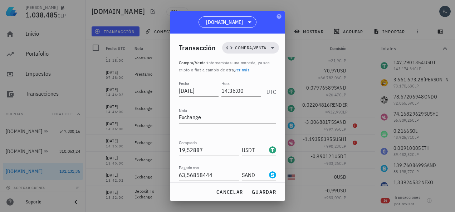
drag, startPoint x: 211, startPoint y: 147, endPoint x: 164, endPoint y: 147, distance: 46.5
click at [164, 147] on div "[PERSON_NAME] 1.038.485 CLP Inicio [GEOGRAPHIC_DATA] Impuestos [GEOGRAPHIC_DATA…" at bounding box center [227, 106] width 455 height 212
click at [256, 190] on span "guardar" at bounding box center [263, 192] width 25 height 6
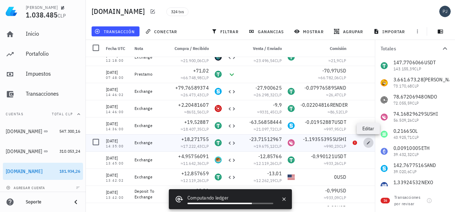
click at [367, 142] on icon "button" at bounding box center [368, 143] width 4 height 4
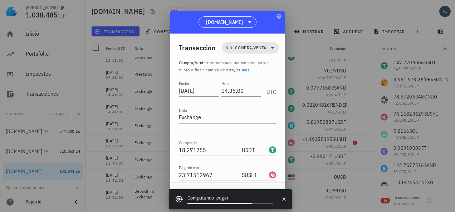
click at [253, 195] on input "SUSHI" at bounding box center [255, 200] width 26 height 11
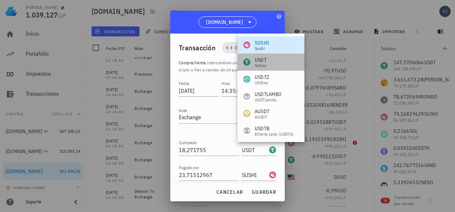
click at [260, 59] on div "USDT" at bounding box center [261, 59] width 12 height 7
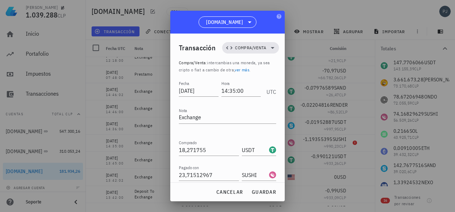
scroll to position [0, 0]
drag, startPoint x: 211, startPoint y: 149, endPoint x: 157, endPoint y: 149, distance: 54.0
click at [160, 149] on div "[PERSON_NAME] 1.039.288 CLP Inicio [GEOGRAPHIC_DATA] Impuestos [GEOGRAPHIC_DATA…" at bounding box center [227, 106] width 455 height 212
click at [266, 192] on span "guardar" at bounding box center [263, 192] width 25 height 6
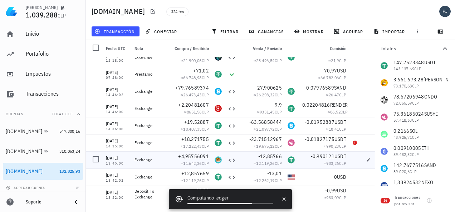
scroll to position [1108, 0]
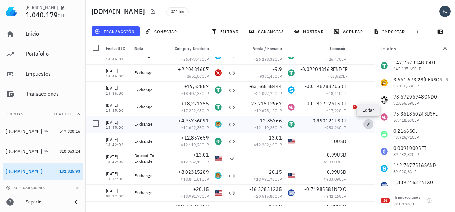
click at [367, 124] on icon "button" at bounding box center [368, 124] width 4 height 4
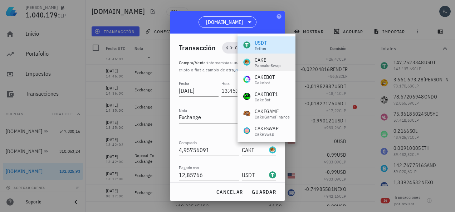
click at [263, 66] on div "PancakeSwap" at bounding box center [268, 66] width 26 height 4
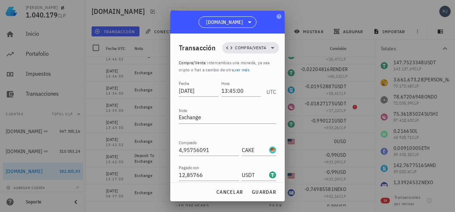
drag, startPoint x: 208, startPoint y: 147, endPoint x: 157, endPoint y: 148, distance: 51.9
click at [166, 147] on div "[PERSON_NAME] 1.040.179 CLP Inicio [GEOGRAPHIC_DATA] Impuestos [GEOGRAPHIC_DATA…" at bounding box center [227, 106] width 455 height 212
click at [258, 191] on span "guardar" at bounding box center [263, 192] width 25 height 6
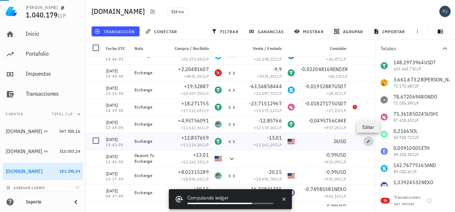
click at [365, 141] on span "button" at bounding box center [368, 141] width 10 height 4
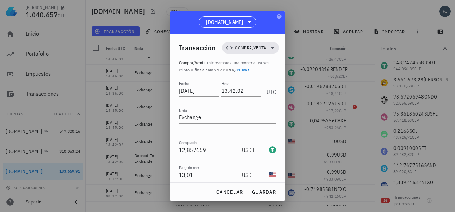
click at [248, 195] on input "text" at bounding box center [258, 200] width 33 height 11
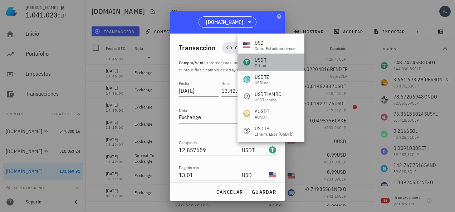
drag, startPoint x: 260, startPoint y: 60, endPoint x: 265, endPoint y: 60, distance: 5.4
click at [260, 59] on div "USDT" at bounding box center [261, 59] width 12 height 7
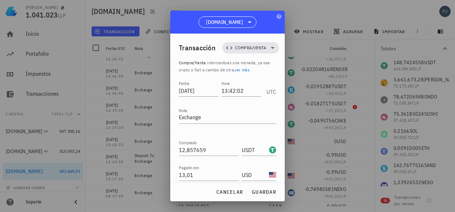
click at [207, 195] on input "Comisión" at bounding box center [209, 200] width 60 height 11
click at [261, 191] on span "guardar" at bounding box center [263, 192] width 25 height 6
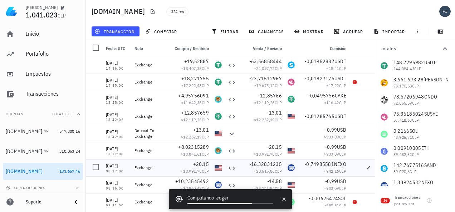
scroll to position [1144, 0]
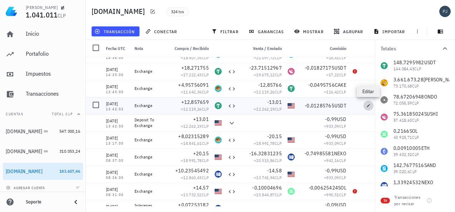
click at [368, 107] on icon "button" at bounding box center [368, 106] width 4 height 4
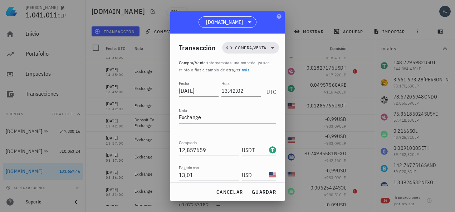
click at [253, 195] on input "USDT" at bounding box center [255, 200] width 26 height 11
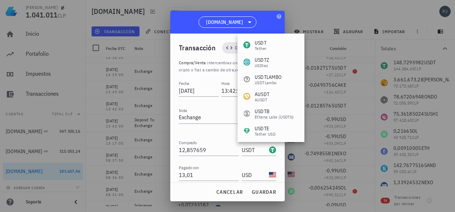
drag, startPoint x: 227, startPoint y: 161, endPoint x: 232, endPoint y: 162, distance: 5.1
click at [227, 209] on div "Opcional" at bounding box center [227, 211] width 97 height 5
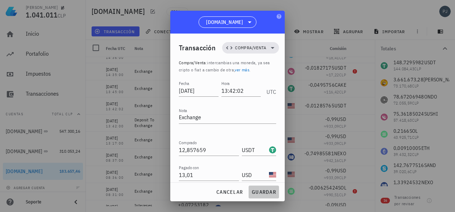
click at [260, 191] on span "guardar" at bounding box center [263, 192] width 25 height 6
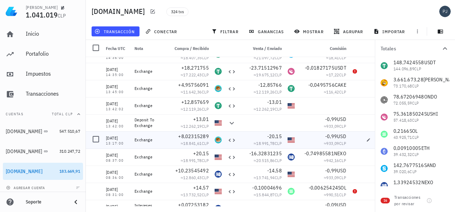
scroll to position [1180, 0]
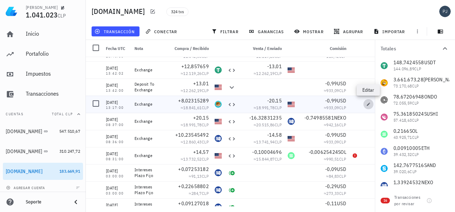
click at [370, 104] on icon "button" at bounding box center [368, 104] width 3 height 3
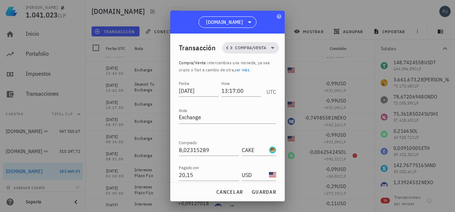
click at [249, 195] on input "USD" at bounding box center [255, 200] width 26 height 11
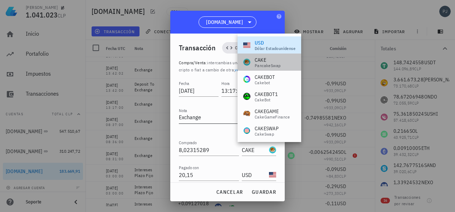
drag, startPoint x: 265, startPoint y: 60, endPoint x: 265, endPoint y: 65, distance: 5.0
click at [265, 60] on div "CAKE" at bounding box center [268, 59] width 26 height 7
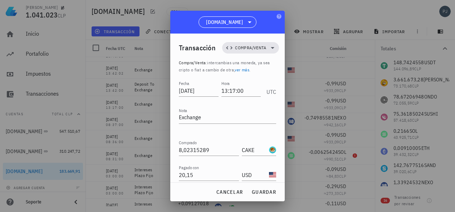
drag, startPoint x: 173, startPoint y: 148, endPoint x: 167, endPoint y: 148, distance: 6.8
click at [168, 148] on div "[PERSON_NAME] 1.041.023 CLP Inicio [GEOGRAPHIC_DATA] Impuestos [GEOGRAPHIC_DATA…" at bounding box center [227, 106] width 455 height 212
click at [264, 192] on span "guardar" at bounding box center [263, 192] width 25 height 6
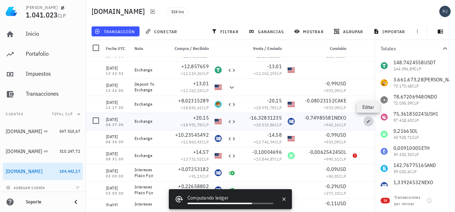
click at [367, 121] on icon "button" at bounding box center [368, 121] width 4 height 4
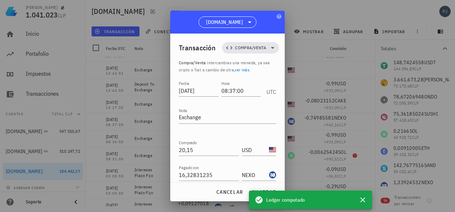
click at [250, 195] on input "NEXO" at bounding box center [255, 200] width 26 height 11
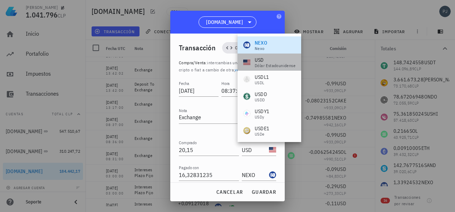
click at [259, 62] on div "USD" at bounding box center [275, 59] width 41 height 7
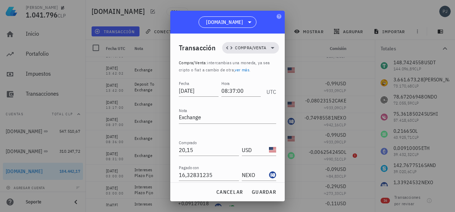
drag, startPoint x: 212, startPoint y: 148, endPoint x: 171, endPoint y: 144, distance: 40.9
click at [181, 195] on input "0,74985581" at bounding box center [209, 200] width 60 height 11
click at [267, 192] on span "guardar" at bounding box center [263, 192] width 25 height 6
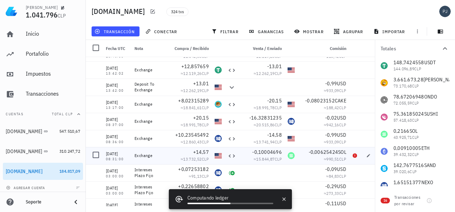
scroll to position [1216, 0]
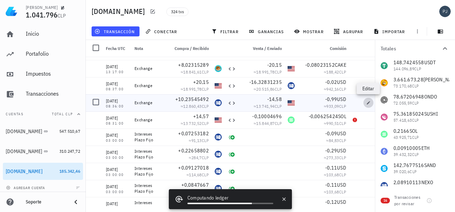
click at [367, 101] on icon "button" at bounding box center [368, 103] width 4 height 4
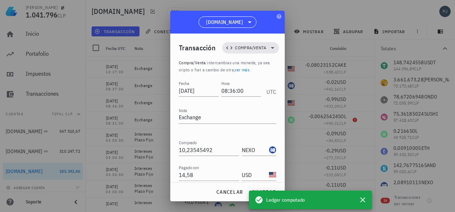
click at [250, 195] on input "USD" at bounding box center [255, 200] width 26 height 11
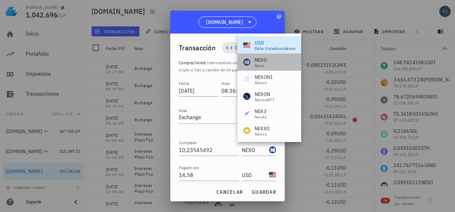
click at [261, 62] on div "NEXO" at bounding box center [261, 59] width 12 height 7
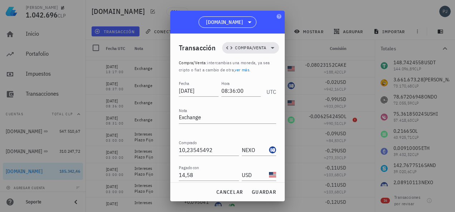
scroll to position [0, 0]
drag, startPoint x: 194, startPoint y: 149, endPoint x: 163, endPoint y: 149, distance: 30.4
click at [166, 149] on div "[PERSON_NAME] 1.042.696 CLP Inicio [GEOGRAPHIC_DATA] Impuestos [GEOGRAPHIC_DATA…" at bounding box center [227, 106] width 455 height 212
click at [262, 194] on span "guardar" at bounding box center [263, 192] width 25 height 6
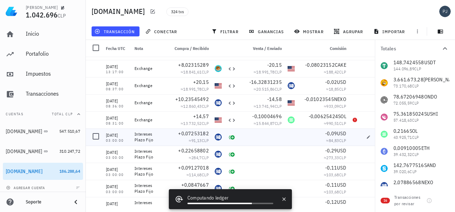
scroll to position [1251, 0]
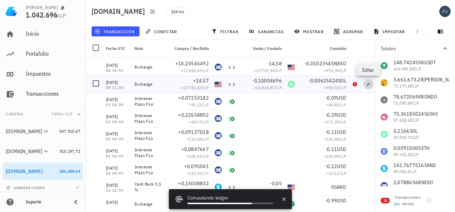
click at [367, 85] on icon "button" at bounding box center [368, 84] width 3 height 3
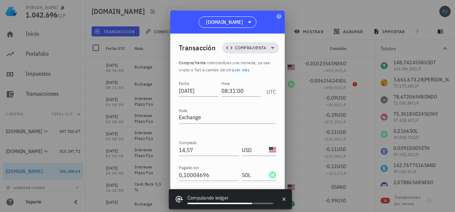
click at [248, 195] on input "SOL" at bounding box center [255, 200] width 26 height 11
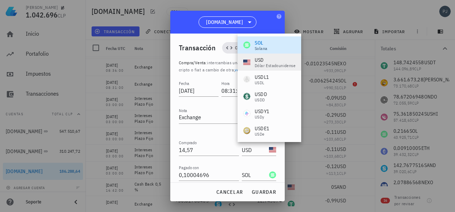
click at [261, 62] on div "USD" at bounding box center [275, 59] width 41 height 7
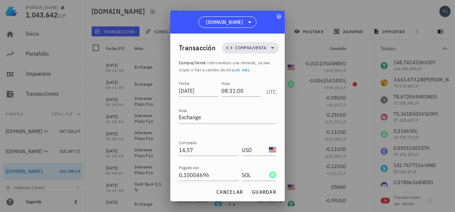
drag, startPoint x: 212, startPoint y: 147, endPoint x: 179, endPoint y: 148, distance: 32.9
click at [180, 195] on input "0,00625424" at bounding box center [209, 200] width 60 height 11
click at [267, 189] on span "guardar" at bounding box center [263, 192] width 25 height 6
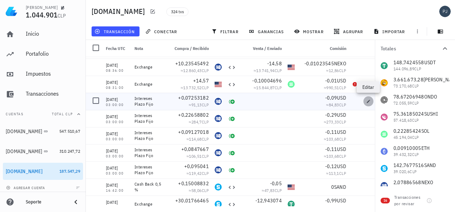
click at [366, 102] on icon "button" at bounding box center [368, 101] width 4 height 4
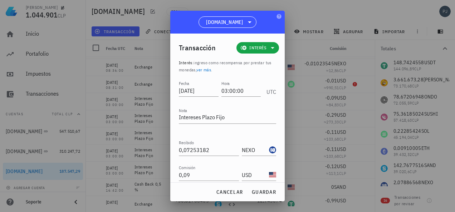
scroll to position [27, 0]
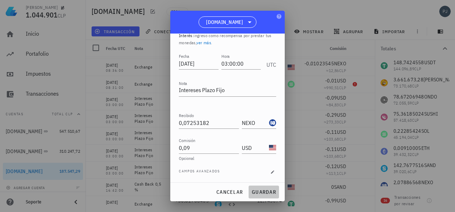
click at [262, 191] on span "guardar" at bounding box center [263, 192] width 25 height 6
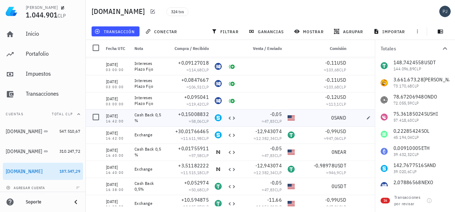
scroll to position [1323, 0]
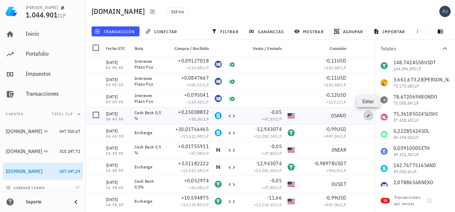
click at [365, 116] on span "button" at bounding box center [368, 116] width 10 height 4
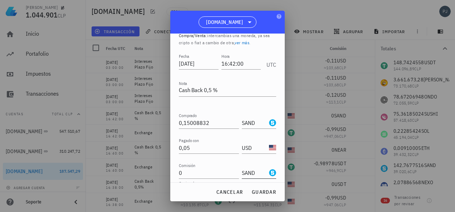
click at [245, 173] on input "SAND" at bounding box center [255, 172] width 26 height 11
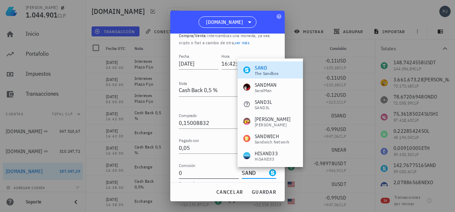
click at [215, 174] on input "0" at bounding box center [209, 172] width 60 height 11
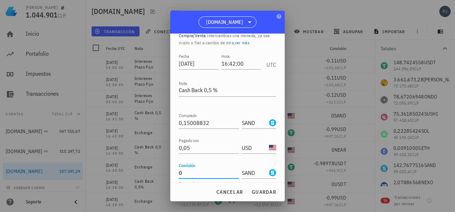
drag, startPoint x: 187, startPoint y: 172, endPoint x: 174, endPoint y: 172, distance: 12.9
click at [174, 172] on div "Transacción Compra/Venta Compra/Venta : intercambias una moneda, ya sea cripto …" at bounding box center [227, 108] width 114 height 149
click at [256, 188] on button "guardar" at bounding box center [264, 192] width 30 height 13
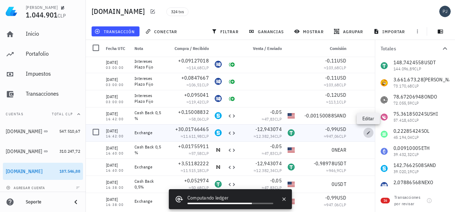
click at [365, 133] on span "button" at bounding box center [368, 133] width 10 height 4
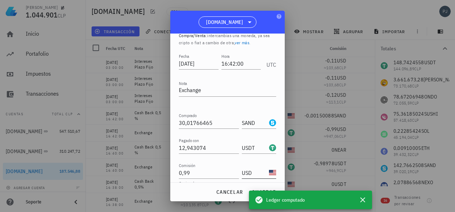
click at [244, 174] on input "USD" at bounding box center [255, 172] width 26 height 11
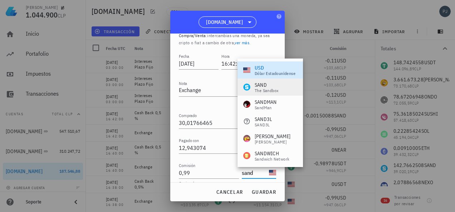
click at [257, 81] on div "SAND The Sandbox" at bounding box center [269, 87] width 65 height 17
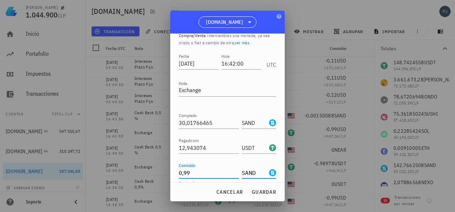
drag, startPoint x: 192, startPoint y: 173, endPoint x: 174, endPoint y: 172, distance: 17.5
click at [176, 173] on div "Transacción Compra/Venta Compra/Venta : intercambias una moneda, ya sea cripto …" at bounding box center [227, 108] width 114 height 149
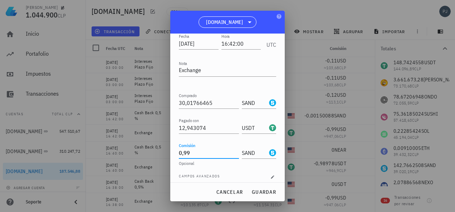
scroll to position [52, 0]
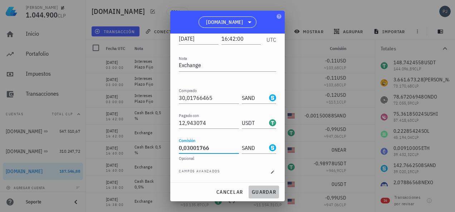
click at [263, 194] on span "guardar" at bounding box center [263, 192] width 25 height 6
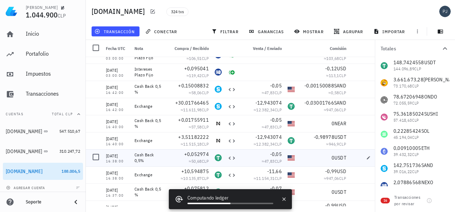
scroll to position [1359, 0]
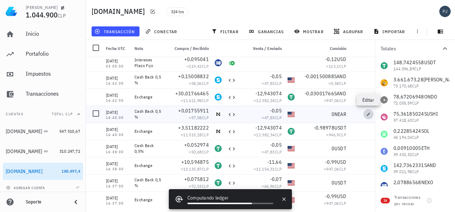
click at [368, 115] on icon "button" at bounding box center [368, 114] width 3 height 3
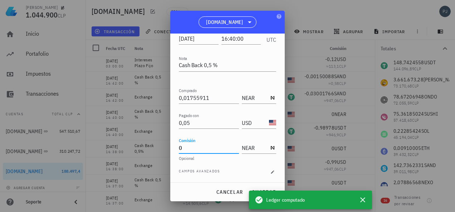
drag, startPoint x: 184, startPoint y: 147, endPoint x: 171, endPoint y: 149, distance: 13.8
click at [171, 149] on div "Transacción Compra/Venta Compra/Venta : intercambias una moneda, ya sea cripto …" at bounding box center [227, 108] width 114 height 149
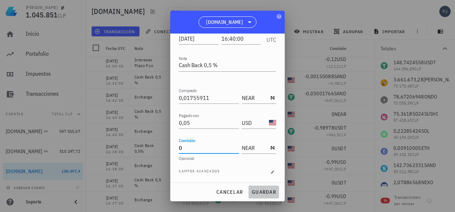
click at [252, 192] on span "guardar" at bounding box center [263, 192] width 25 height 6
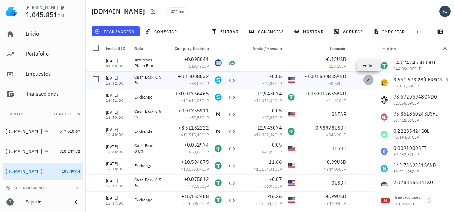
click at [365, 79] on span "button" at bounding box center [368, 80] width 10 height 4
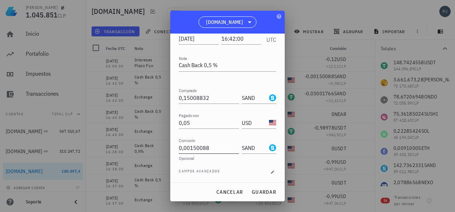
click at [209, 148] on input "0,00150088" at bounding box center [209, 147] width 60 height 11
click at [269, 147] on div "SAND-icon" at bounding box center [272, 147] width 7 height 7
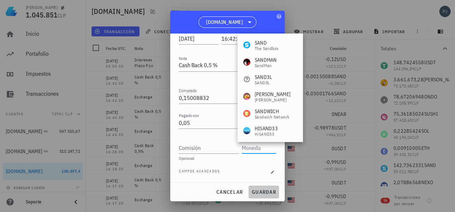
click at [260, 189] on button "guardar" at bounding box center [264, 192] width 30 height 13
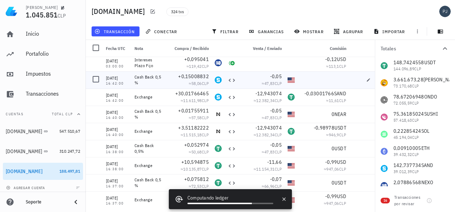
click at [326, 79] on div at bounding box center [322, 80] width 51 height 17
click at [368, 80] on icon "button" at bounding box center [368, 79] width 3 height 3
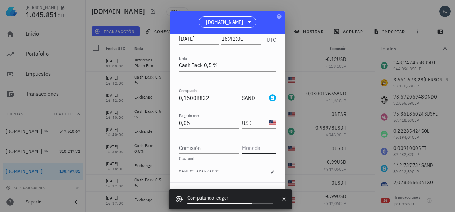
click at [249, 150] on input "text" at bounding box center [258, 147] width 33 height 11
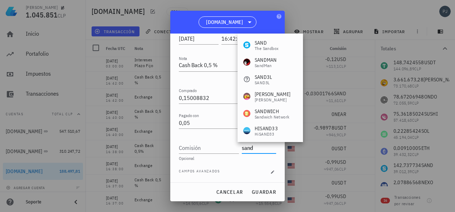
drag, startPoint x: 261, startPoint y: 43, endPoint x: 232, endPoint y: 130, distance: 92.2
click at [261, 42] on div "SAND" at bounding box center [267, 42] width 24 height 7
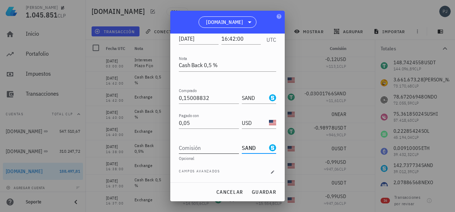
click at [186, 151] on input "Comisión" at bounding box center [209, 147] width 60 height 11
click at [262, 191] on span "guardar" at bounding box center [263, 192] width 25 height 6
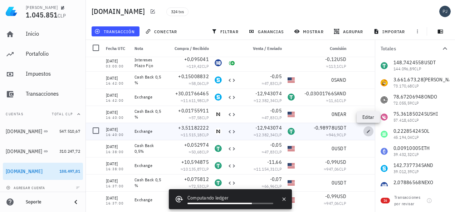
click at [368, 132] on icon "button" at bounding box center [368, 131] width 3 height 3
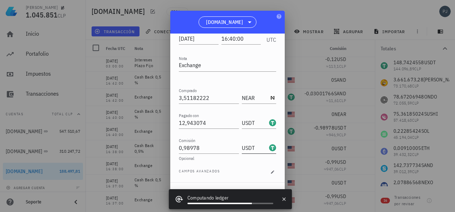
click at [250, 148] on input "USDT" at bounding box center [255, 147] width 26 height 11
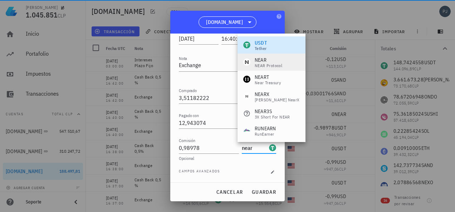
click at [262, 62] on div "NEAR" at bounding box center [269, 59] width 28 height 7
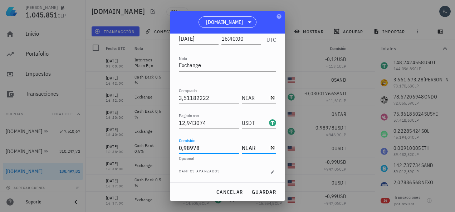
drag, startPoint x: 184, startPoint y: 152, endPoint x: 152, endPoint y: 152, distance: 31.8
click at [159, 152] on div "[PERSON_NAME] 1.045.851 CLP Inicio [GEOGRAPHIC_DATA] Impuestos [GEOGRAPHIC_DATA…" at bounding box center [227, 106] width 455 height 212
click at [268, 192] on span "guardar" at bounding box center [263, 192] width 25 height 6
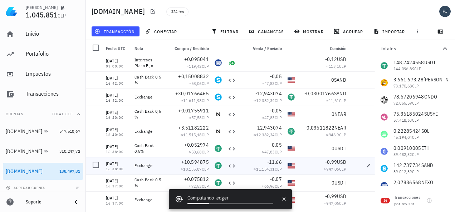
scroll to position [1395, 0]
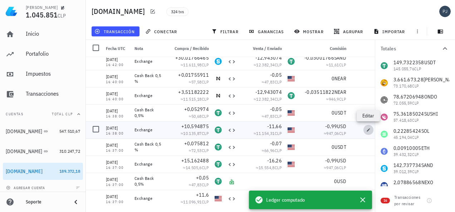
click at [366, 129] on span "button" at bounding box center [368, 130] width 10 height 4
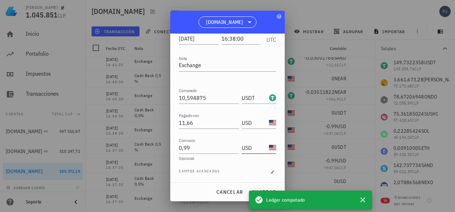
click at [252, 147] on input "USD" at bounding box center [255, 147] width 26 height 11
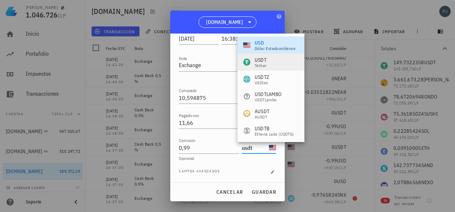
click at [260, 62] on div "USDT" at bounding box center [261, 59] width 12 height 7
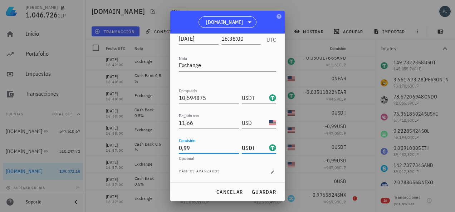
drag, startPoint x: 193, startPoint y: 148, endPoint x: 164, endPoint y: 151, distance: 29.0
click at [165, 151] on div "[PERSON_NAME] 1.046.726 CLP Inicio [GEOGRAPHIC_DATA] Impuestos [GEOGRAPHIC_DATA…" at bounding box center [227, 106] width 455 height 212
click at [259, 189] on span "guardar" at bounding box center [263, 192] width 25 height 6
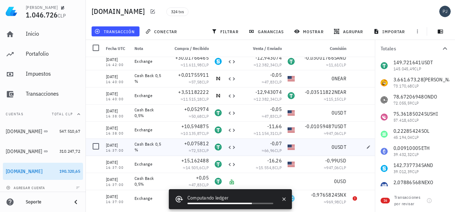
scroll to position [1430, 0]
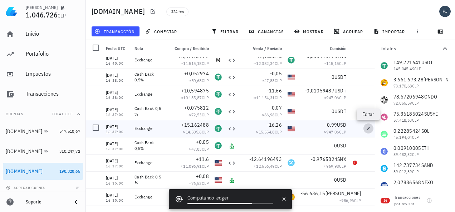
click at [369, 129] on icon "button" at bounding box center [368, 129] width 4 height 4
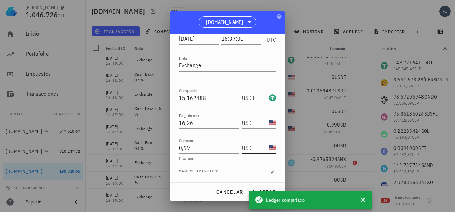
click at [245, 148] on input "USD" at bounding box center [255, 147] width 26 height 11
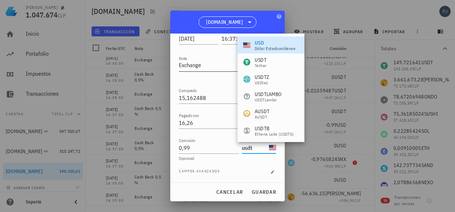
click at [261, 58] on div "USDT" at bounding box center [261, 59] width 12 height 7
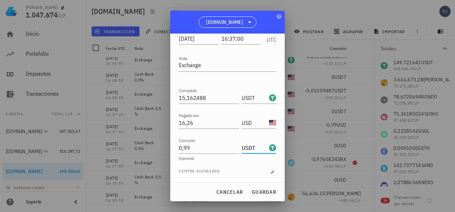
drag, startPoint x: 193, startPoint y: 148, endPoint x: 161, endPoint y: 148, distance: 32.9
click at [161, 148] on div "[PERSON_NAME] 1.047.674 CLP Inicio [GEOGRAPHIC_DATA] Impuestos [GEOGRAPHIC_DATA…" at bounding box center [227, 106] width 455 height 212
click at [256, 190] on span "guardar" at bounding box center [263, 192] width 25 height 6
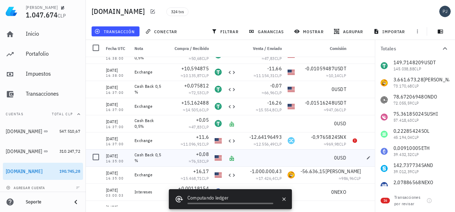
scroll to position [1466, 0]
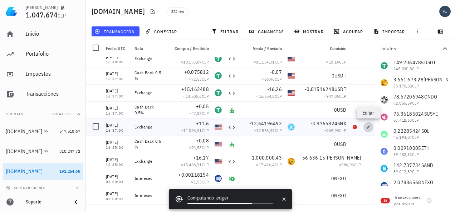
click at [368, 127] on icon "button" at bounding box center [368, 127] width 4 height 4
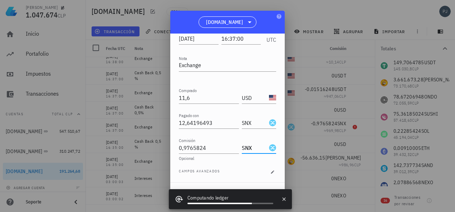
click at [249, 149] on input "SNX" at bounding box center [255, 147] width 26 height 11
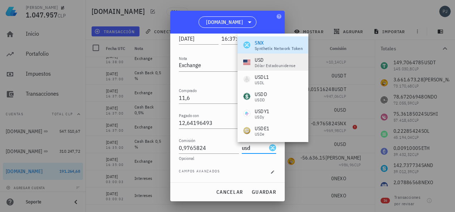
click at [259, 65] on div "dólar estadounidense" at bounding box center [275, 66] width 41 height 4
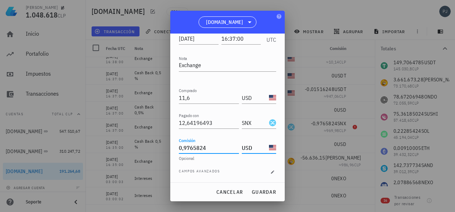
scroll to position [0, 0]
drag, startPoint x: 207, startPoint y: 149, endPoint x: 171, endPoint y: 149, distance: 36.1
click at [172, 149] on div "Transacción Compra/Venta Compra/Venta : intercambias una moneda, ya sea cripto …" at bounding box center [227, 108] width 114 height 149
click at [262, 190] on span "guardar" at bounding box center [263, 192] width 25 height 6
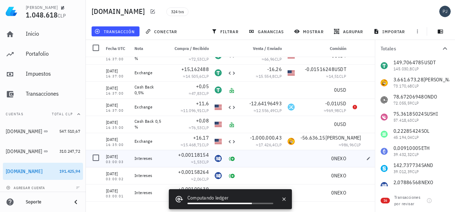
scroll to position [1502, 0]
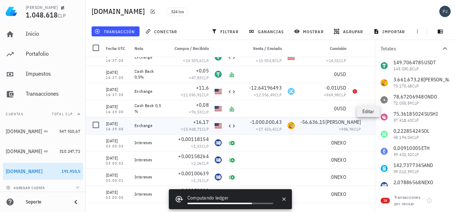
click at [381, 124] on icon "button" at bounding box center [383, 126] width 4 height 4
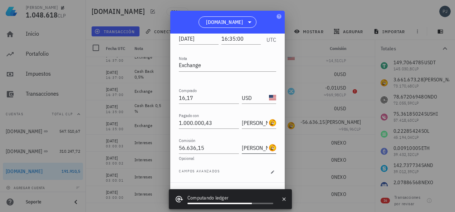
click at [256, 149] on input "[PERSON_NAME]" at bounding box center [255, 147] width 26 height 11
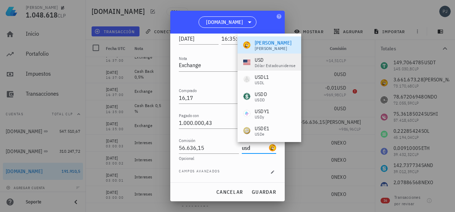
click at [259, 62] on div "USD" at bounding box center [275, 59] width 41 height 7
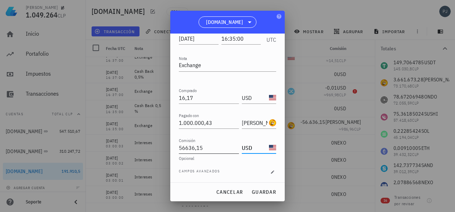
click at [205, 146] on input "56636,15" at bounding box center [209, 147] width 60 height 11
drag, startPoint x: 204, startPoint y: 146, endPoint x: 164, endPoint y: 147, distance: 39.7
click at [171, 147] on div "Transacción Compra/Venta Compra/Venta : intercambias una moneda, ya sea cripto …" at bounding box center [227, 108] width 114 height 149
click at [262, 190] on span "guardar" at bounding box center [263, 192] width 25 height 6
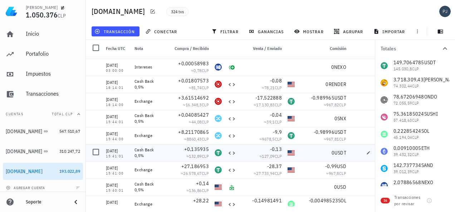
scroll to position [2074, 0]
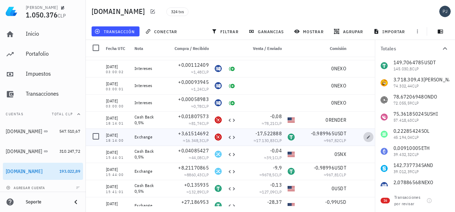
drag, startPoint x: 367, startPoint y: 135, endPoint x: 362, endPoint y: 133, distance: 5.7
click at [368, 134] on button "button" at bounding box center [368, 137] width 10 height 10
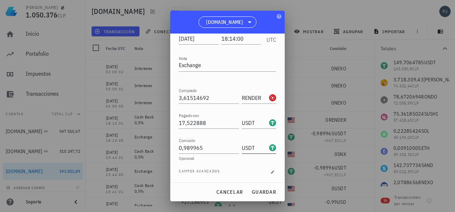
click at [244, 147] on input "USDT" at bounding box center [255, 147] width 26 height 11
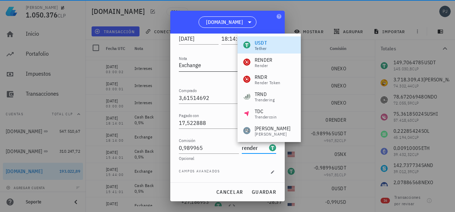
click at [262, 62] on div "RENDER" at bounding box center [264, 59] width 18 height 7
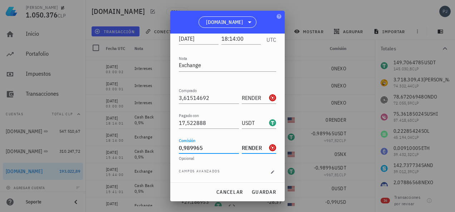
scroll to position [0, 0]
drag, startPoint x: 196, startPoint y: 149, endPoint x: 165, endPoint y: 149, distance: 30.4
click at [173, 149] on div "Transacción Compra/Venta Compra/Venta : intercambias una moneda, ya sea cripto …" at bounding box center [227, 108] width 114 height 149
click at [264, 191] on span "guardar" at bounding box center [263, 192] width 25 height 6
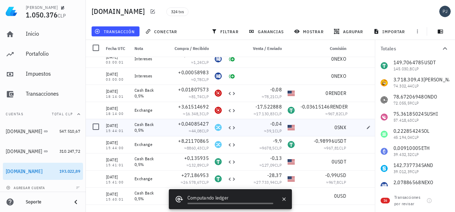
scroll to position [2110, 0]
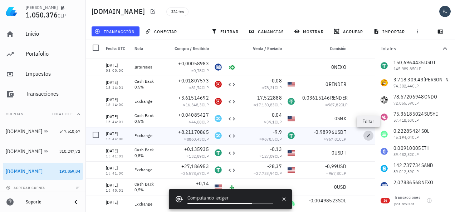
click at [369, 135] on icon "button" at bounding box center [368, 135] width 3 height 3
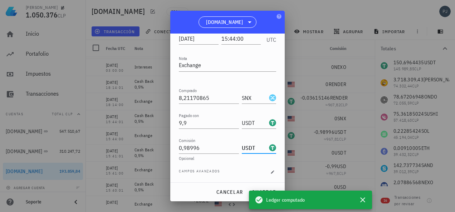
click at [247, 149] on input "USDT" at bounding box center [255, 147] width 26 height 11
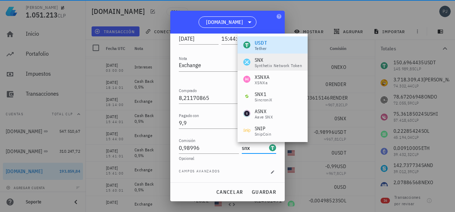
click at [262, 60] on div "SNX" at bounding box center [278, 59] width 47 height 7
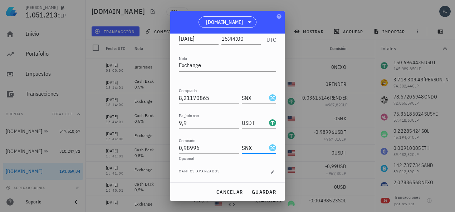
scroll to position [0, 0]
drag, startPoint x: 201, startPoint y: 149, endPoint x: 166, endPoint y: 147, distance: 35.1
click at [166, 147] on div "[PERSON_NAME] 1.051.213 CLP Inicio [GEOGRAPHIC_DATA] Impuestos [GEOGRAPHIC_DATA…" at bounding box center [227, 106] width 455 height 212
click at [270, 194] on span "guardar" at bounding box center [263, 192] width 25 height 6
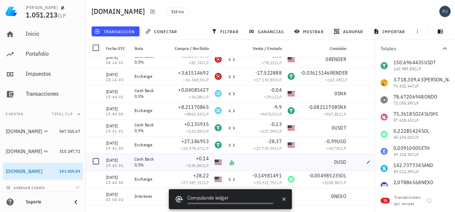
scroll to position [2145, 0]
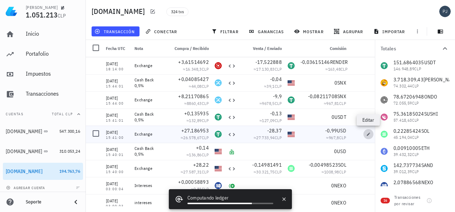
click at [370, 134] on icon "button" at bounding box center [368, 134] width 4 height 4
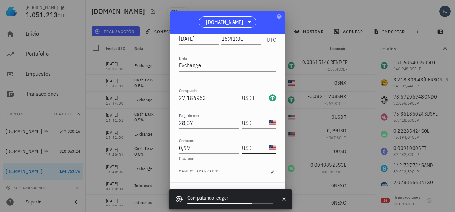
click at [246, 147] on input "USD" at bounding box center [255, 147] width 26 height 11
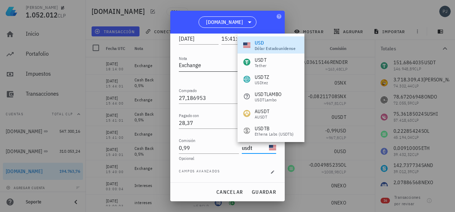
click at [259, 61] on div "USDT" at bounding box center [261, 59] width 12 height 7
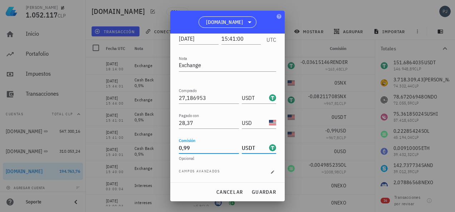
drag, startPoint x: 195, startPoint y: 148, endPoint x: 158, endPoint y: 147, distance: 36.5
click at [159, 147] on div "[PERSON_NAME] 1.052.117 CLP Inicio [GEOGRAPHIC_DATA] Impuestos [GEOGRAPHIC_DATA…" at bounding box center [227, 106] width 455 height 212
click at [269, 191] on span "guardar" at bounding box center [263, 192] width 25 height 6
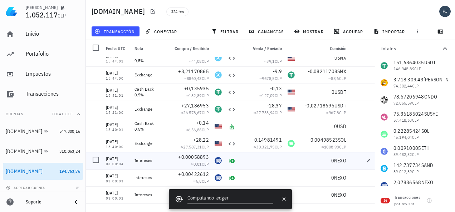
scroll to position [2181, 0]
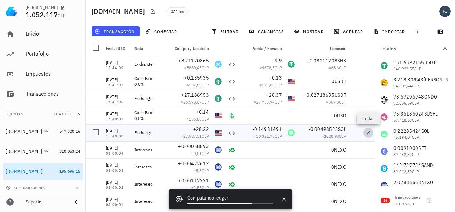
click at [367, 133] on icon "button" at bounding box center [368, 132] width 3 height 3
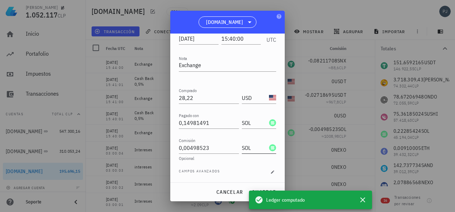
click at [242, 148] on input "SOL" at bounding box center [255, 147] width 26 height 11
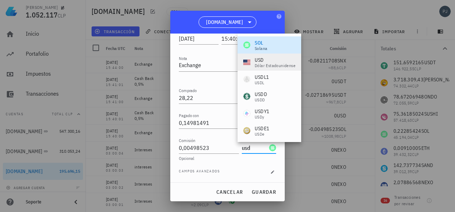
click at [261, 65] on div "dólar estadounidense" at bounding box center [275, 66] width 41 height 4
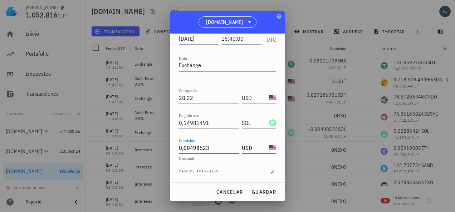
drag, startPoint x: 210, startPoint y: 149, endPoint x: 174, endPoint y: 148, distance: 35.8
click at [175, 148] on div "Transacción Compra/Venta Compra/Venta : intercambias una moneda, ya sea cripto …" at bounding box center [227, 108] width 114 height 149
click at [263, 189] on span "guardar" at bounding box center [263, 192] width 25 height 6
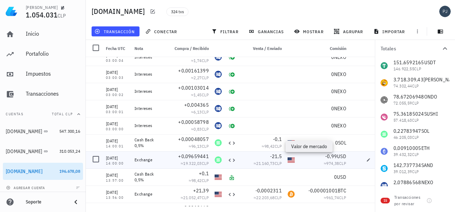
scroll to position [2396, 0]
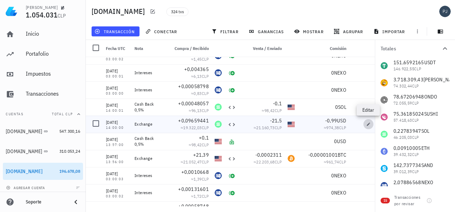
click at [367, 124] on icon "button" at bounding box center [368, 124] width 4 height 4
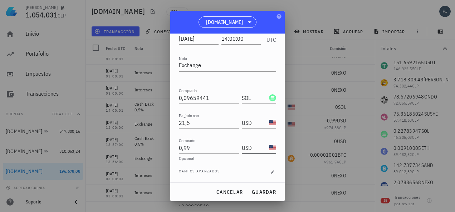
click at [244, 150] on input "USD" at bounding box center [255, 147] width 26 height 11
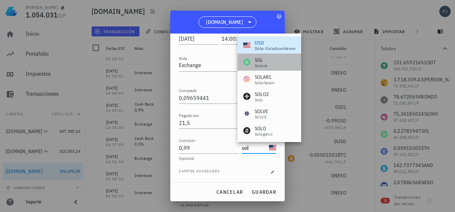
click at [263, 62] on div "SOL" at bounding box center [261, 59] width 13 height 7
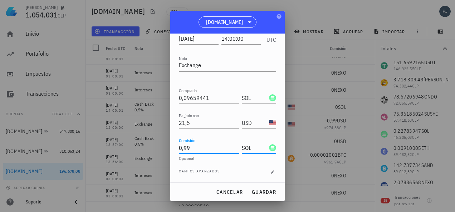
scroll to position [0, 0]
drag, startPoint x: 193, startPoint y: 148, endPoint x: 174, endPoint y: 149, distance: 18.6
click at [175, 149] on div "Transacción Compra/Venta Compra/Venta : intercambias una moneda, ya sea cripto …" at bounding box center [227, 108] width 114 height 149
click at [259, 190] on span "guardar" at bounding box center [263, 192] width 25 height 6
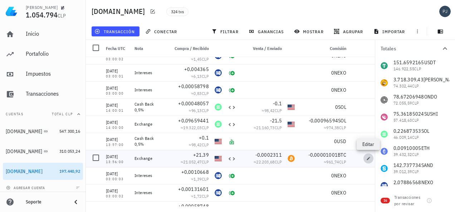
click at [368, 159] on icon "button" at bounding box center [368, 158] width 3 height 3
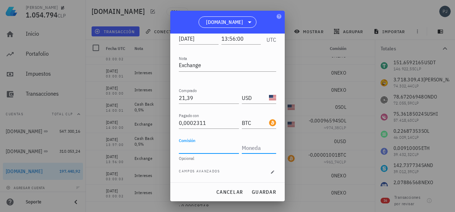
click at [251, 147] on input "text" at bounding box center [258, 147] width 33 height 11
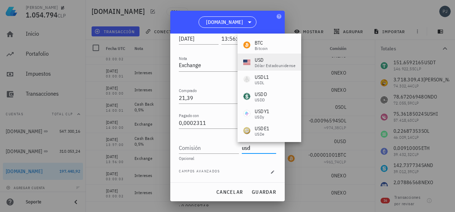
click at [257, 59] on div "USD" at bounding box center [275, 59] width 41 height 7
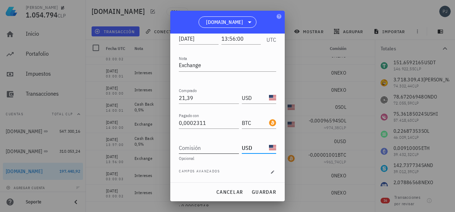
click at [207, 149] on input "Comisión" at bounding box center [209, 147] width 60 height 11
click at [259, 190] on span "guardar" at bounding box center [263, 192] width 25 height 6
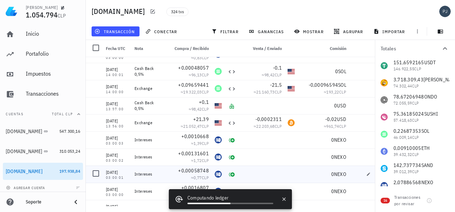
scroll to position [2467, 0]
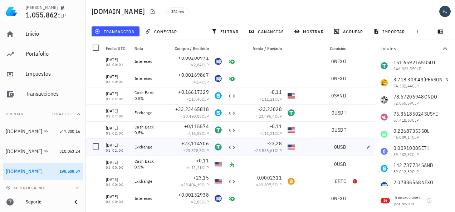
scroll to position [4362, 0]
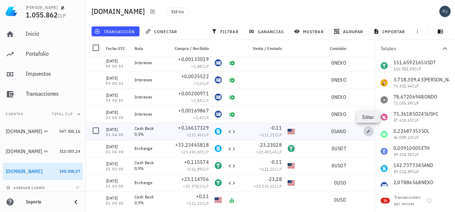
click at [369, 132] on icon "button" at bounding box center [368, 131] width 4 height 4
type input "2025-01-07"
type input "01:04:00"
type textarea "Cash Back 0,5%"
type input "0,16617329"
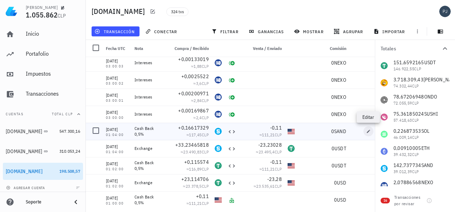
type input "SAND"
type input "0,11"
type input "USD"
type input "0"
type input "SAND"
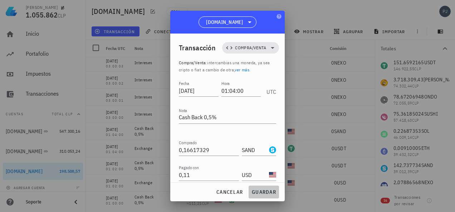
click at [256, 192] on span "guardar" at bounding box center [263, 192] width 25 height 6
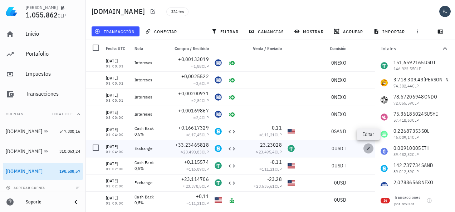
click at [369, 148] on icon "button" at bounding box center [368, 148] width 3 height 3
type textarea "Exchange"
type input "33,23465818"
type input "23,23028"
type input "USDT"
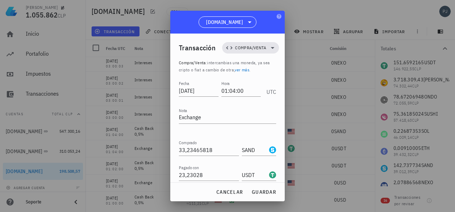
click at [249, 195] on input "USDT" at bounding box center [255, 200] width 26 height 11
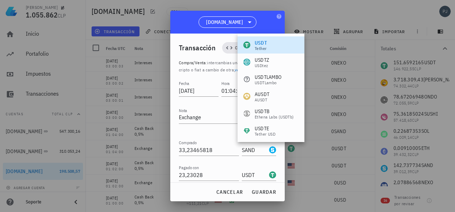
type input "a"
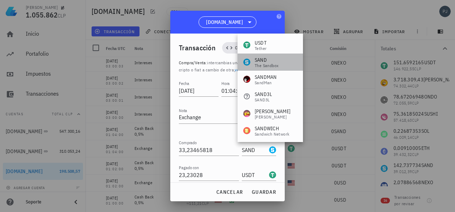
drag, startPoint x: 259, startPoint y: 63, endPoint x: 263, endPoint y: 62, distance: 4.4
click at [259, 62] on div "SAND" at bounding box center [267, 59] width 24 height 7
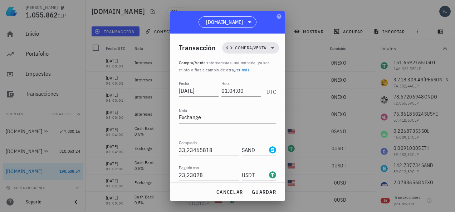
type input "SAND"
click at [204, 195] on input "Comisión" at bounding box center [209, 200] width 60 height 11
click at [259, 187] on button "guardar" at bounding box center [264, 192] width 30 height 13
type input "0"
type input "USDT"
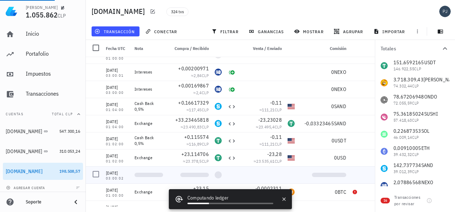
scroll to position [4398, 0]
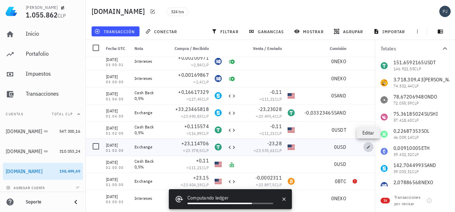
click at [365, 146] on span "button" at bounding box center [368, 147] width 10 height 4
type input "01:02:00"
type input "23,114706"
type input "USDT"
type input "23,28"
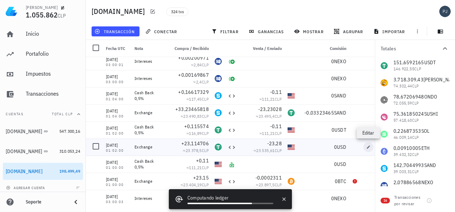
type input "USD"
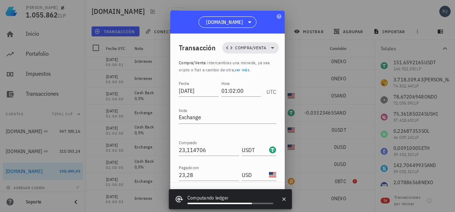
click at [250, 195] on input "USD" at bounding box center [255, 200] width 26 height 11
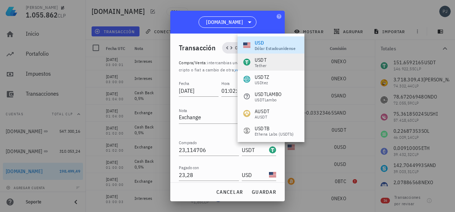
click at [260, 60] on div "USDT" at bounding box center [261, 59] width 12 height 7
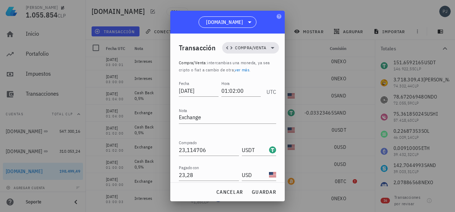
type input "USDT"
click at [190, 195] on input "0" at bounding box center [209, 200] width 60 height 11
click at [269, 192] on span "guardar" at bounding box center [263, 192] width 25 height 6
type input "0"
type input "USD"
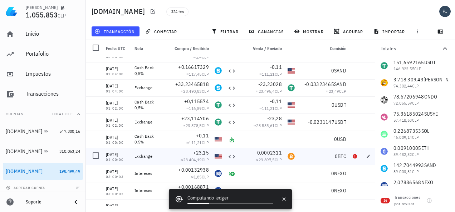
scroll to position [4434, 0]
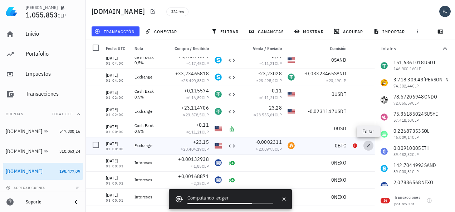
click at [367, 147] on icon "button" at bounding box center [368, 146] width 4 height 4
type input "01:00:00"
type input "23,15"
type input "USD"
type input "0,0002311"
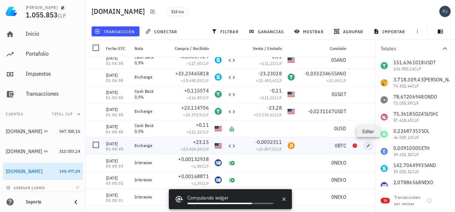
type input "BTC"
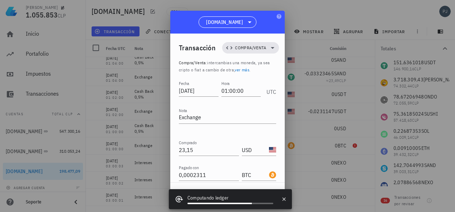
click at [250, 195] on input "BTC" at bounding box center [255, 200] width 26 height 11
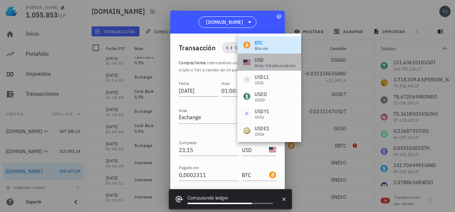
click at [257, 58] on div "USD" at bounding box center [275, 59] width 41 height 7
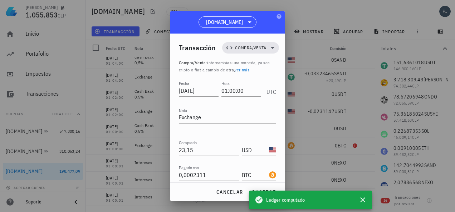
type input "USD"
click at [195, 195] on input "0" at bounding box center [209, 200] width 60 height 11
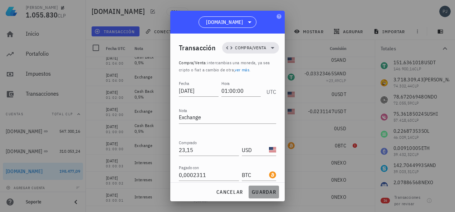
click at [267, 194] on span "guardar" at bounding box center [263, 192] width 25 height 6
type input "0"
type input "BTC"
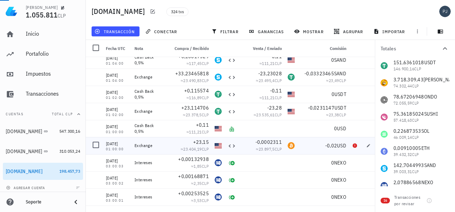
scroll to position [4470, 0]
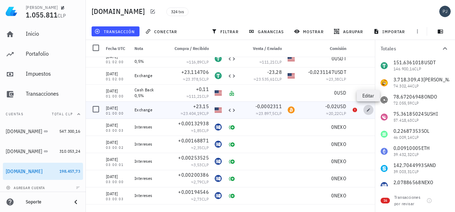
click at [366, 109] on icon "button" at bounding box center [368, 110] width 4 height 4
type input "0,02"
type input "USD"
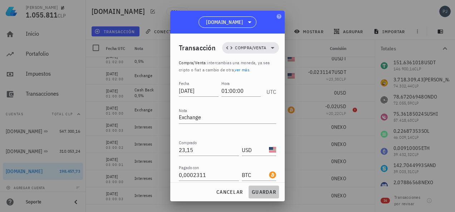
click at [257, 190] on span "guardar" at bounding box center [263, 192] width 25 height 6
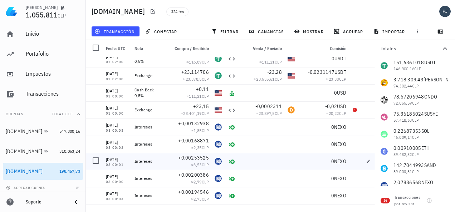
click at [324, 159] on div "0 NEXO" at bounding box center [323, 161] width 46 height 7
click at [365, 110] on span "button" at bounding box center [368, 110] width 10 height 4
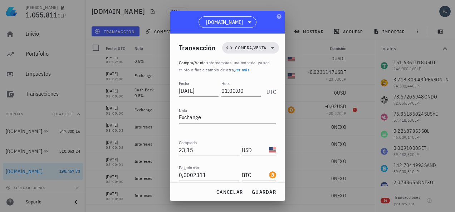
click at [195, 195] on input "0,02" at bounding box center [209, 200] width 60 height 11
type input "0"
click at [264, 192] on span "guardar" at bounding box center [263, 192] width 25 height 6
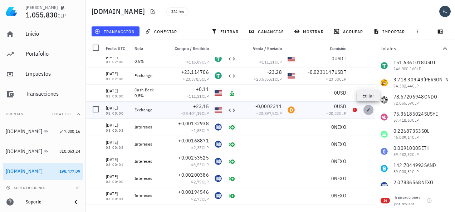
click at [367, 110] on icon "button" at bounding box center [368, 109] width 3 height 3
type input "0"
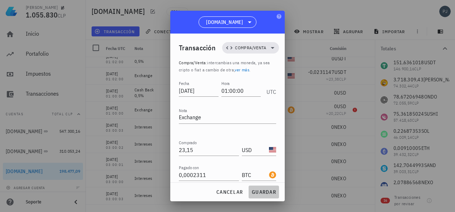
click at [261, 192] on span "guardar" at bounding box center [263, 192] width 25 height 6
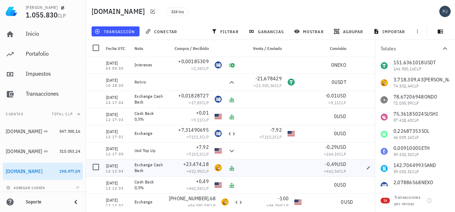
scroll to position [5006, 0]
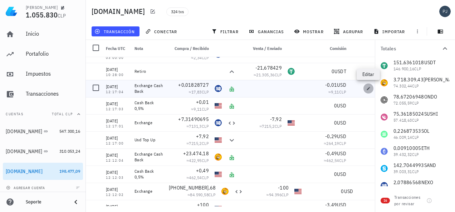
click at [366, 88] on icon "button" at bounding box center [368, 89] width 4 height 4
type input "2024-08-24"
type input "12:17:04"
type textarea "Exchange Cash Back"
type input "0,01828727"
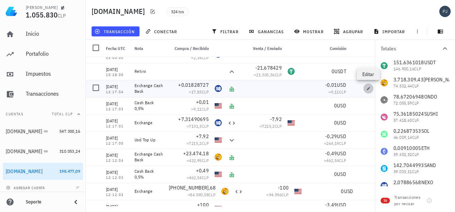
type input "NEXO"
type input "0,01"
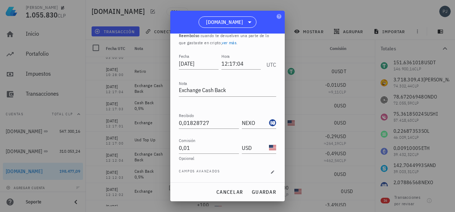
scroll to position [27, 0]
click at [263, 196] on button "guardar" at bounding box center [264, 192] width 30 height 13
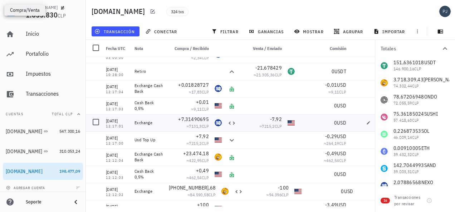
scroll to position [5042, 0]
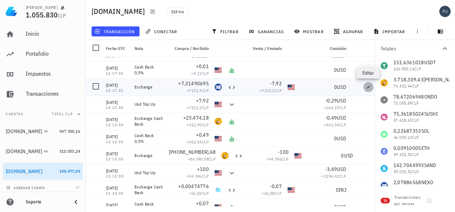
click at [365, 87] on span "button" at bounding box center [368, 87] width 10 height 4
type input "12:17:01"
type textarea "Exchange"
type input "7,31490695"
type input "7,92"
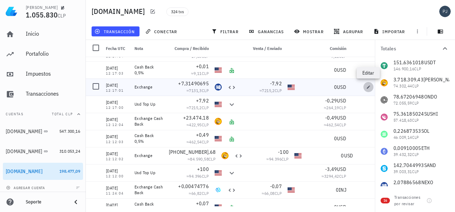
type input "USD"
type input "0"
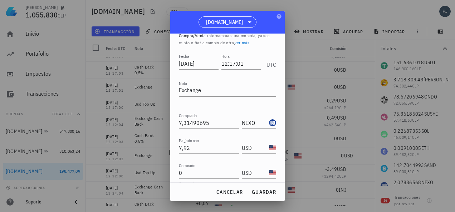
scroll to position [0, 0]
click at [245, 169] on input "USD" at bounding box center [255, 172] width 26 height 11
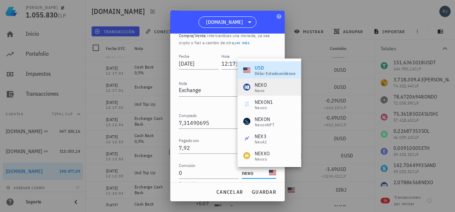
click at [264, 87] on div "NEXO" at bounding box center [261, 85] width 12 height 7
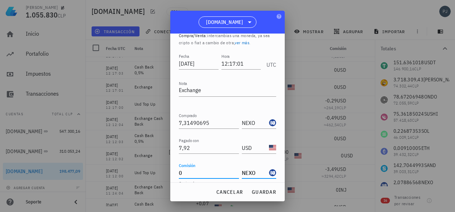
click at [184, 174] on input "0" at bounding box center [209, 172] width 60 height 11
click at [230, 193] on span "cancelar" at bounding box center [229, 192] width 27 height 6
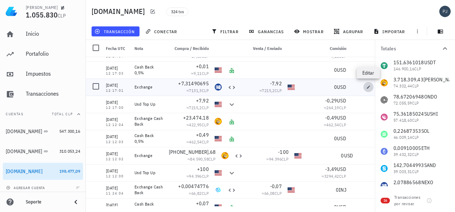
click at [369, 85] on icon "button" at bounding box center [368, 87] width 4 height 4
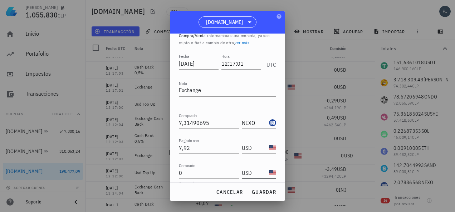
click at [253, 175] on input "USD" at bounding box center [255, 172] width 26 height 11
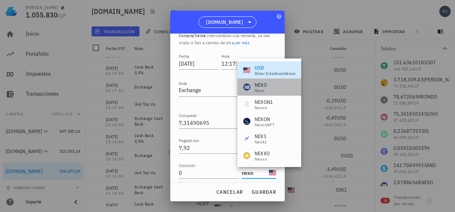
click at [258, 85] on div "NEXO" at bounding box center [261, 85] width 12 height 7
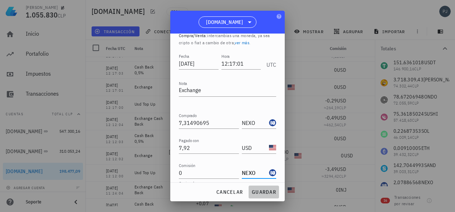
click at [263, 192] on span "guardar" at bounding box center [263, 192] width 25 height 6
type input "USD"
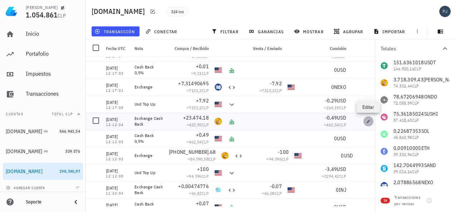
click at [369, 119] on icon "button" at bounding box center [368, 121] width 4 height 4
type input "2024-08-08"
type input "12:12:04"
type textarea "Exchange Cash Back"
type input "23.474,18"
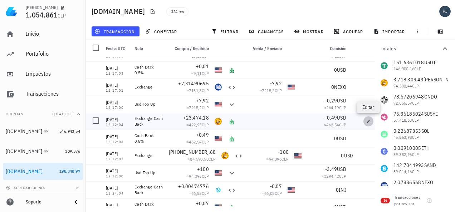
type input "[PERSON_NAME]"
type input "0,49"
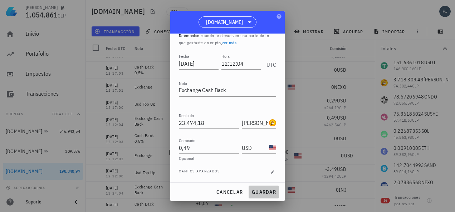
click at [262, 189] on button "guardar" at bounding box center [264, 192] width 30 height 13
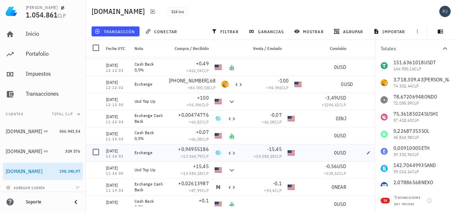
scroll to position [5149, 0]
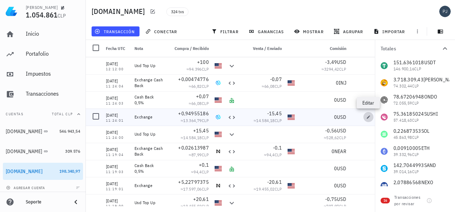
click at [368, 117] on icon "button" at bounding box center [368, 117] width 4 height 4
type input "11:24:01"
type textarea "Exchange"
type input "0,94955186"
type input "INJ"
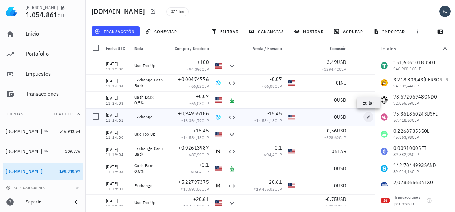
type input "15,45"
type input "USD"
type input "0"
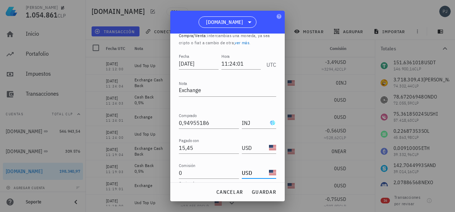
click at [245, 171] on input "USD" at bounding box center [255, 172] width 26 height 11
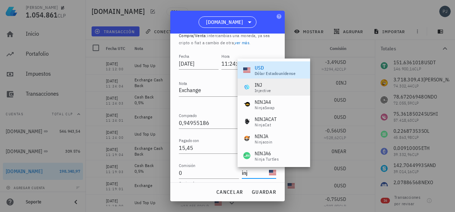
click at [261, 89] on div "Injective" at bounding box center [263, 91] width 16 height 4
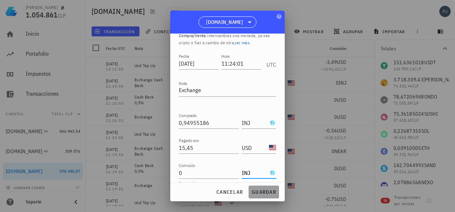
click at [265, 192] on span "guardar" at bounding box center [263, 192] width 25 height 6
type input "USD"
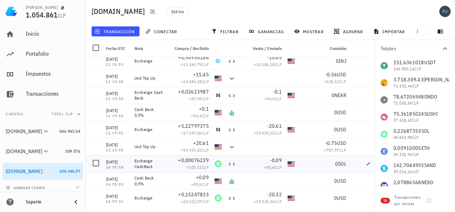
scroll to position [5221, 0]
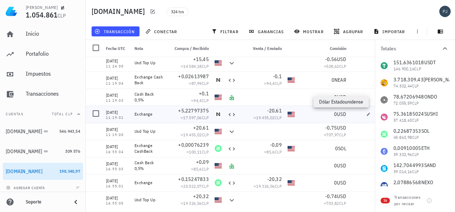
click at [342, 115] on span "USD" at bounding box center [341, 114] width 9 height 6
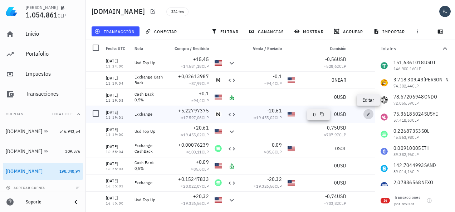
click at [367, 114] on icon "button" at bounding box center [368, 114] width 4 height 4
type input "11:19:01"
type input "5,22797375"
type input "NEAR"
type input "20,61"
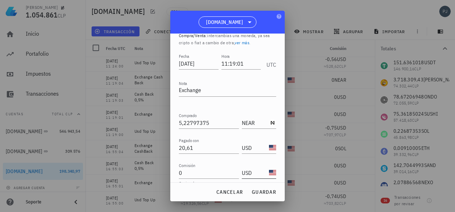
click at [247, 173] on input "USD" at bounding box center [255, 172] width 26 height 11
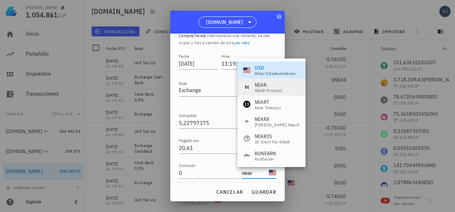
click at [262, 89] on div "NEAR Protocol" at bounding box center [269, 91] width 28 height 4
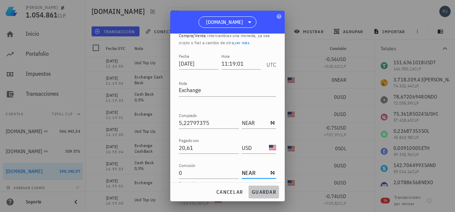
click at [264, 193] on span "guardar" at bounding box center [263, 192] width 25 height 6
type input "USD"
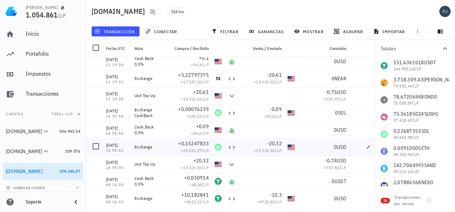
scroll to position [5292, 0]
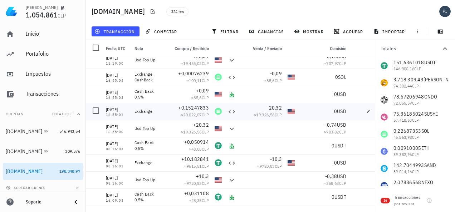
click at [339, 111] on span "USD" at bounding box center [341, 111] width 9 height 6
click at [366, 112] on icon "button" at bounding box center [368, 111] width 4 height 4
type input "2024-08-05"
type input "16:55:01"
type input "0,15247833"
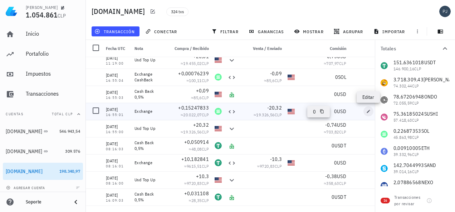
type input "SOL"
type input "20,32"
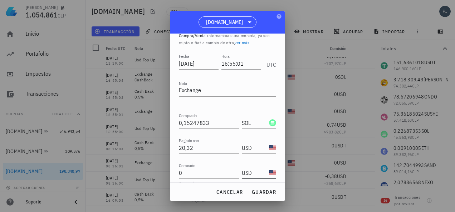
click at [252, 171] on input "USD" at bounding box center [255, 172] width 26 height 11
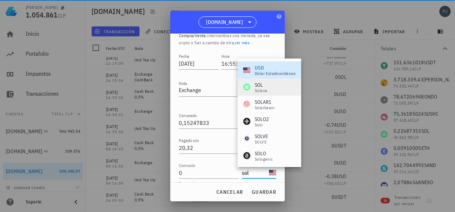
click at [260, 87] on div "SOL" at bounding box center [261, 85] width 13 height 7
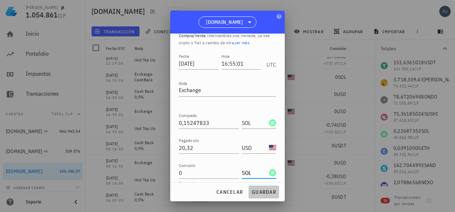
click at [264, 191] on span "guardar" at bounding box center [263, 192] width 25 height 6
type input "USD"
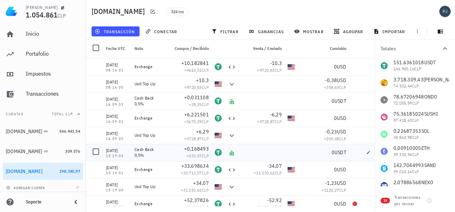
scroll to position [5399, 0]
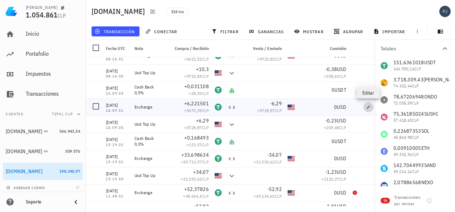
click at [367, 108] on icon "button" at bounding box center [368, 107] width 4 height 4
type input "2024-07-17"
type input "16:09:01"
type input "6,221501"
type input "USDT"
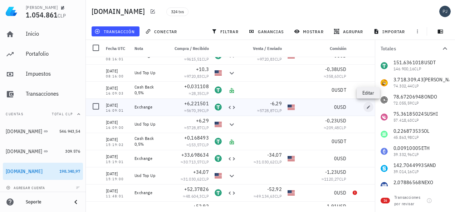
type input "6,29"
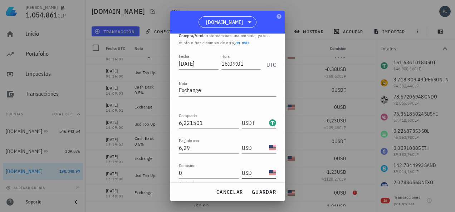
click at [246, 173] on input "USD" at bounding box center [255, 172] width 26 height 11
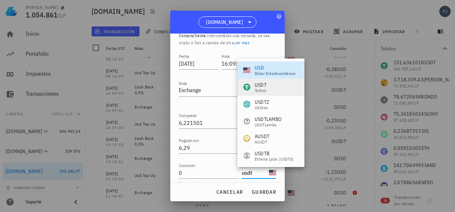
click at [263, 87] on div "USDT" at bounding box center [261, 85] width 12 height 7
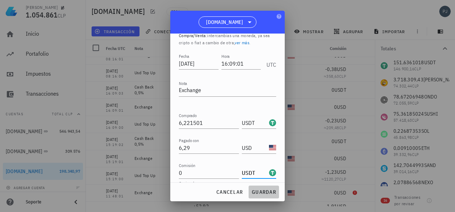
drag, startPoint x: 259, startPoint y: 192, endPoint x: 320, endPoint y: 167, distance: 66.1
click at [259, 192] on span "guardar" at bounding box center [263, 192] width 25 height 6
type input "USD"
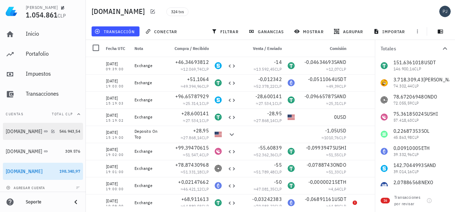
scroll to position [4, 0]
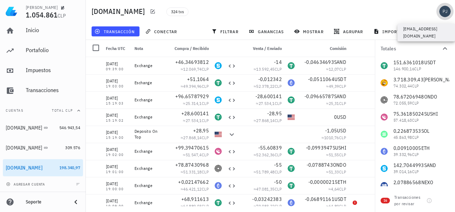
click at [444, 8] on div "avatar" at bounding box center [444, 11] width 11 height 11
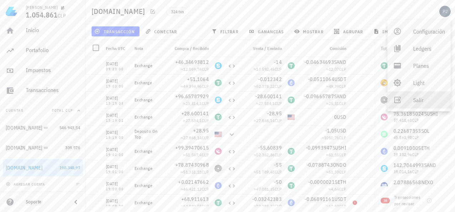
click at [415, 101] on div "Salir" at bounding box center [429, 100] width 32 height 14
